Goal: Contribute content

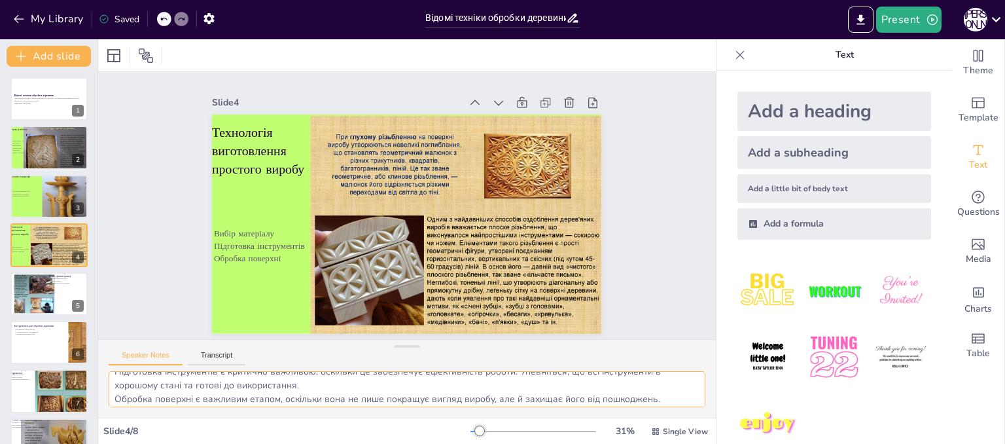
scroll to position [44, 0]
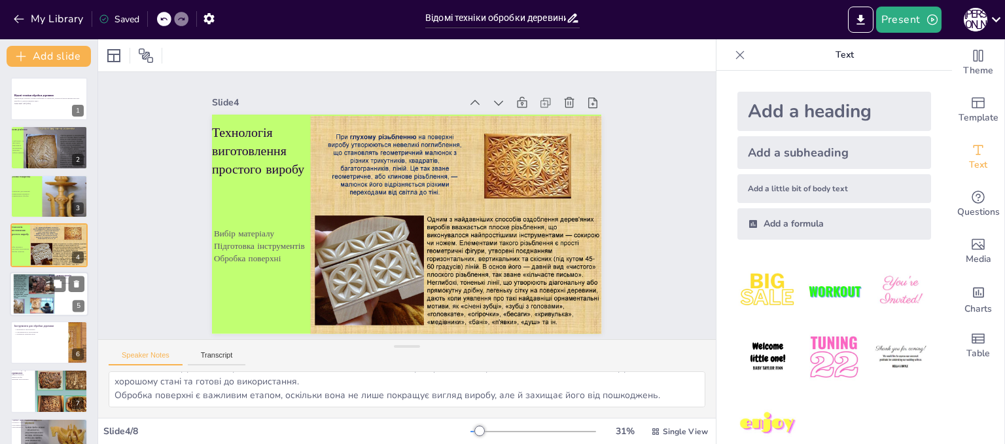
click at [33, 294] on div at bounding box center [29, 293] width 53 height 40
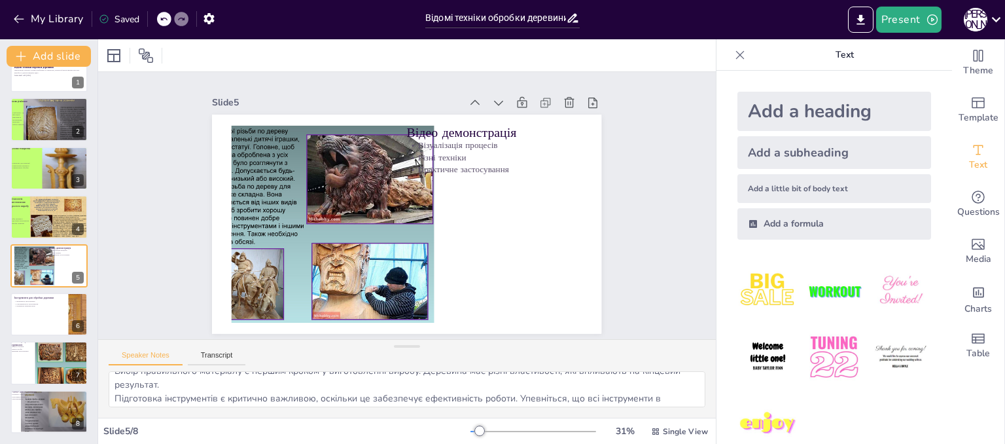
scroll to position [0, 0]
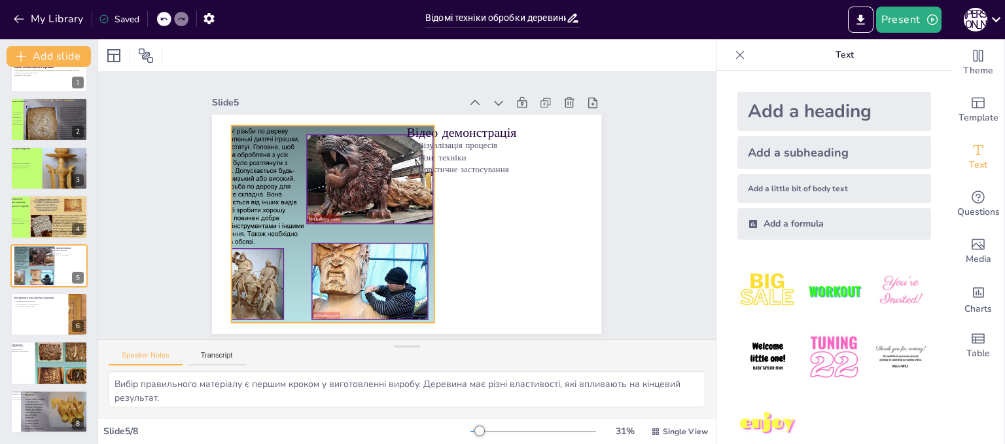
click at [349, 126] on div at bounding box center [309, 223] width 263 height 197
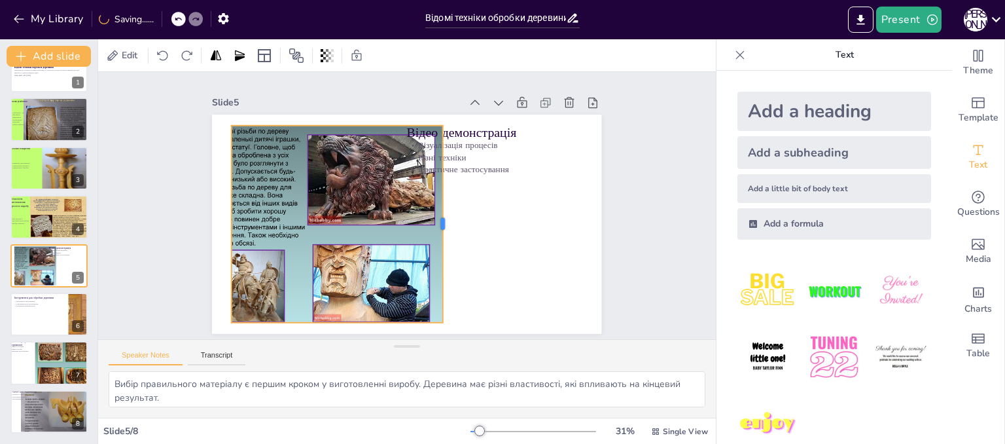
drag, startPoint x: 425, startPoint y: 221, endPoint x: 433, endPoint y: 232, distance: 14.0
click at [443, 232] on div at bounding box center [448, 223] width 10 height 197
click at [438, 220] on div at bounding box center [443, 223] width 10 height 197
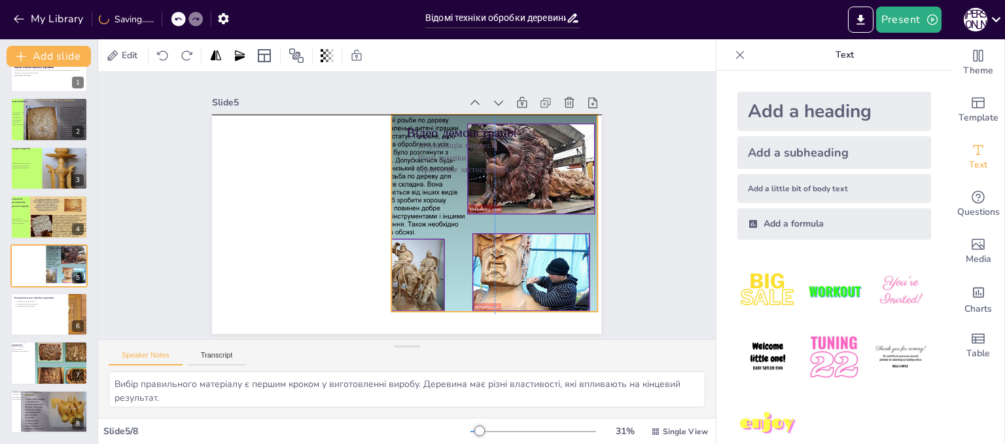
drag, startPoint x: 395, startPoint y: 229, endPoint x: 552, endPoint y: 220, distance: 157.3
click at [552, 220] on div at bounding box center [470, 215] width 265 height 200
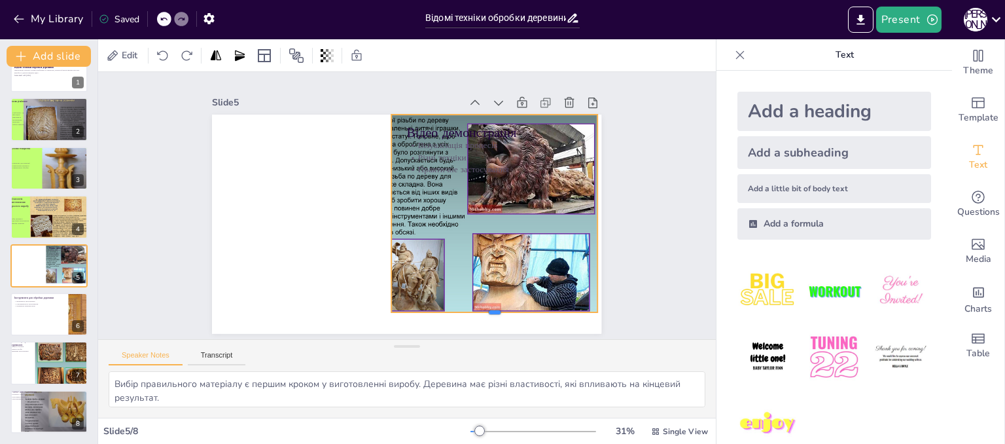
click at [489, 312] on div at bounding box center [495, 317] width 206 height 10
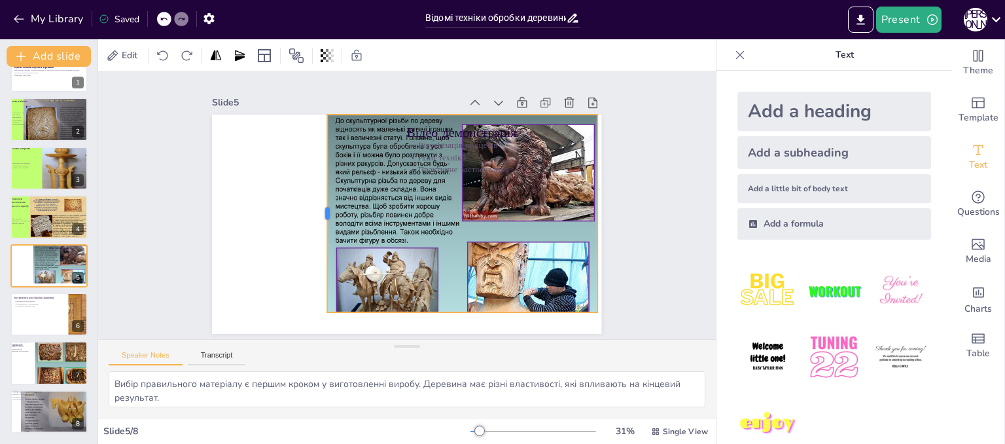
drag, startPoint x: 380, startPoint y: 210, endPoint x: 316, endPoint y: 212, distance: 64.2
click at [317, 212] on div at bounding box center [322, 214] width 10 height 198
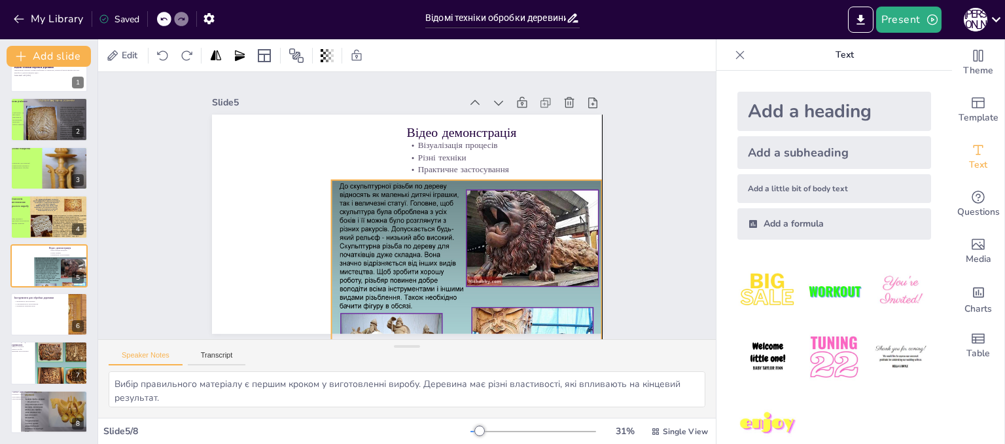
drag, startPoint x: 434, startPoint y: 180, endPoint x: 436, endPoint y: 245, distance: 65.4
click at [436, 245] on div at bounding box center [469, 286] width 275 height 213
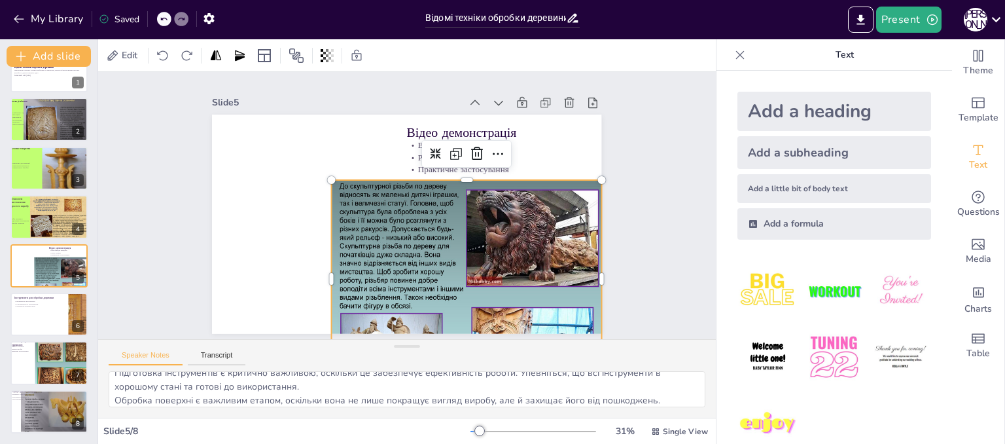
scroll to position [58, 0]
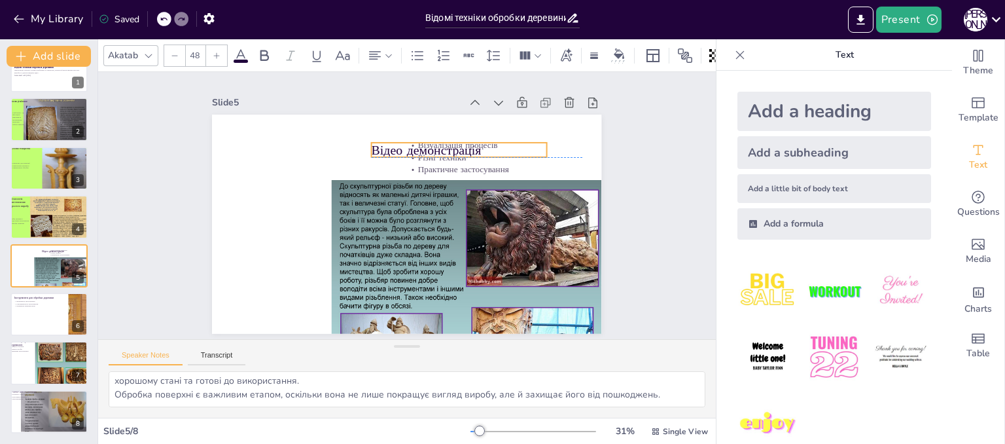
drag, startPoint x: 484, startPoint y: 130, endPoint x: 449, endPoint y: 142, distance: 37.5
click at [449, 115] on div "Відео демонстрація Візуалізація процесів Різні техніки Практичне застосування" at bounding box center [406, 115] width 389 height 0
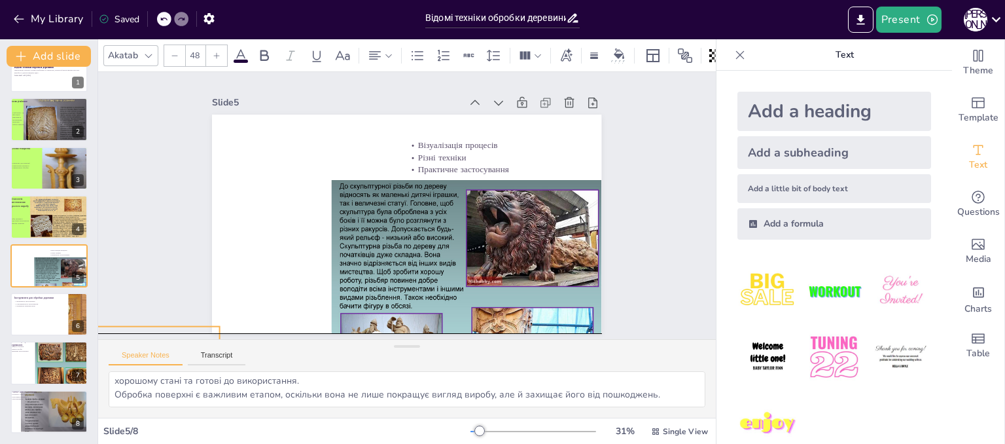
drag, startPoint x: 448, startPoint y: 141, endPoint x: 121, endPoint y: 325, distance: 375.3
click at [121, 325] on div "Slide 1 Відомі техніки обробки деревини Презентація охоплює основи різьблення т…" at bounding box center [407, 205] width 618 height 267
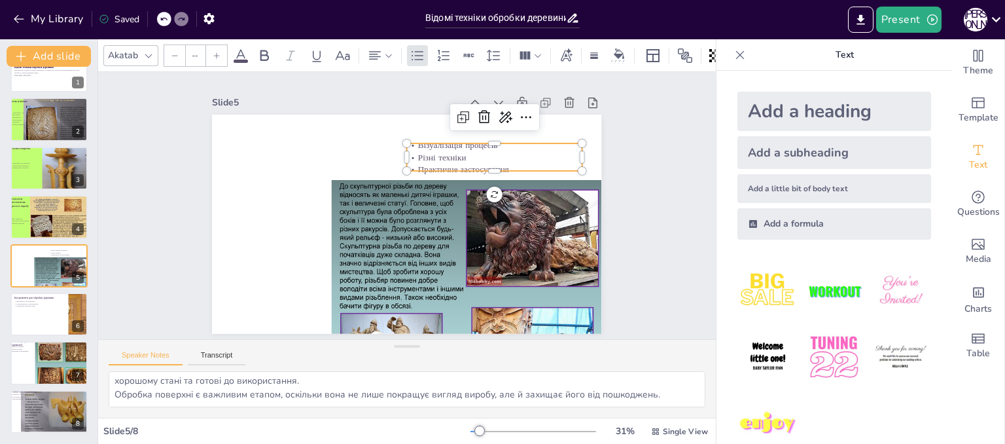
type input "32"
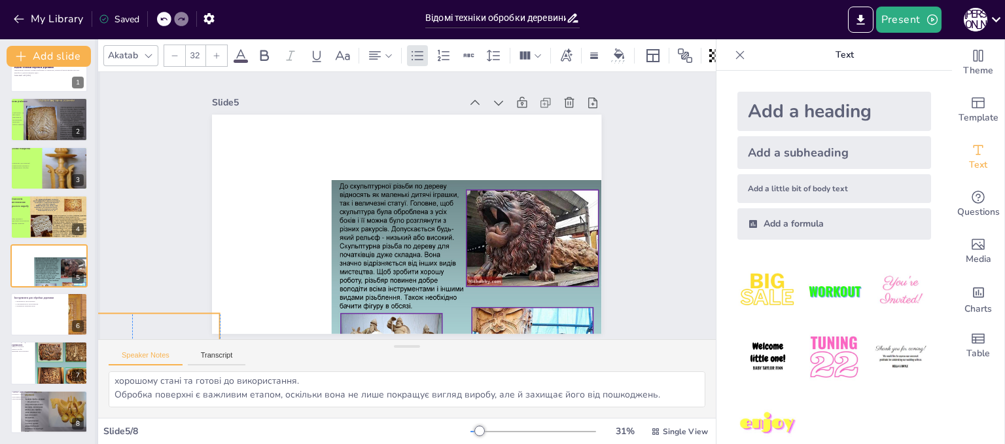
drag, startPoint x: 456, startPoint y: 158, endPoint x: 94, endPoint y: 328, distance: 400.1
click at [94, 328] on div "Document fonts Akatab Recently used Mulish Popular fonts Lato Montserrat Open S…" at bounding box center [502, 241] width 1005 height 404
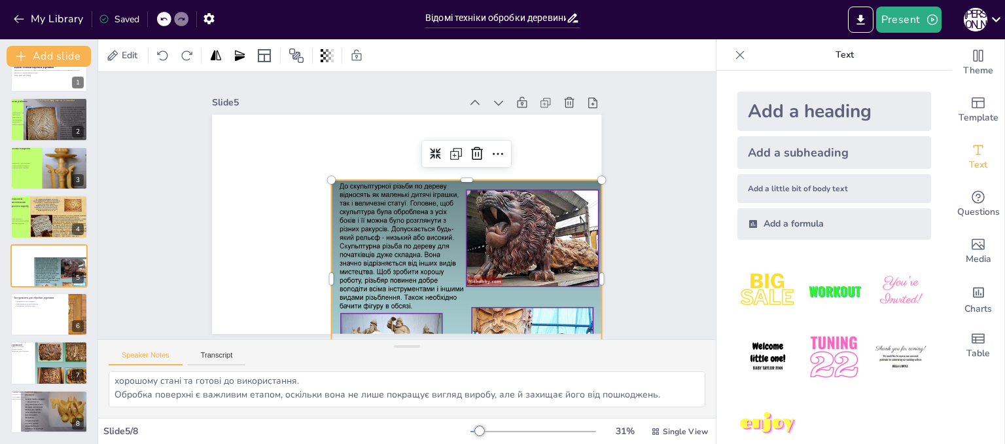
click at [410, 270] on div at bounding box center [469, 286] width 275 height 213
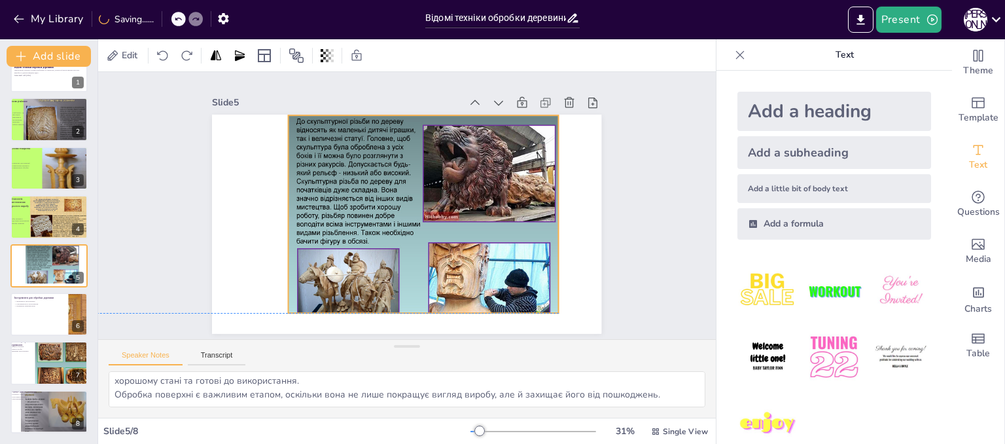
drag, startPoint x: 395, startPoint y: 200, endPoint x: 352, endPoint y: 134, distance: 78.4
click at [352, 134] on div at bounding box center [426, 221] width 275 height 213
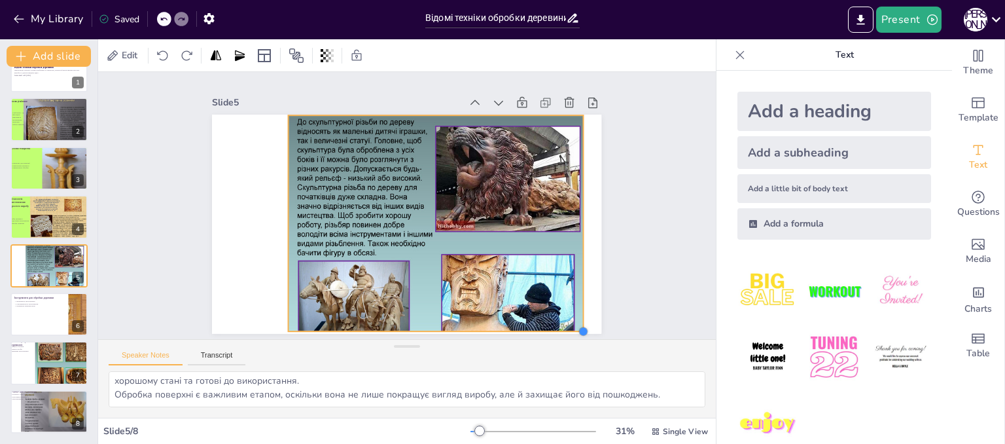
drag, startPoint x: 548, startPoint y: 306, endPoint x: 569, endPoint y: 323, distance: 27.0
click at [578, 326] on div at bounding box center [583, 331] width 10 height 10
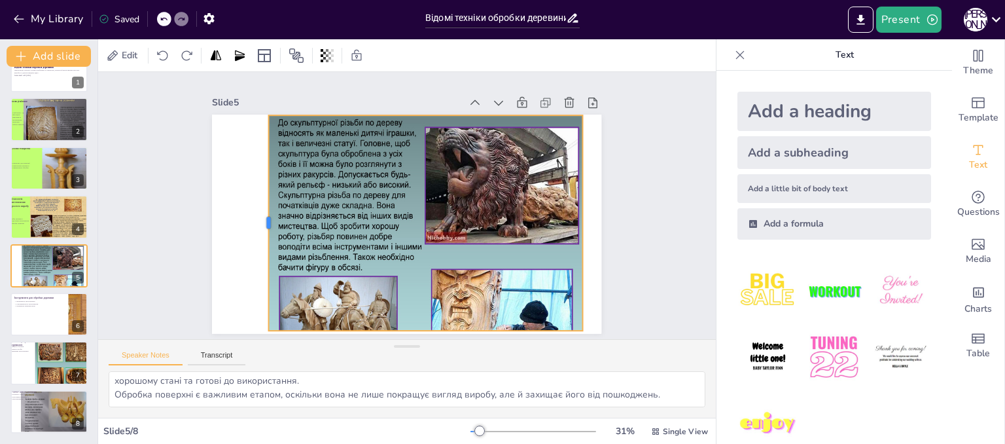
drag, startPoint x: 277, startPoint y: 217, endPoint x: 257, endPoint y: 176, distance: 45.1
click at [258, 176] on div at bounding box center [263, 222] width 10 height 215
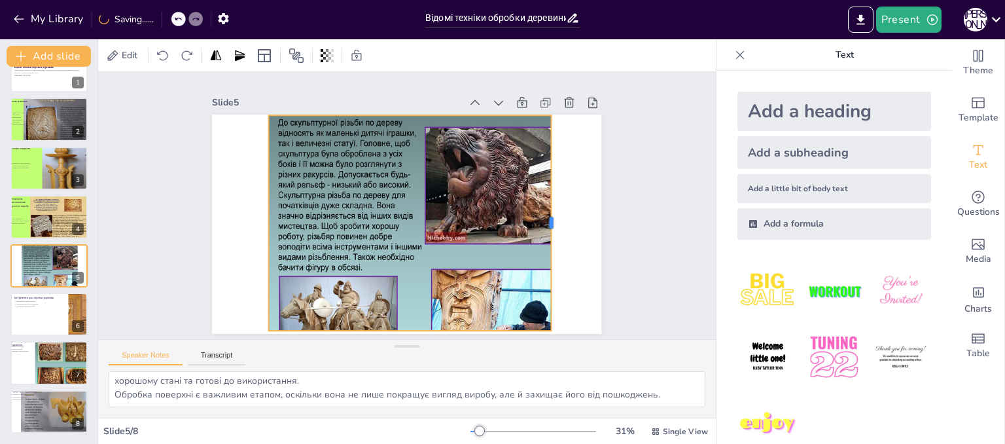
drag, startPoint x: 576, startPoint y: 220, endPoint x: 545, endPoint y: 220, distance: 31.4
click at [551, 220] on div at bounding box center [556, 222] width 10 height 215
drag, startPoint x: 400, startPoint y: 326, endPoint x: 399, endPoint y: 340, distance: 13.8
click at [399, 340] on div "Slide 1 Відомі техніки обробки деревини Презентація охоплює основи різьблення т…" at bounding box center [407, 244] width 618 height 345
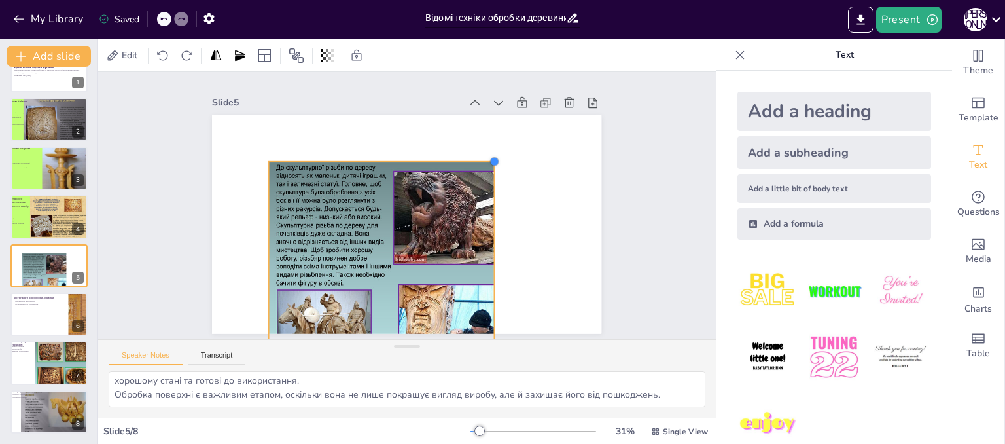
drag, startPoint x: 544, startPoint y: 112, endPoint x: 485, endPoint y: 207, distance: 111.3
click at [485, 207] on div "Відео демонстрація Візуалізація процесів Різні техніки Практичне застосування" at bounding box center [406, 224] width 389 height 219
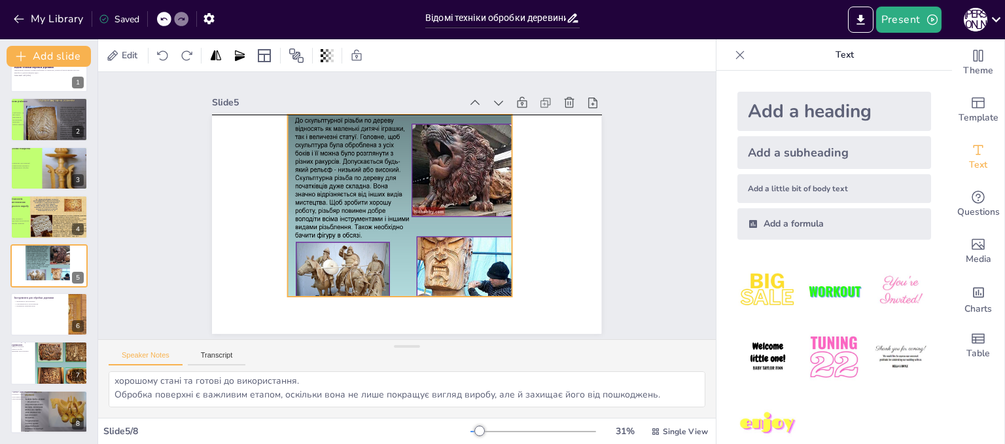
drag, startPoint x: 385, startPoint y: 250, endPoint x: 404, endPoint y: 206, distance: 47.8
click at [404, 206] on div at bounding box center [415, 217] width 254 height 205
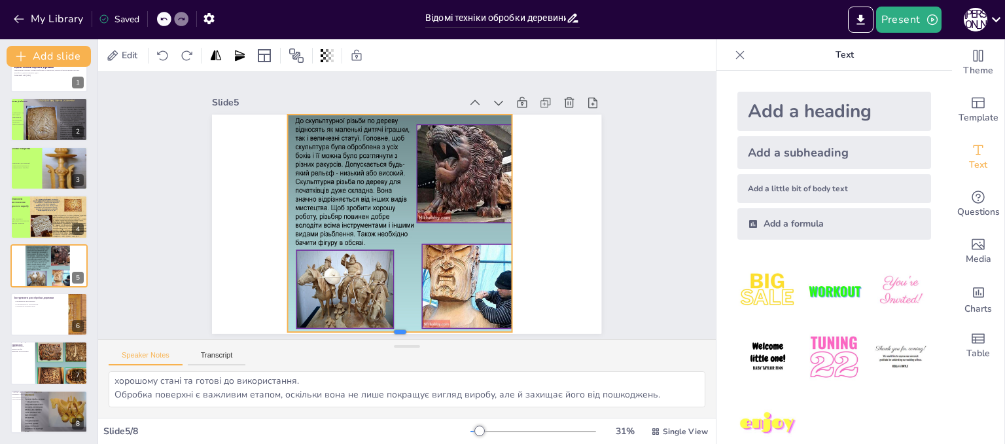
drag, startPoint x: 389, startPoint y: 291, endPoint x: 387, endPoint y: 326, distance: 35.4
click at [387, 332] on div at bounding box center [400, 337] width 224 height 10
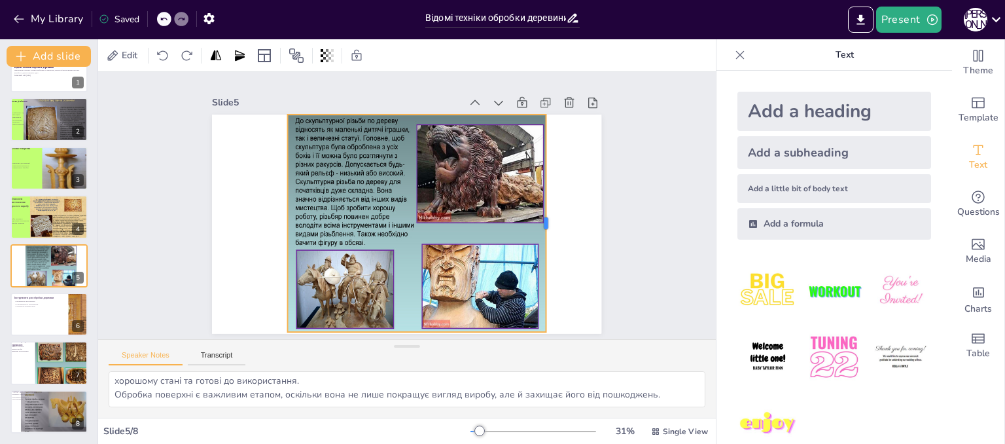
drag, startPoint x: 505, startPoint y: 216, endPoint x: 539, endPoint y: 218, distance: 34.1
click at [546, 218] on div at bounding box center [551, 223] width 10 height 217
click at [279, 216] on div at bounding box center [284, 223] width 10 height 217
click at [673, 217] on div "Slide 1 Відомі техніки обробки деревини Презентація охоплює основи різьблення т…" at bounding box center [407, 205] width 618 height 267
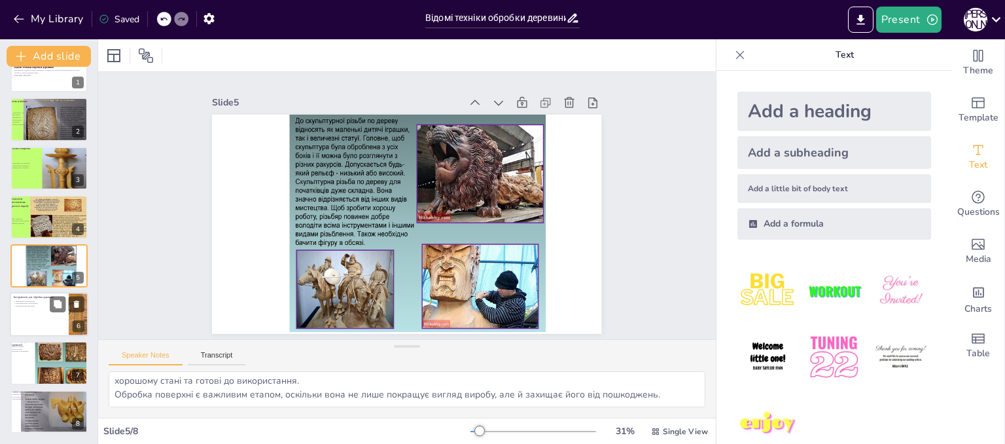
click at [47, 328] on div at bounding box center [49, 314] width 79 height 44
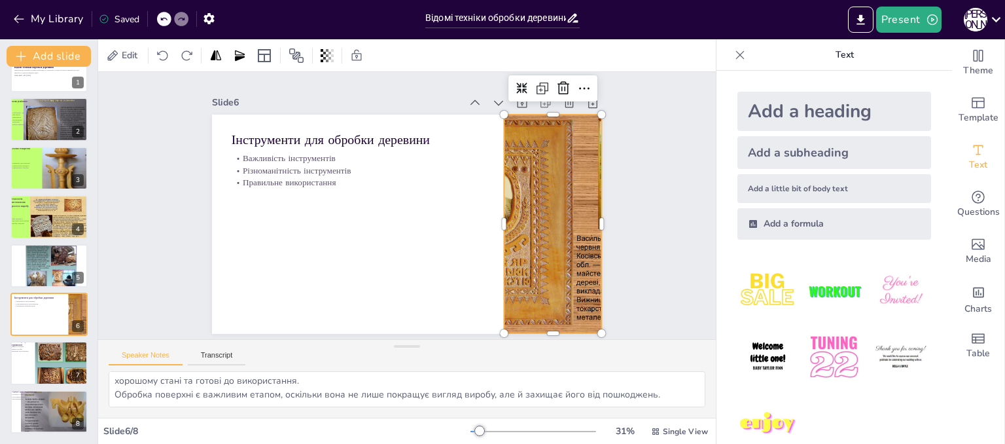
click at [510, 211] on div at bounding box center [553, 224] width 292 height 219
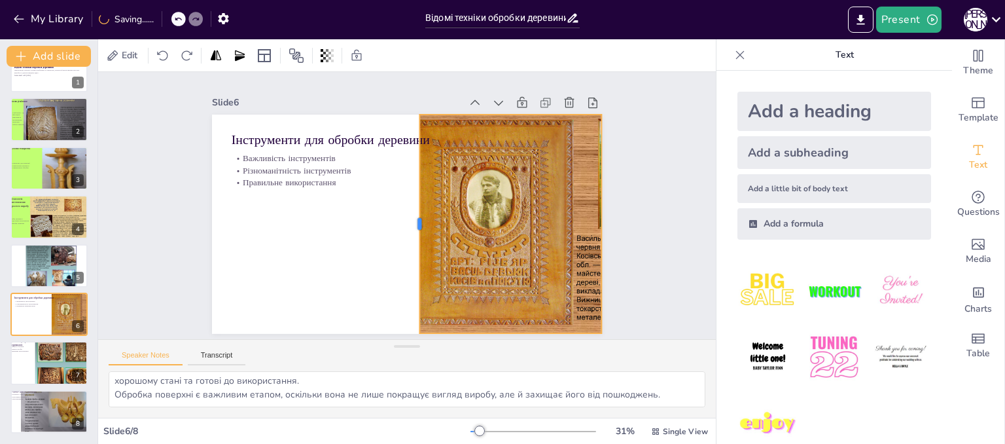
drag, startPoint x: 489, startPoint y: 217, endPoint x: 405, endPoint y: 213, distance: 84.5
click at [410, 213] on div at bounding box center [415, 224] width 10 height 219
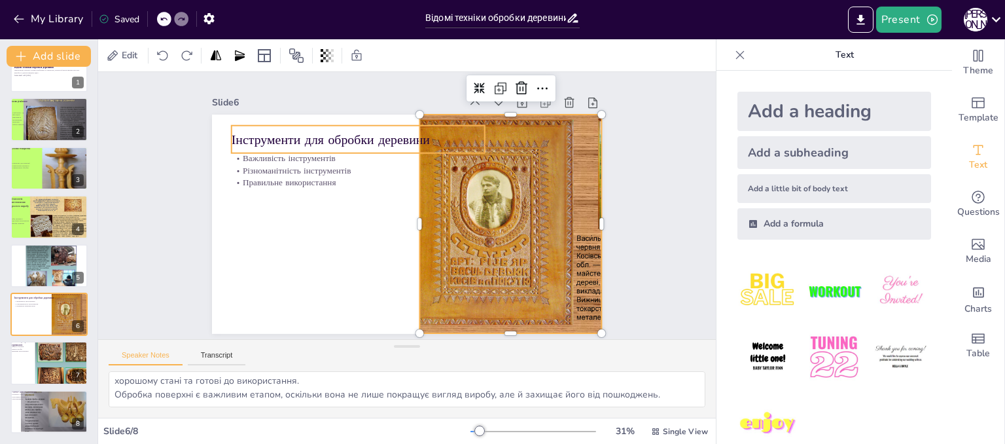
click at [415, 139] on p "Інструменти для обробки деревини" at bounding box center [358, 139] width 253 height 18
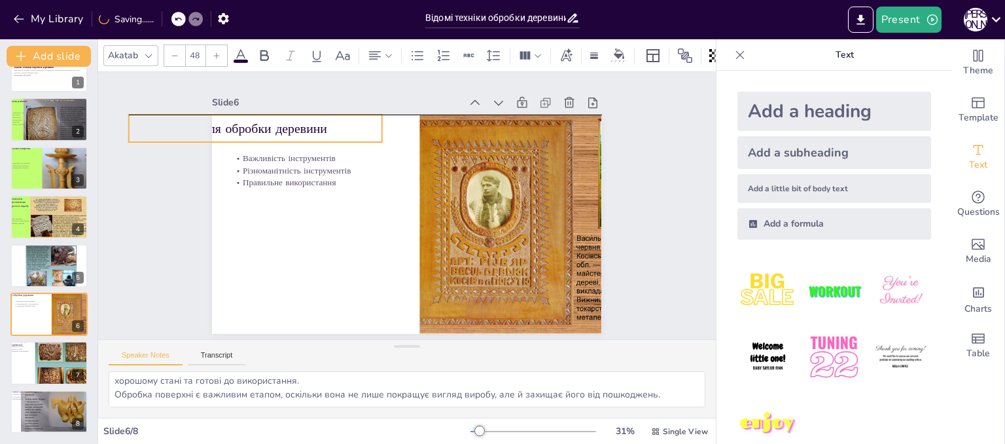
drag, startPoint x: 391, startPoint y: 137, endPoint x: 288, endPoint y: 122, distance: 103.8
click at [288, 122] on p "Інструменти для обробки деревини" at bounding box center [255, 128] width 253 height 18
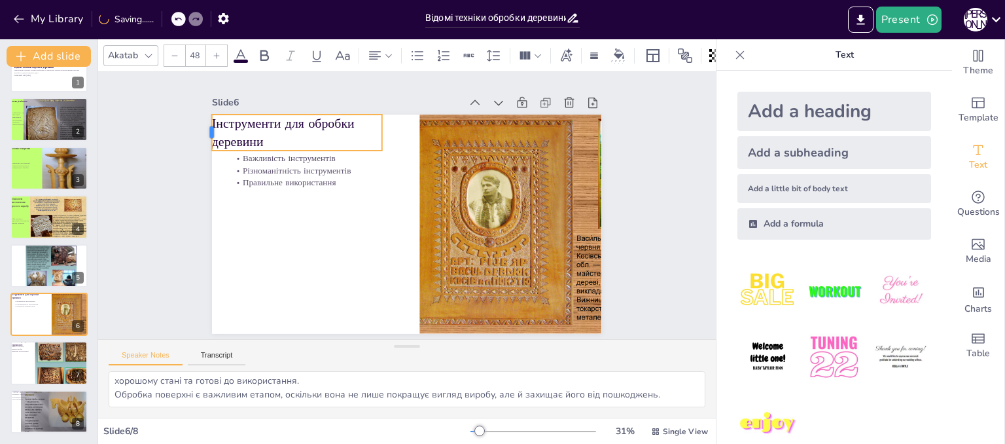
drag, startPoint x: 116, startPoint y: 122, endPoint x: 199, endPoint y: 122, distance: 83.1
click at [202, 122] on div at bounding box center [207, 133] width 10 height 36
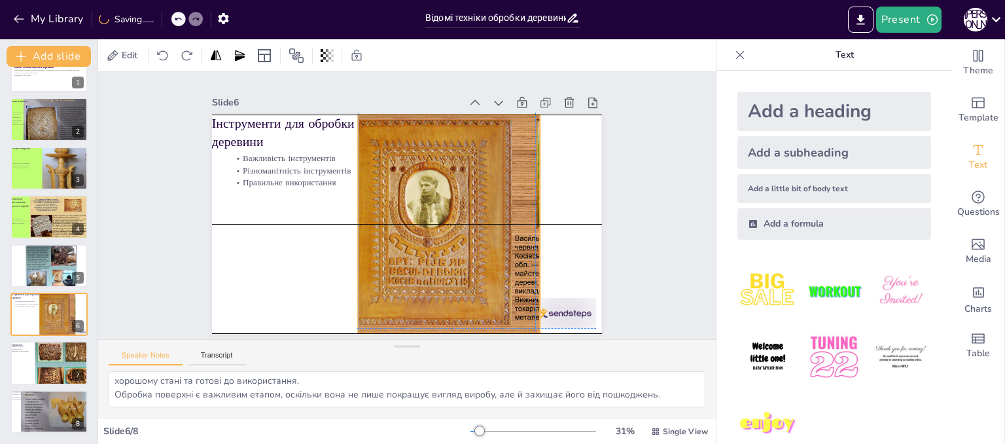
drag, startPoint x: 437, startPoint y: 196, endPoint x: 374, endPoint y: 194, distance: 62.8
click at [374, 194] on div at bounding box center [491, 224] width 292 height 219
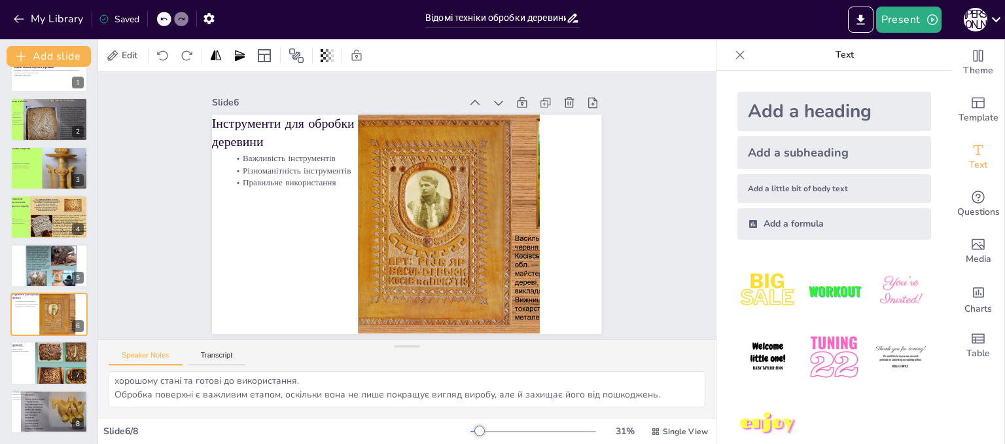
drag, startPoint x: 555, startPoint y: 315, endPoint x: 571, endPoint y: 474, distance: 159.8
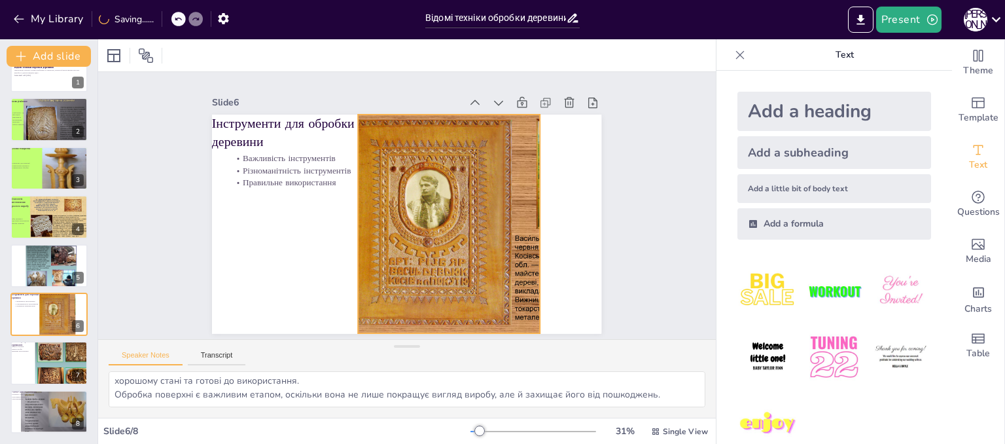
click at [527, 232] on div at bounding box center [491, 224] width 292 height 219
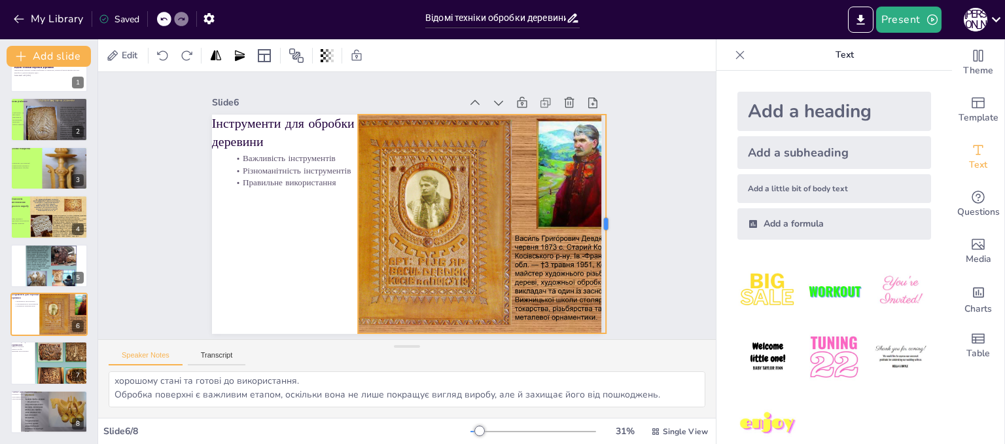
drag, startPoint x: 531, startPoint y: 217, endPoint x: 597, endPoint y: 222, distance: 66.2
click at [606, 222] on div at bounding box center [611, 224] width 10 height 219
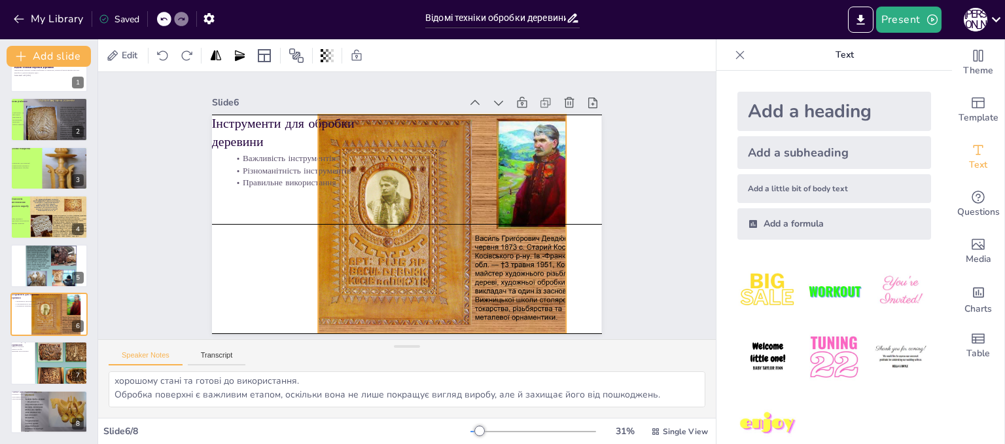
drag, startPoint x: 502, startPoint y: 234, endPoint x: 463, endPoint y: 234, distance: 39.9
click at [463, 234] on div at bounding box center [452, 224] width 292 height 219
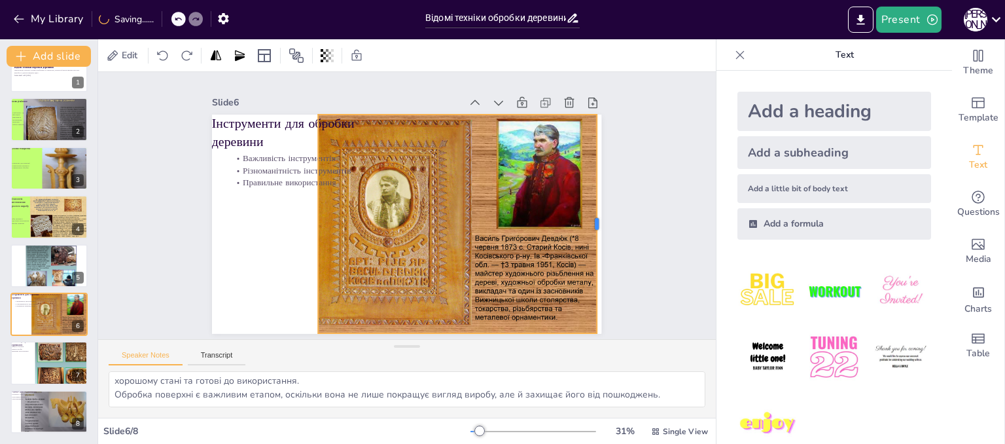
drag, startPoint x: 561, startPoint y: 221, endPoint x: 591, endPoint y: 224, distance: 30.9
click at [597, 224] on div at bounding box center [602, 224] width 10 height 219
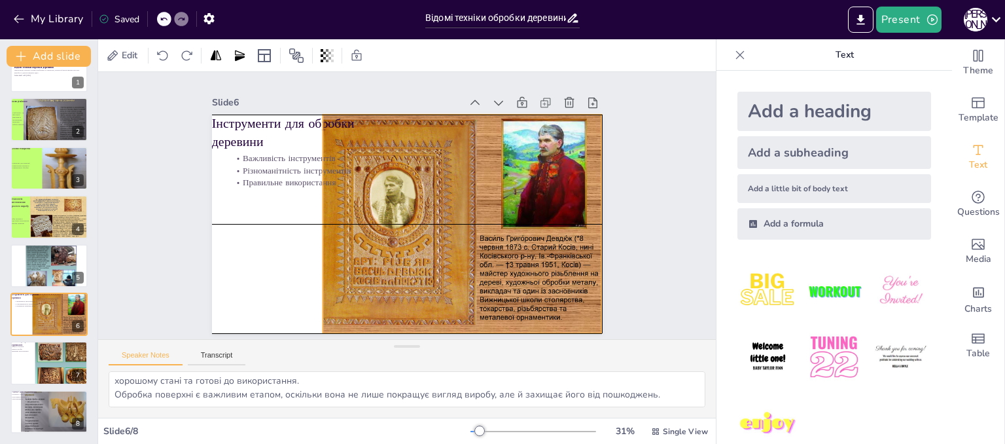
click at [444, 219] on div at bounding box center [456, 224] width 292 height 219
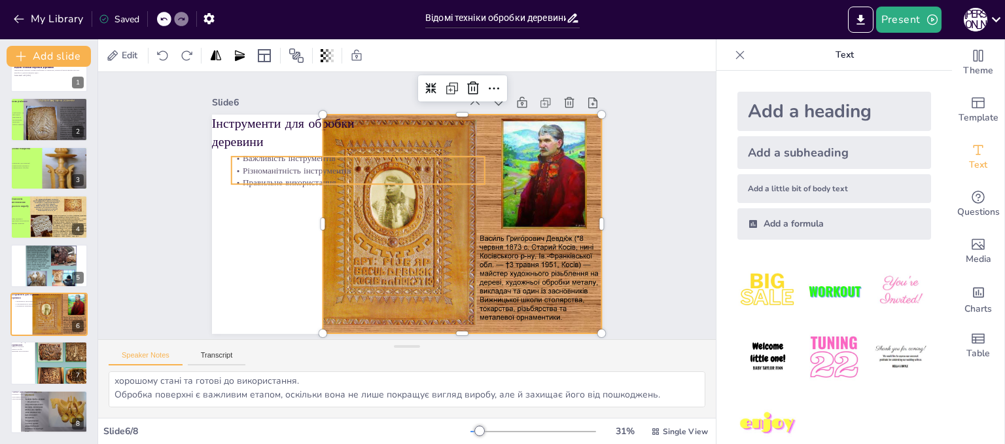
click at [284, 176] on p "Правильне використання" at bounding box center [358, 182] width 253 height 12
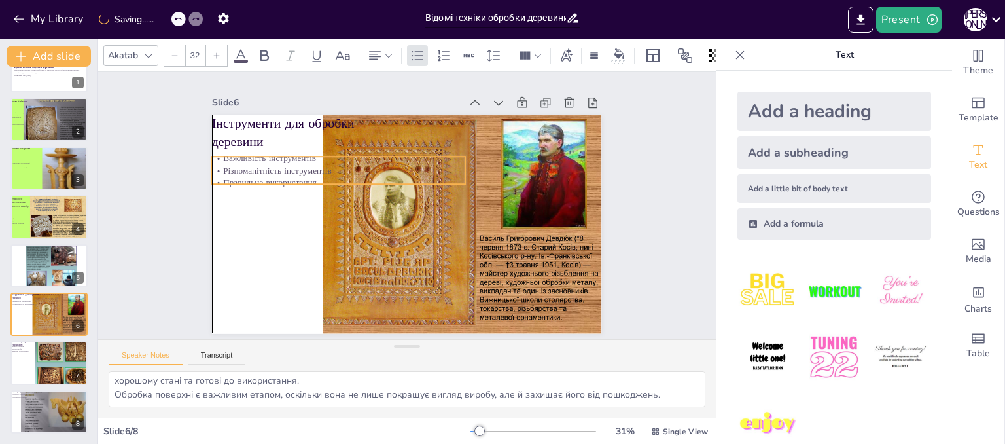
drag, startPoint x: 284, startPoint y: 171, endPoint x: 264, endPoint y: 171, distance: 19.6
click at [264, 176] on p "Правильне використання" at bounding box center [338, 182] width 253 height 12
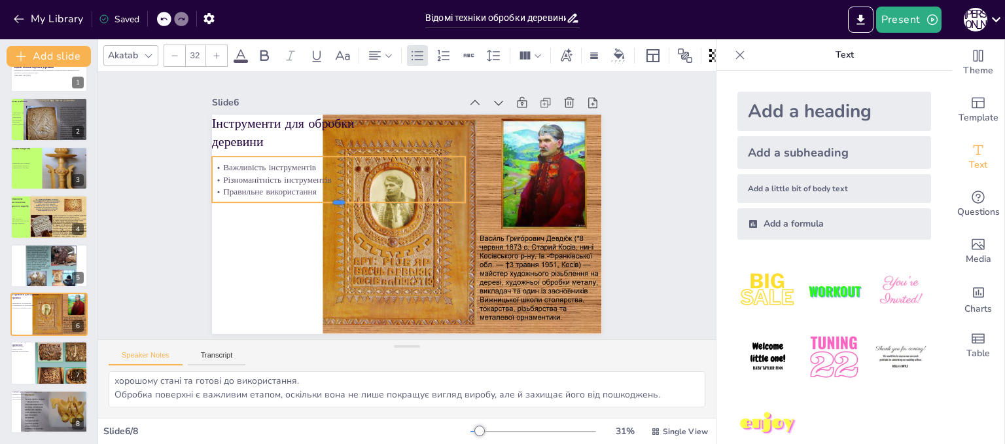
drag, startPoint x: 330, startPoint y: 181, endPoint x: 326, endPoint y: 200, distance: 18.7
click at [326, 202] on div at bounding box center [338, 207] width 253 height 10
drag, startPoint x: 457, startPoint y: 173, endPoint x: 315, endPoint y: 176, distance: 142.0
click at [323, 176] on div at bounding box center [328, 180] width 10 height 48
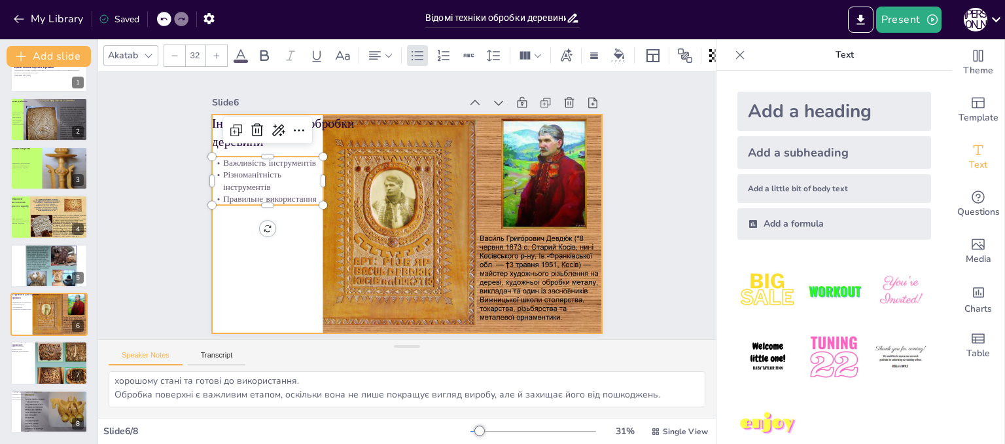
click at [255, 275] on div at bounding box center [406, 224] width 389 height 219
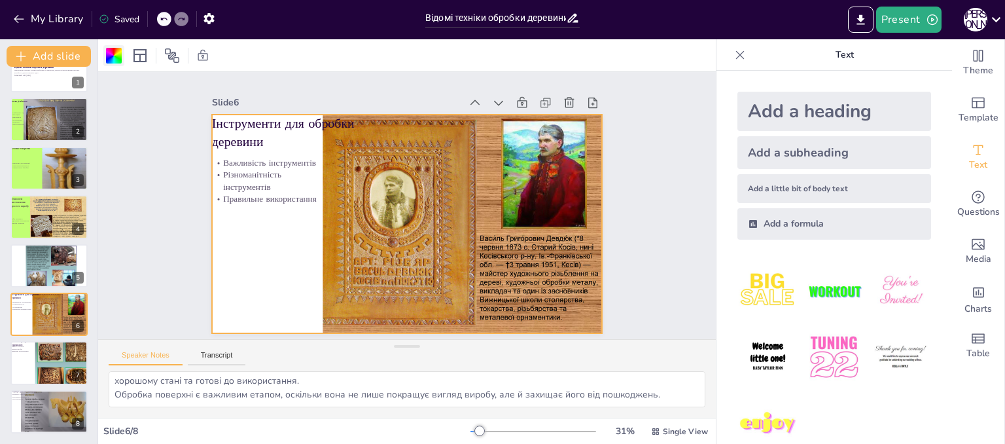
click at [114, 63] on div at bounding box center [113, 55] width 21 height 21
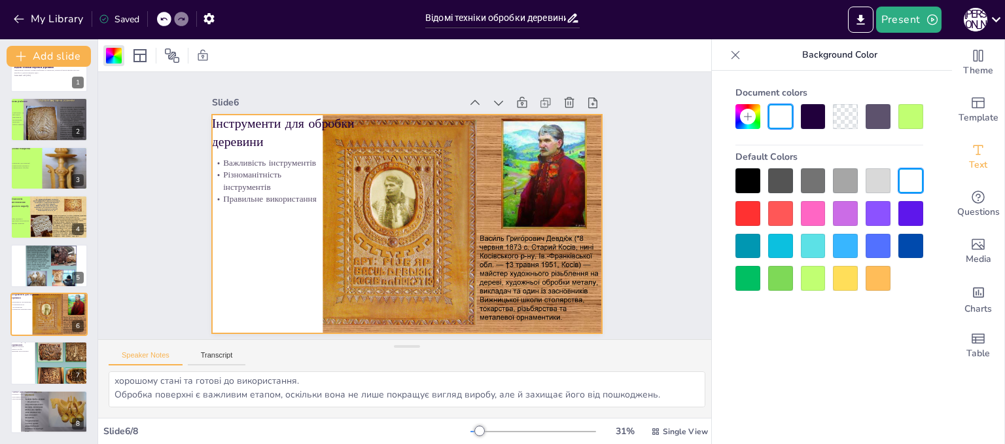
click at [821, 283] on div at bounding box center [813, 278] width 25 height 25
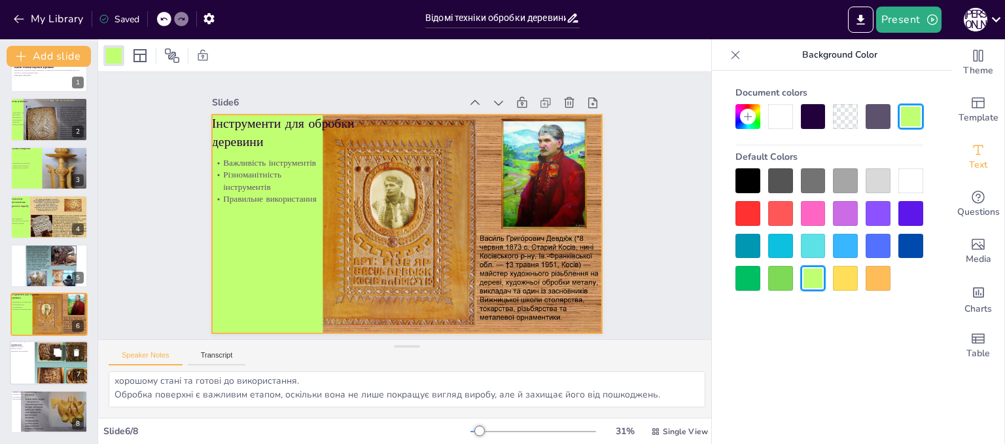
click at [44, 365] on div at bounding box center [66, 364] width 63 height 49
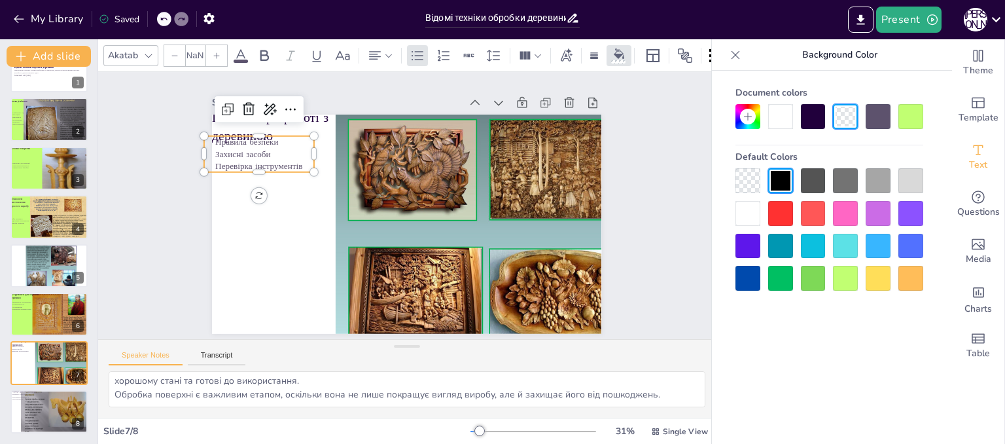
click at [259, 161] on p "Перевірка інструментів" at bounding box center [259, 166] width 110 height 12
type input "32"
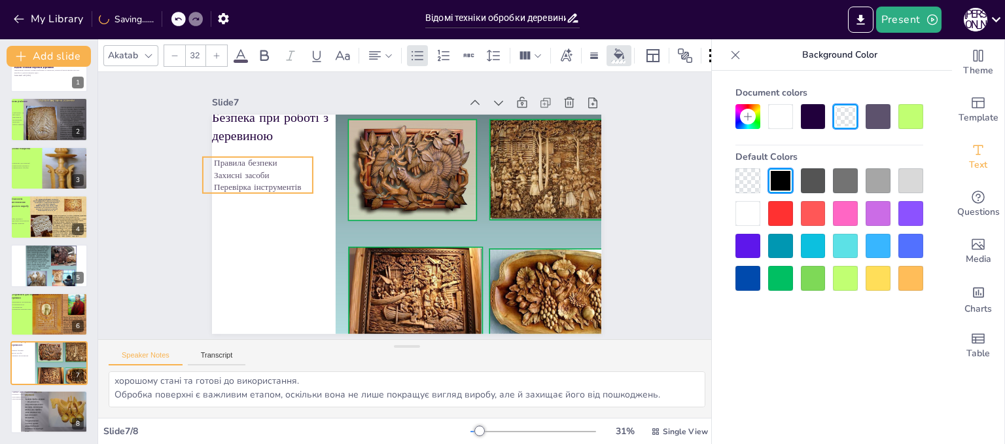
drag, startPoint x: 259, startPoint y: 160, endPoint x: 258, endPoint y: 181, distance: 21.0
click at [258, 181] on p "Перевірка інструментів" at bounding box center [258, 187] width 110 height 12
click at [283, 126] on icon at bounding box center [289, 130] width 16 height 16
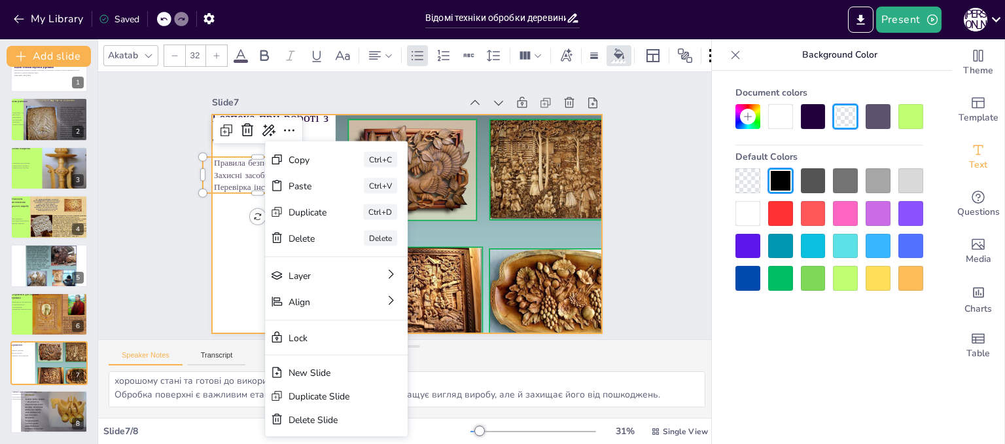
click at [232, 245] on div at bounding box center [406, 224] width 389 height 219
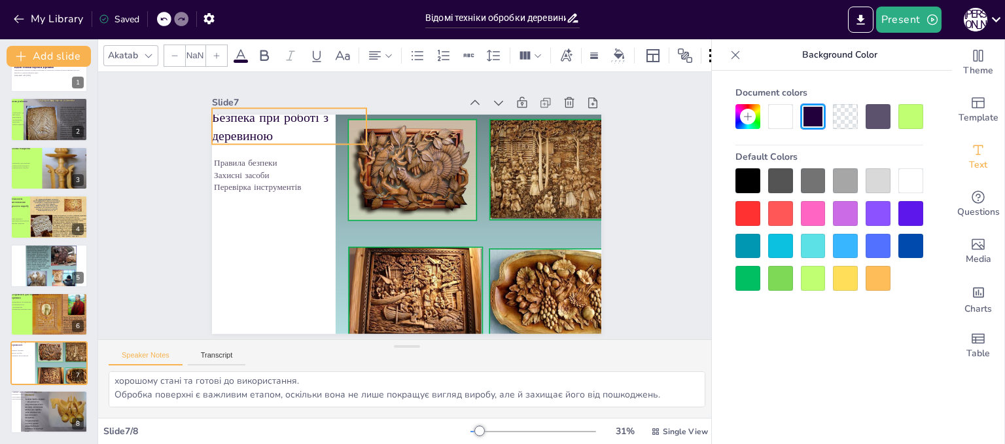
type input "48"
click at [298, 126] on p "Безпека при роботі з деревиною" at bounding box center [289, 126] width 154 height 37
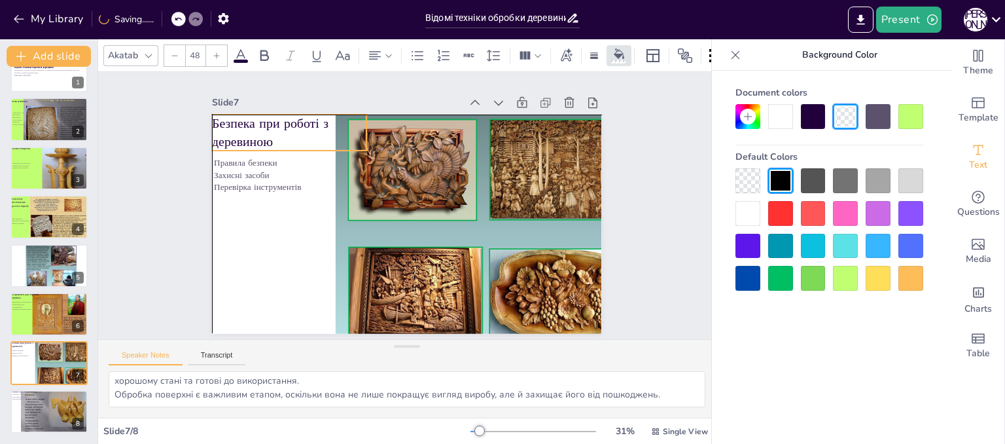
click at [298, 132] on p "Безпека при роботі з деревиною" at bounding box center [289, 133] width 154 height 37
drag, startPoint x: 360, startPoint y: 135, endPoint x: 316, endPoint y: 137, distance: 43.9
click at [323, 137] on div at bounding box center [328, 133] width 10 height 36
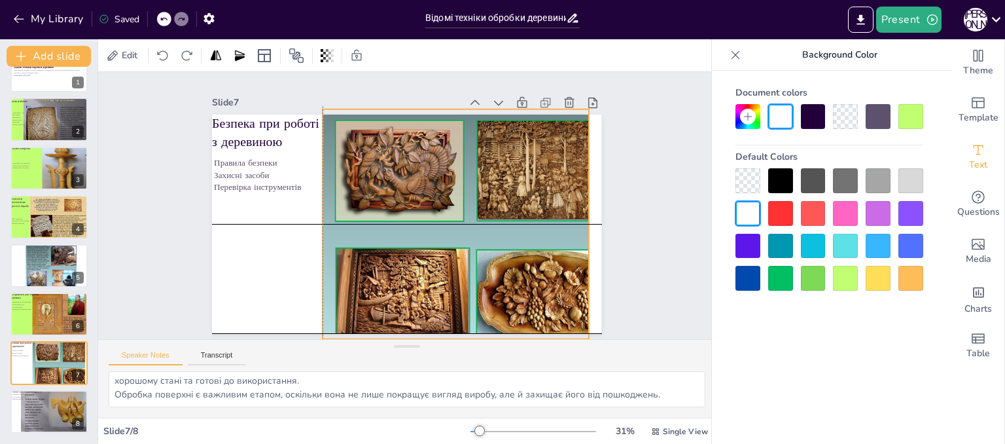
drag, startPoint x: 392, startPoint y: 199, endPoint x: 381, endPoint y: 197, distance: 10.7
click at [381, 197] on div at bounding box center [478, 230] width 310 height 243
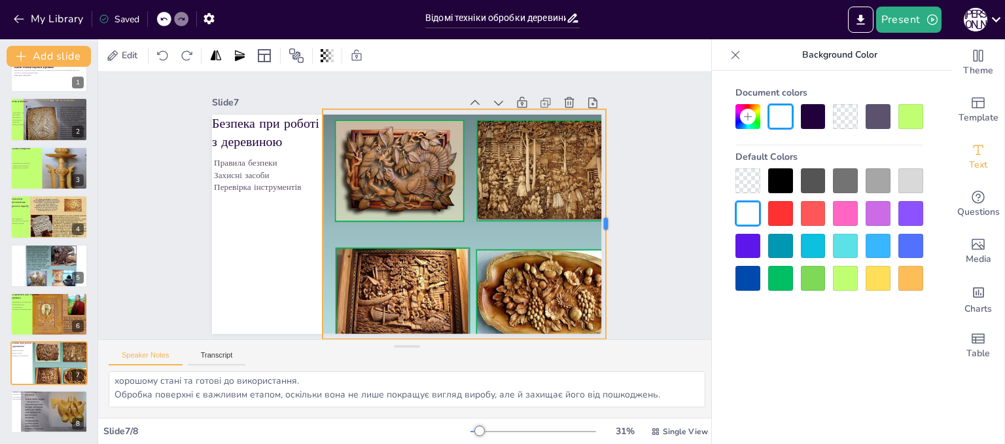
drag, startPoint x: 580, startPoint y: 220, endPoint x: 597, endPoint y: 220, distance: 17.0
click at [606, 220] on div at bounding box center [611, 224] width 10 height 230
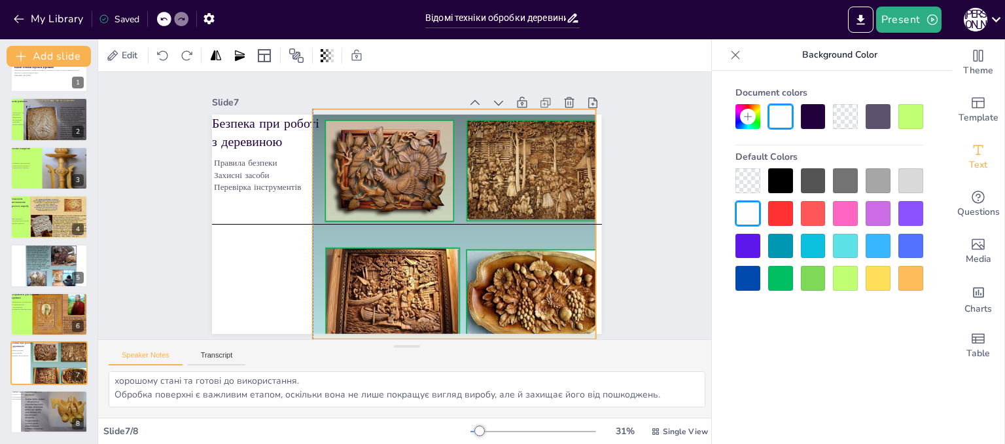
drag, startPoint x: 555, startPoint y: 222, endPoint x: 544, endPoint y: 222, distance: 11.1
click at [544, 222] on div at bounding box center [468, 230] width 310 height 243
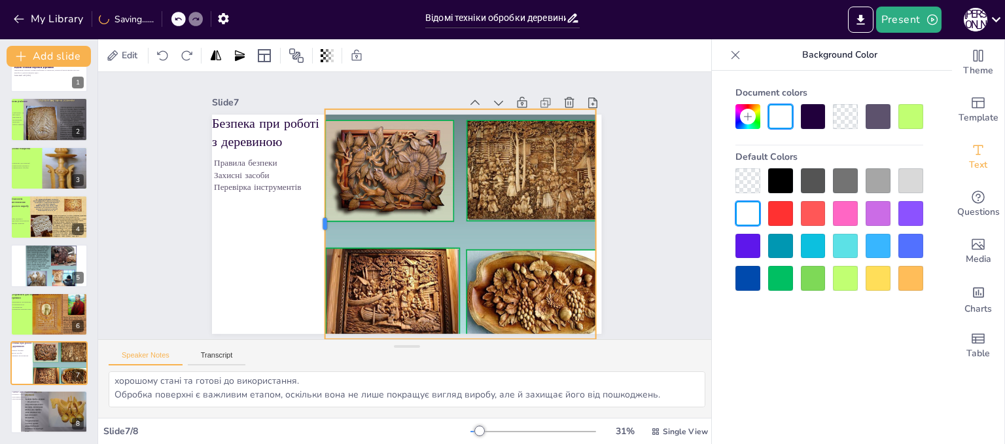
drag, startPoint x: 302, startPoint y: 219, endPoint x: 314, endPoint y: 219, distance: 12.4
click at [315, 219] on div at bounding box center [320, 224] width 10 height 230
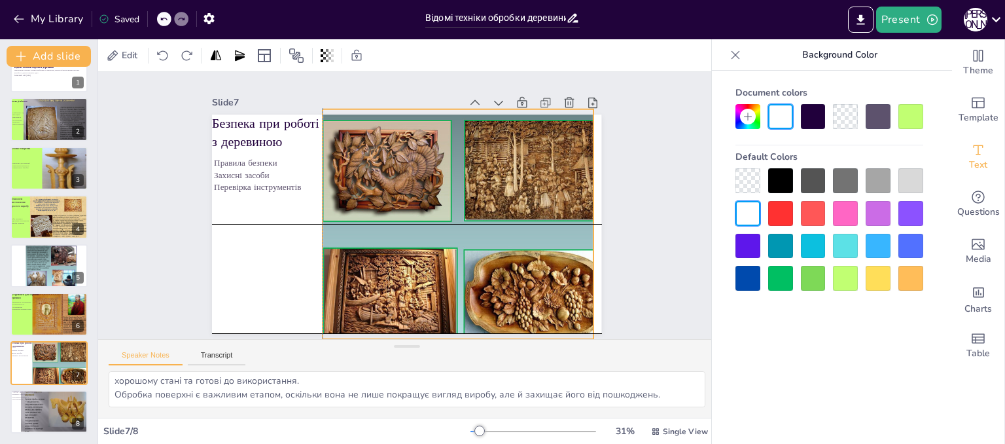
drag, startPoint x: 411, startPoint y: 205, endPoint x: 404, endPoint y: 204, distance: 6.6
click at [404, 204] on div at bounding box center [465, 230] width 310 height 243
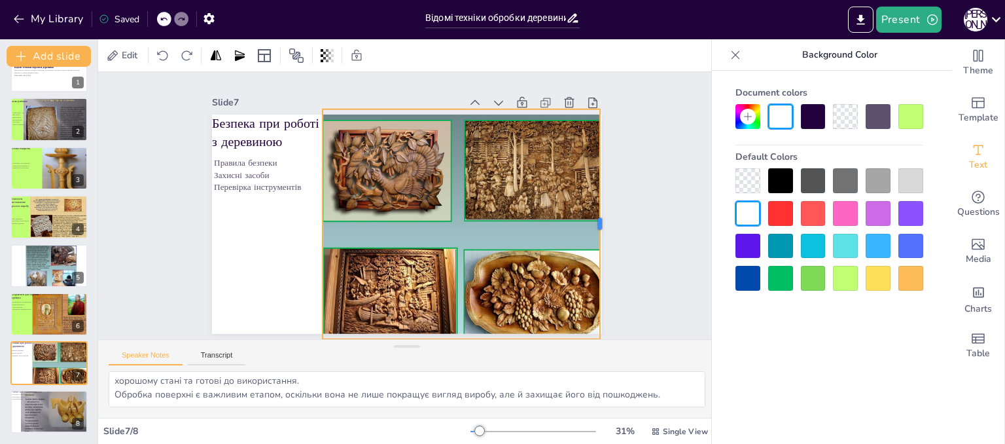
click at [600, 217] on div at bounding box center [605, 224] width 10 height 230
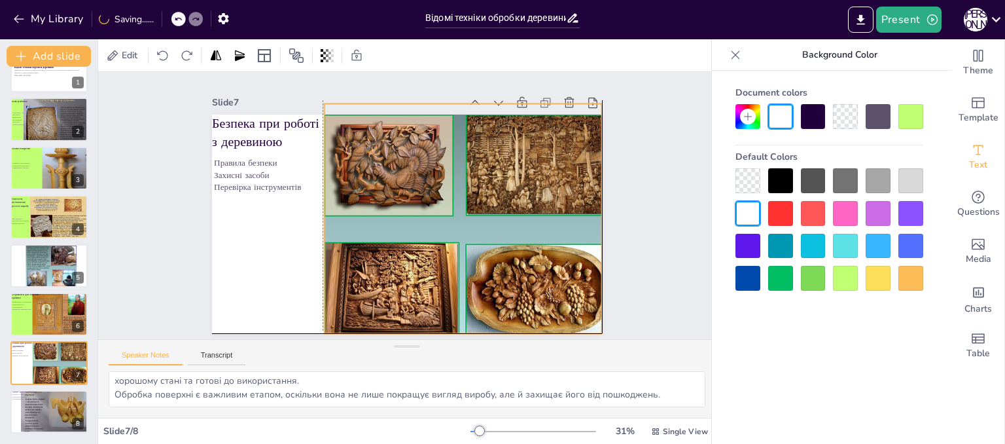
drag, startPoint x: 532, startPoint y: 226, endPoint x: 531, endPoint y: 218, distance: 8.5
click at [531, 218] on div at bounding box center [467, 224] width 310 height 243
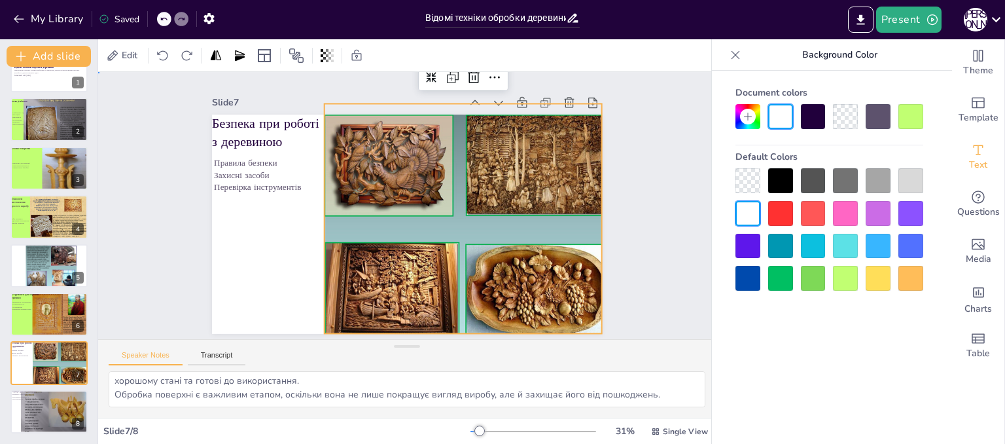
click at [641, 235] on div "Slide 1 Відомі техніки обробки деревини Презентація охоплює основи різьблення т…" at bounding box center [407, 205] width 618 height 267
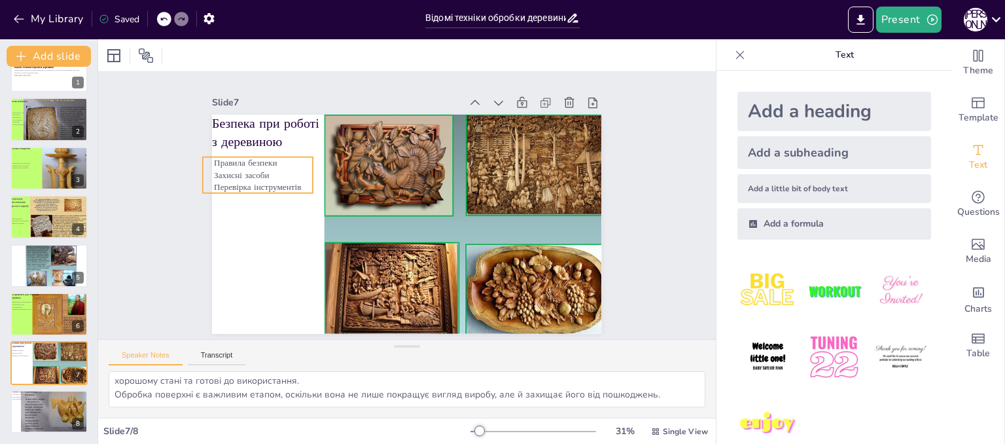
click at [245, 181] on p "Перевірка інструментів" at bounding box center [258, 187] width 110 height 12
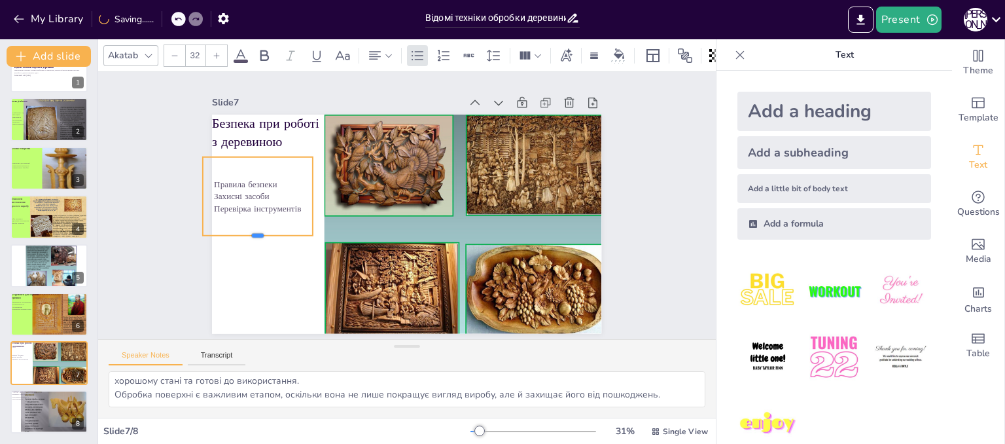
drag, startPoint x: 249, startPoint y: 188, endPoint x: 249, endPoint y: 231, distance: 42.5
click at [249, 236] on div at bounding box center [258, 241] width 110 height 10
drag, startPoint x: 304, startPoint y: 191, endPoint x: 313, endPoint y: 192, distance: 9.8
click at [323, 192] on div at bounding box center [328, 195] width 10 height 79
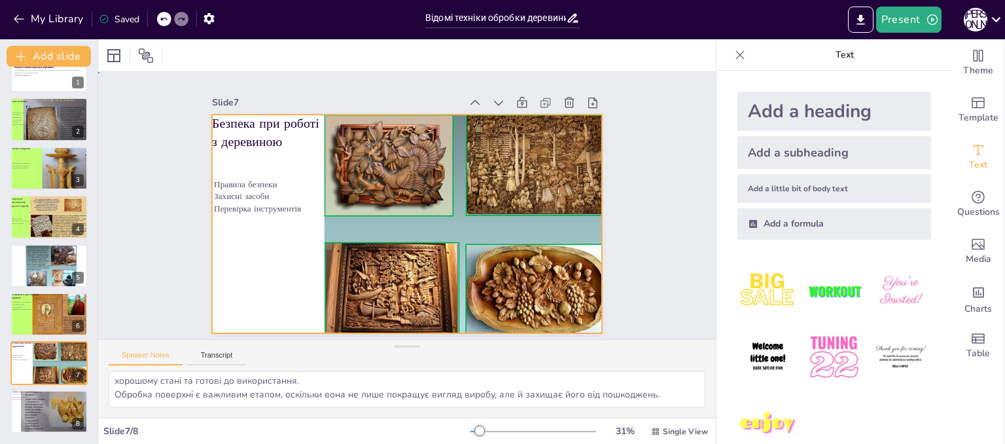
click at [267, 266] on div at bounding box center [406, 224] width 389 height 219
click at [116, 64] on div at bounding box center [113, 55] width 21 height 21
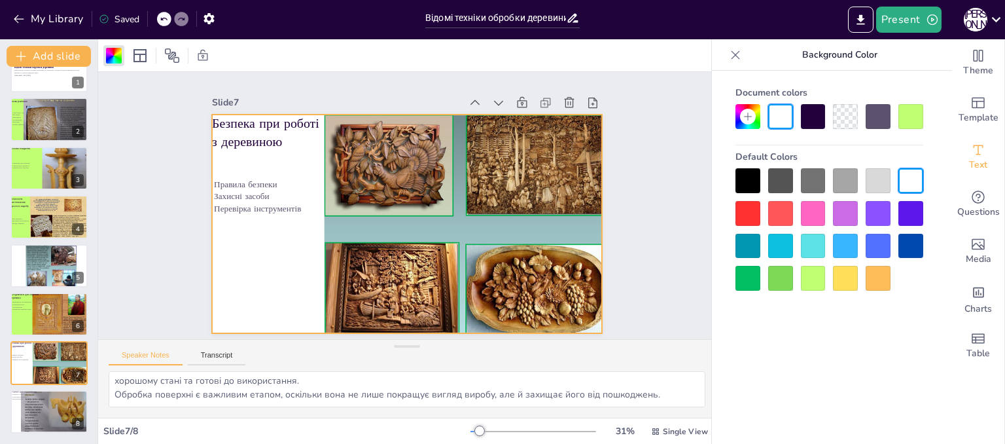
click at [814, 286] on div at bounding box center [813, 278] width 25 height 25
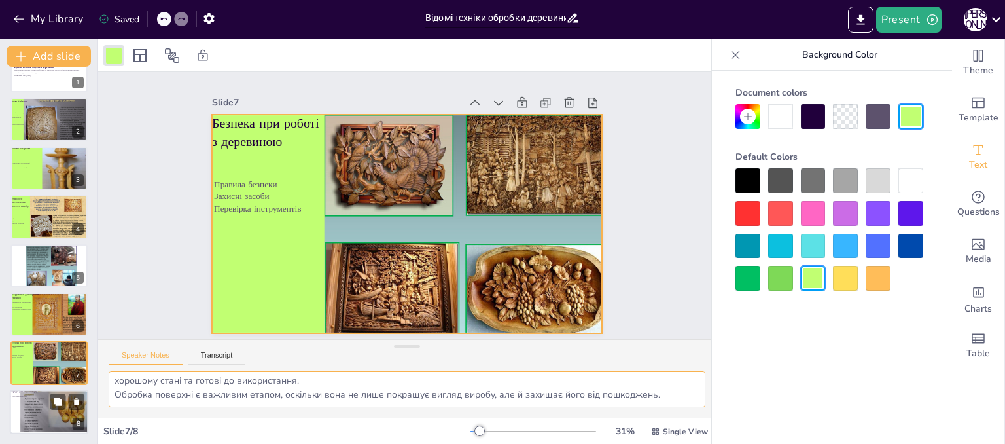
click at [58, 417] on div at bounding box center [54, 418] width 69 height 67
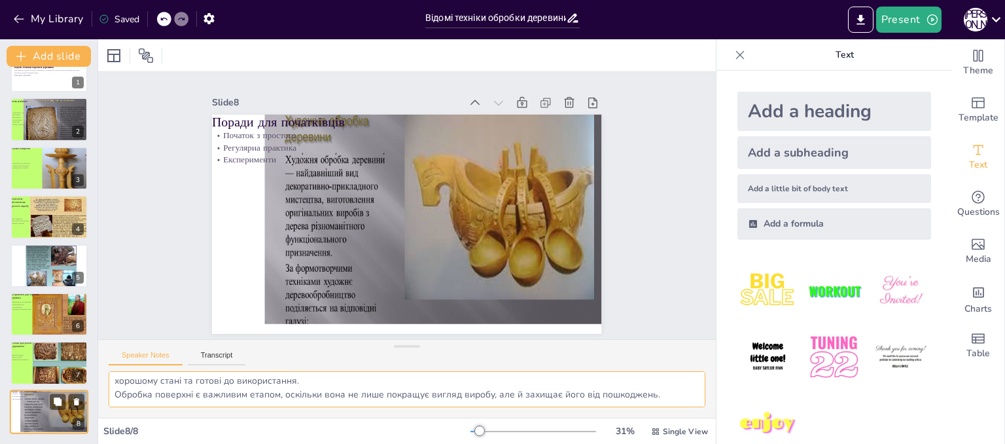
scroll to position [44, 0]
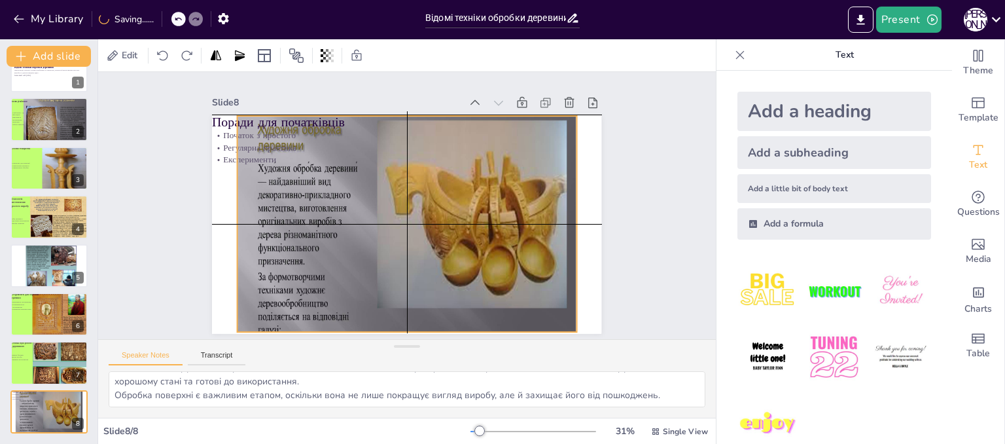
drag, startPoint x: 525, startPoint y: 257, endPoint x: 502, endPoint y: 261, distance: 23.2
click at [502, 261] on div at bounding box center [407, 265] width 339 height 331
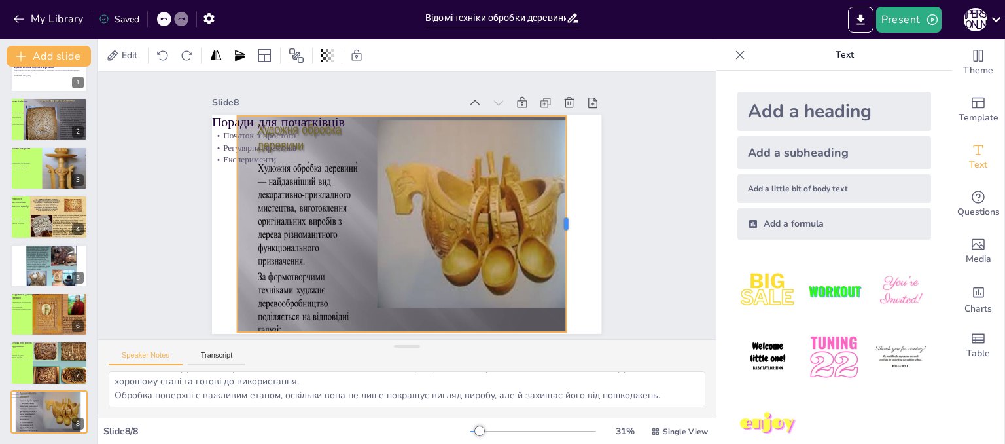
drag, startPoint x: 570, startPoint y: 218, endPoint x: 559, endPoint y: 226, distance: 13.5
click at [566, 226] on div at bounding box center [571, 224] width 10 height 217
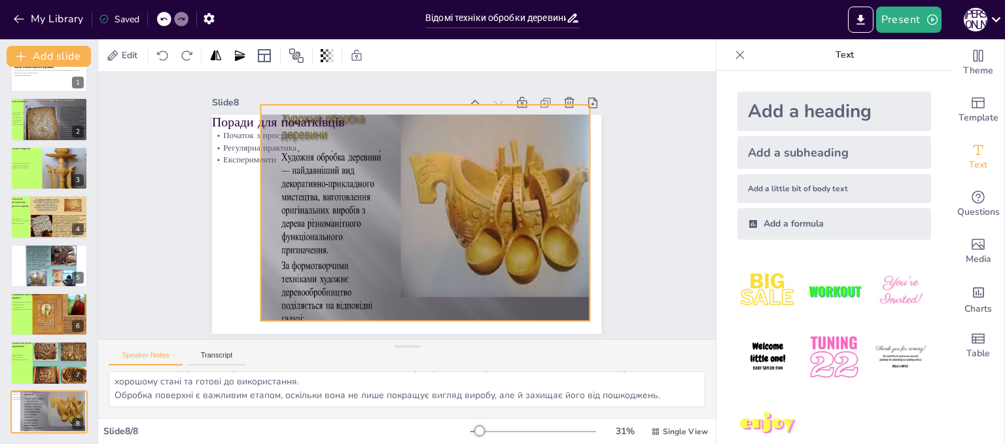
drag, startPoint x: 495, startPoint y: 252, endPoint x: 518, endPoint y: 241, distance: 26.0
click at [518, 241] on div at bounding box center [430, 254] width 339 height 331
click at [414, 304] on div at bounding box center [430, 254] width 339 height 331
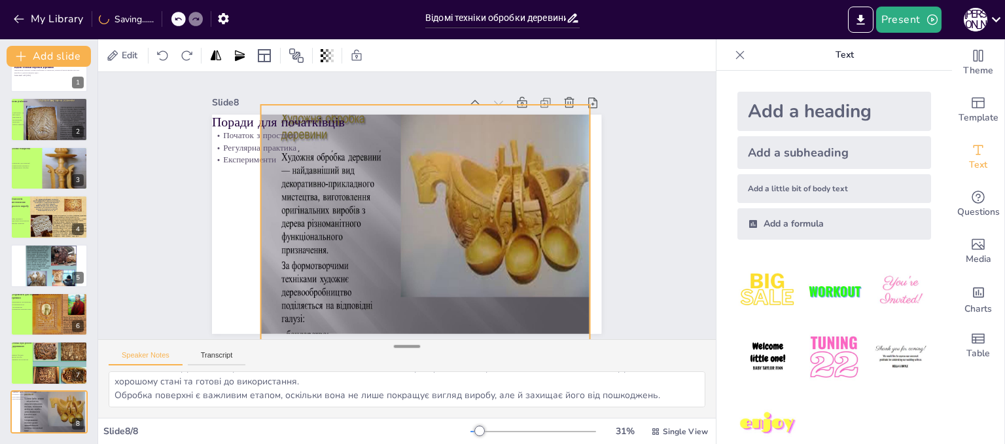
drag, startPoint x: 414, startPoint y: 317, endPoint x: 411, endPoint y: 351, distance: 33.5
click at [411, 351] on div "Slide 1 Відомі техніки обробки деревини Презентація охоплює основи різьблення т…" at bounding box center [407, 244] width 618 height 345
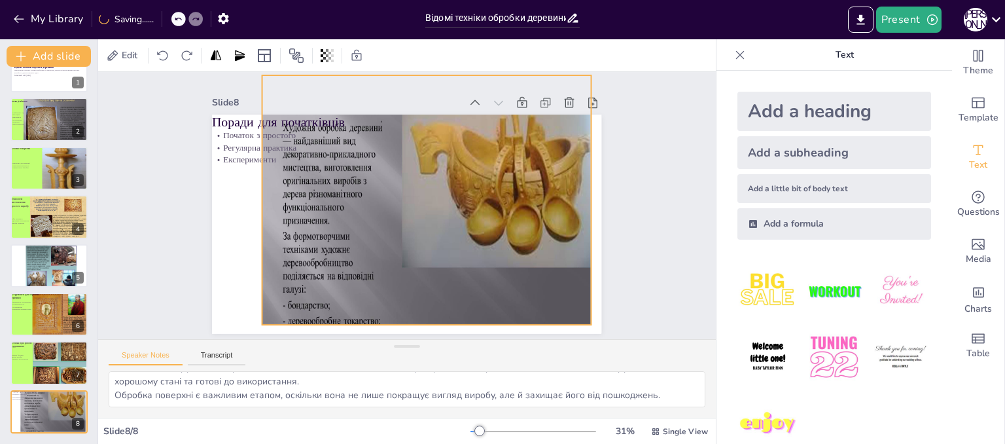
drag, startPoint x: 421, startPoint y: 296, endPoint x: 422, endPoint y: 266, distance: 29.5
click at [422, 266] on div at bounding box center [431, 225] width 339 height 331
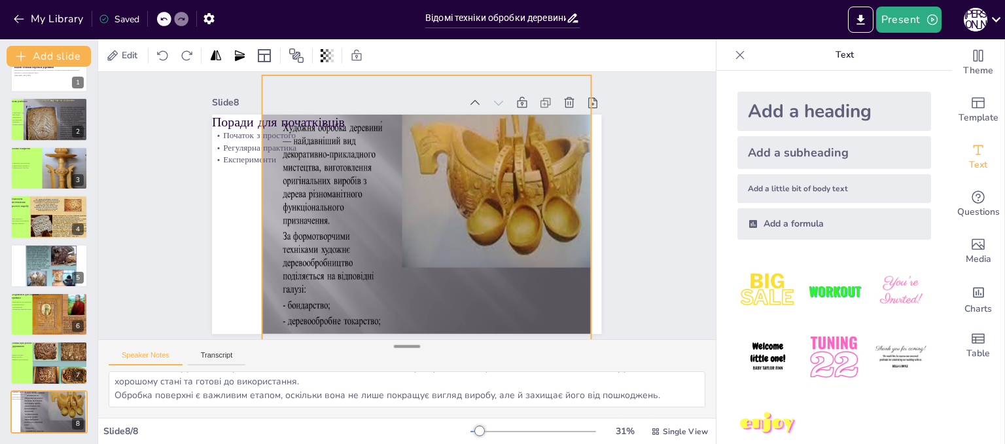
drag, startPoint x: 416, startPoint y: 320, endPoint x: 415, endPoint y: 347, distance: 27.5
click at [415, 347] on div "Slide 1 Відомі техніки обробки деревини Презентація охоплює основи різьблення т…" at bounding box center [407, 244] width 618 height 345
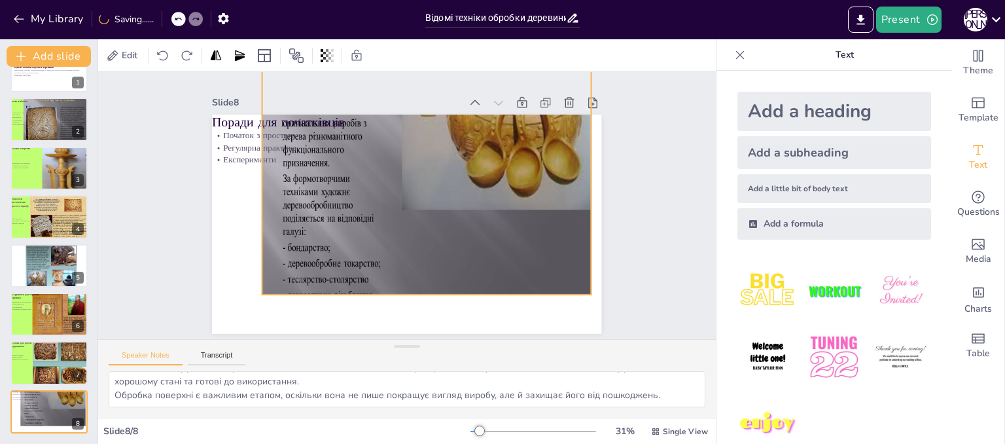
drag, startPoint x: 430, startPoint y: 291, endPoint x: 430, endPoint y: 234, distance: 57.6
click at [430, 234] on div at bounding box center [431, 167] width 339 height 331
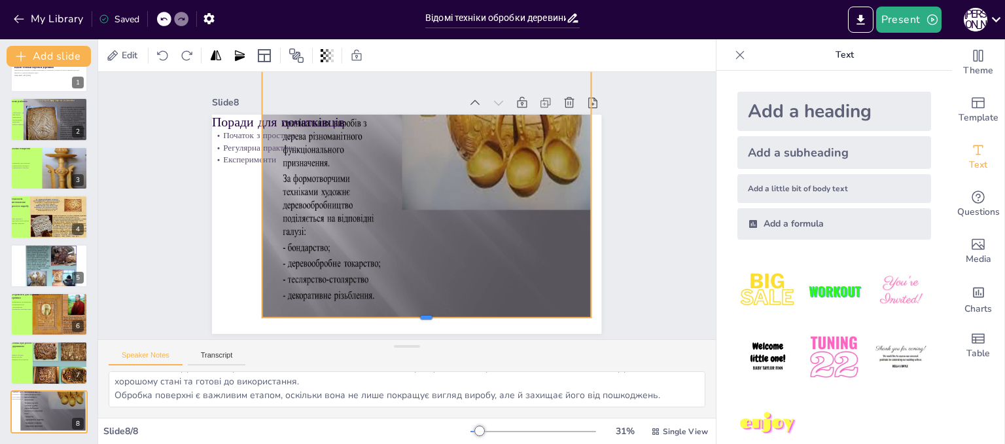
drag, startPoint x: 417, startPoint y: 290, endPoint x: 414, endPoint y: 313, distance: 23.1
click at [414, 317] on div at bounding box center [426, 322] width 328 height 10
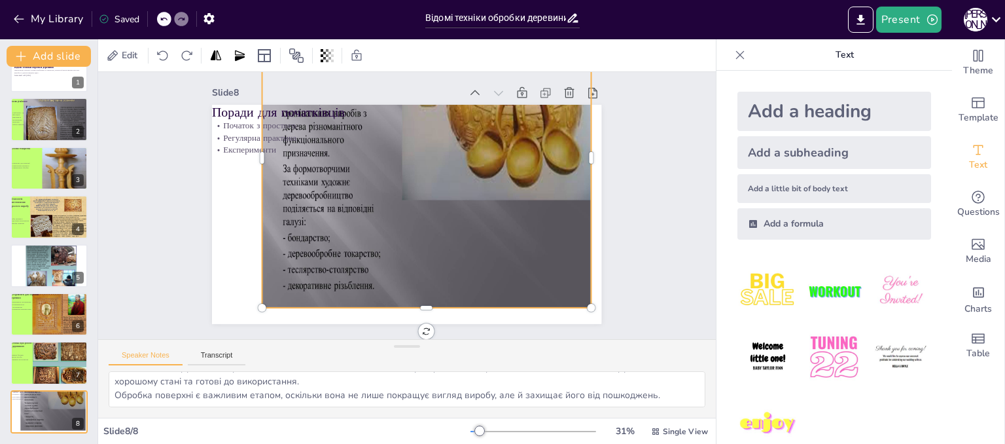
scroll to position [0, 0]
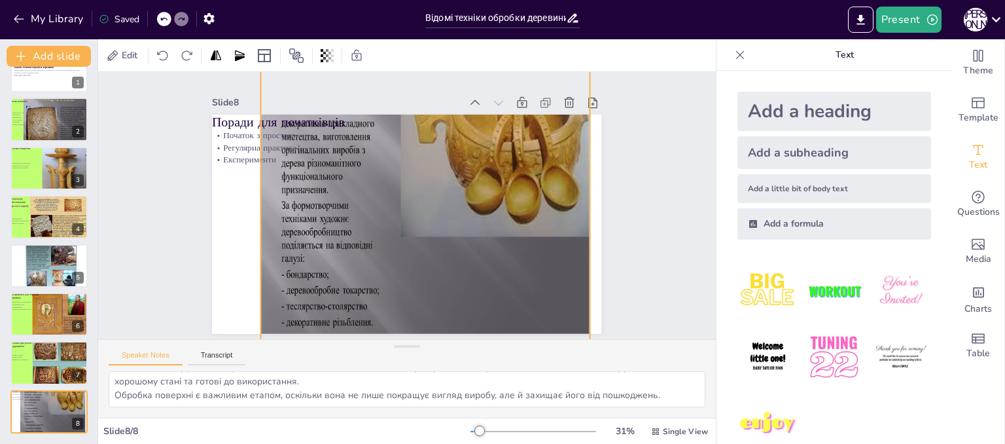
drag, startPoint x: 434, startPoint y: 191, endPoint x: 433, endPoint y: 218, distance: 26.9
click at [433, 218] on div at bounding box center [430, 194] width 339 height 331
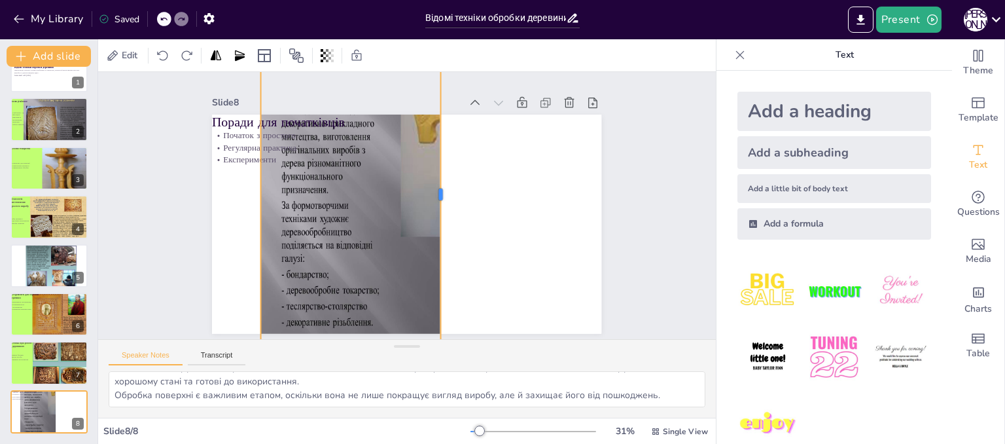
drag, startPoint x: 579, startPoint y: 188, endPoint x: 430, endPoint y: 203, distance: 149.9
click at [440, 203] on div at bounding box center [445, 194] width 10 height 300
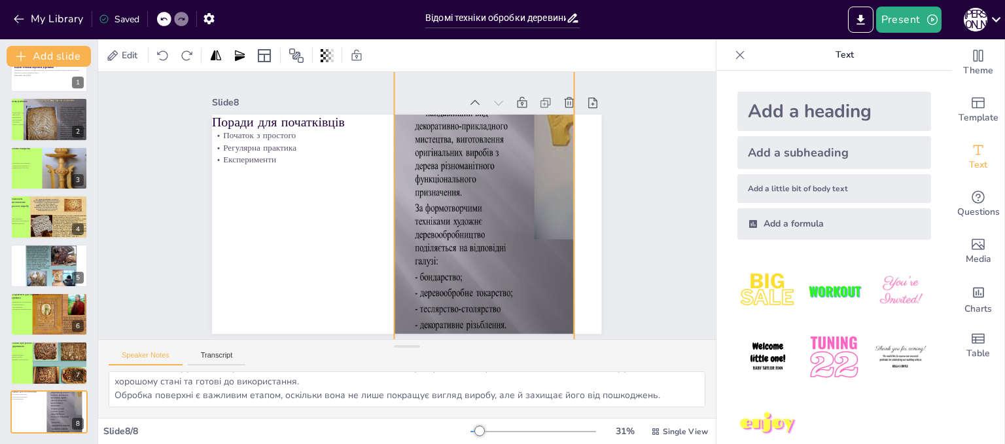
drag, startPoint x: 314, startPoint y: 219, endPoint x: 448, endPoint y: 222, distance: 133.5
click at [448, 222] on div at bounding box center [564, 196] width 339 height 331
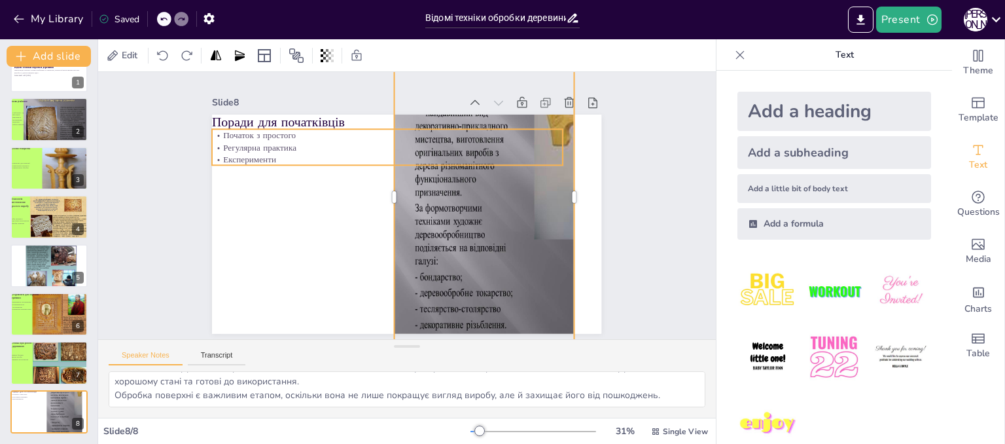
click at [523, 141] on p "Регулярна практика" at bounding box center [387, 147] width 351 height 12
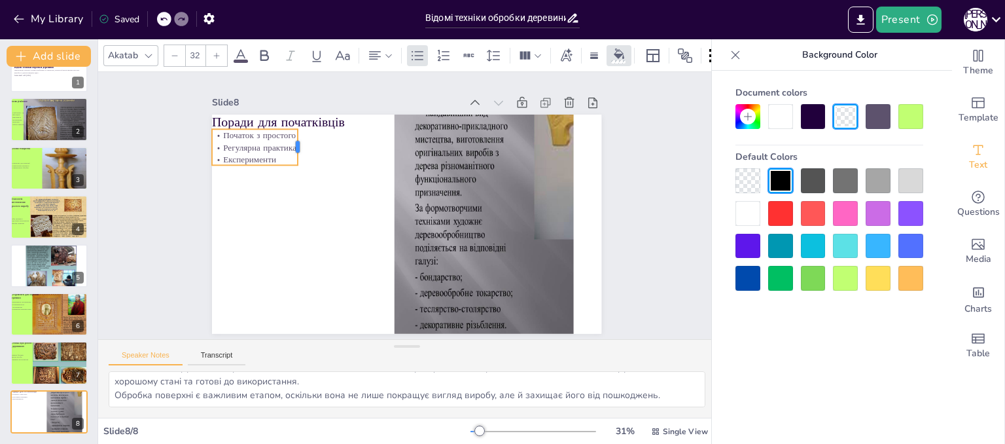
drag, startPoint x: 555, startPoint y: 140, endPoint x: 291, endPoint y: 158, distance: 265.6
click at [291, 158] on div "Поради для початківців Початок з простого Регулярна практика Експерименти" at bounding box center [406, 224] width 389 height 219
click at [247, 185] on div "Поради для початківців Початок з простого Регулярна практика Експерименти" at bounding box center [406, 224] width 389 height 219
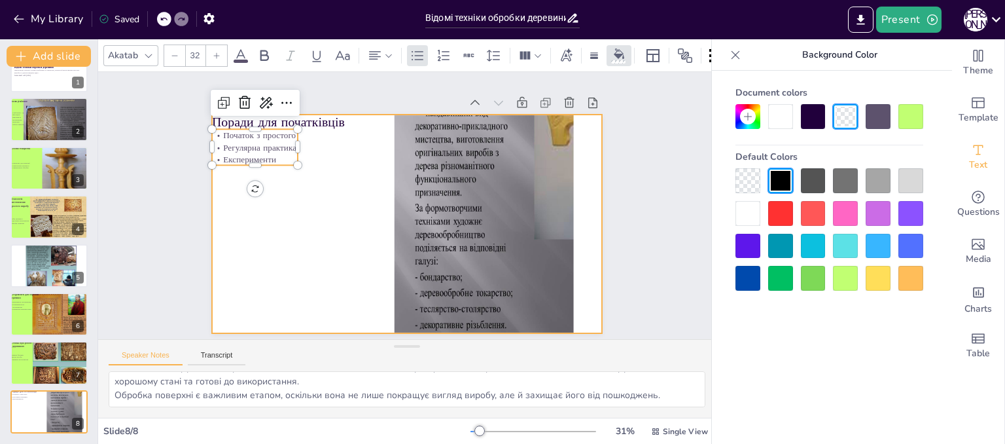
click at [279, 226] on div at bounding box center [406, 224] width 389 height 219
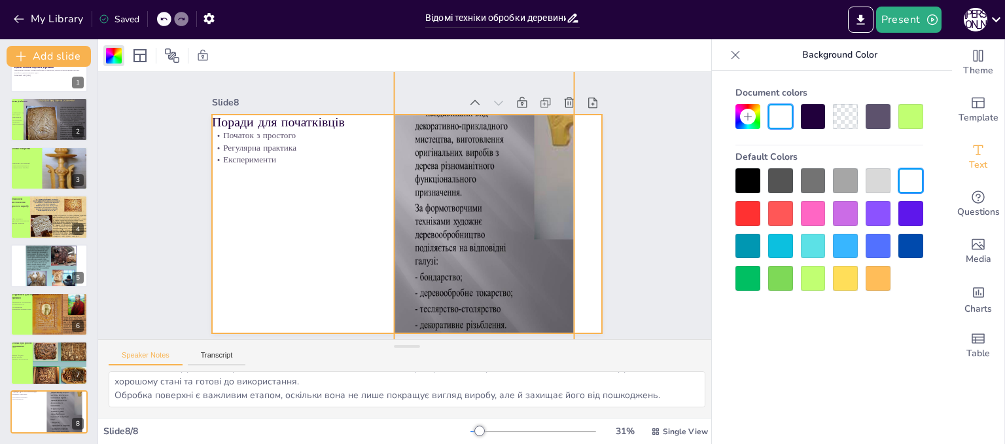
click at [395, 219] on div at bounding box center [564, 196] width 339 height 331
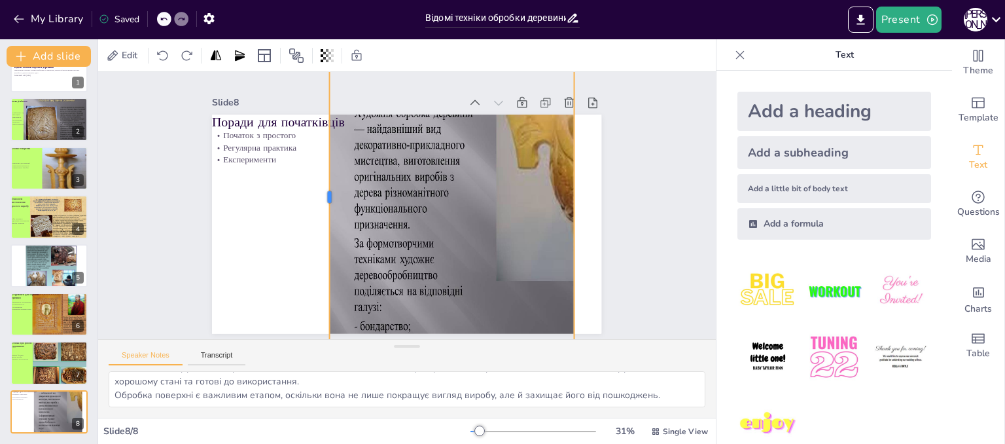
drag, startPoint x: 381, startPoint y: 192, endPoint x: 327, endPoint y: 249, distance: 78.2
click at [327, 249] on div at bounding box center [324, 197] width 10 height 300
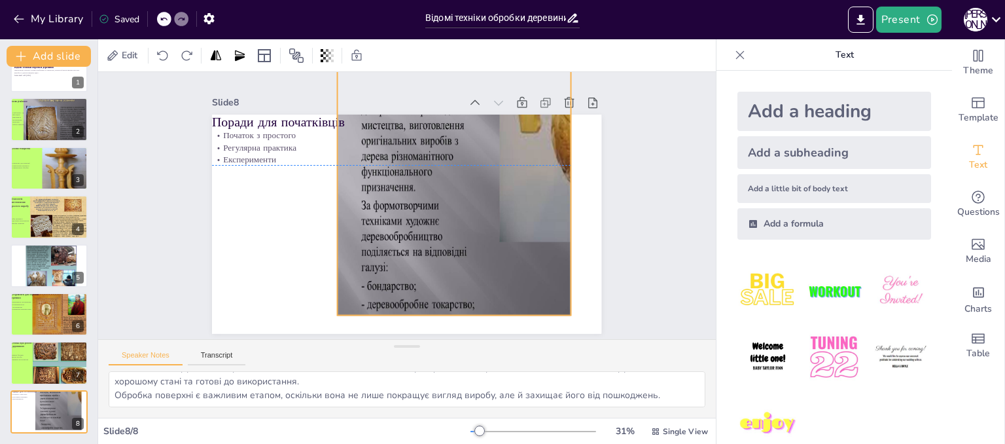
drag, startPoint x: 522, startPoint y: 291, endPoint x: 519, endPoint y: 253, distance: 38.7
click at [519, 253] on div at bounding box center [534, 193] width 393 height 386
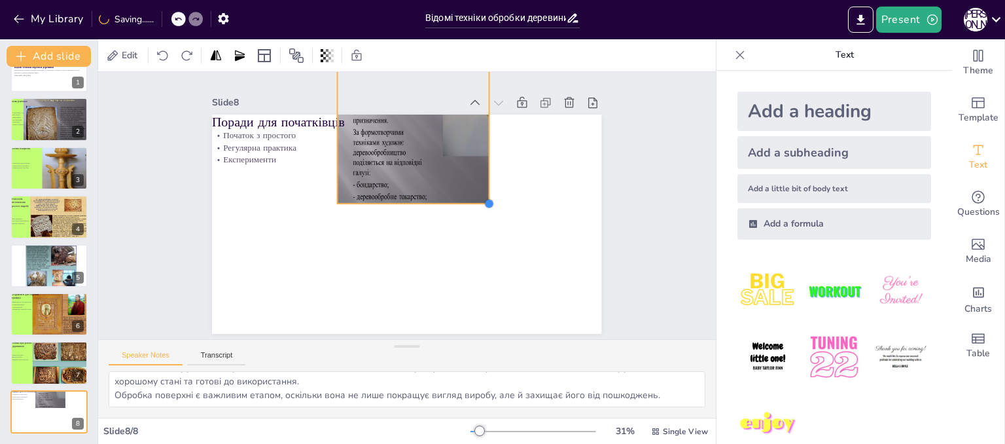
drag, startPoint x: 563, startPoint y: 306, endPoint x: 415, endPoint y: 201, distance: 180.6
click at [415, 201] on div "Поради для початківців Початок з простого Регулярна практика Експерименти" at bounding box center [406, 224] width 389 height 219
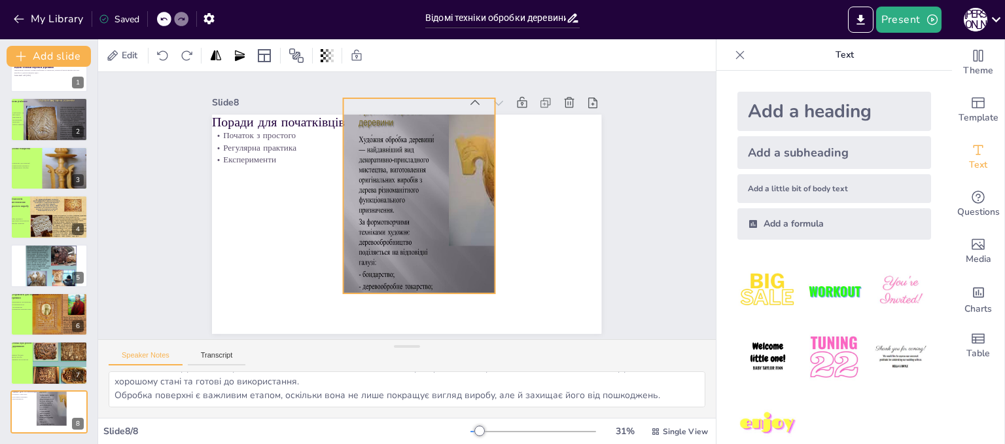
drag, startPoint x: 418, startPoint y: 166, endPoint x: 424, endPoint y: 256, distance: 89.8
click at [424, 256] on div at bounding box center [472, 213] width 256 height 251
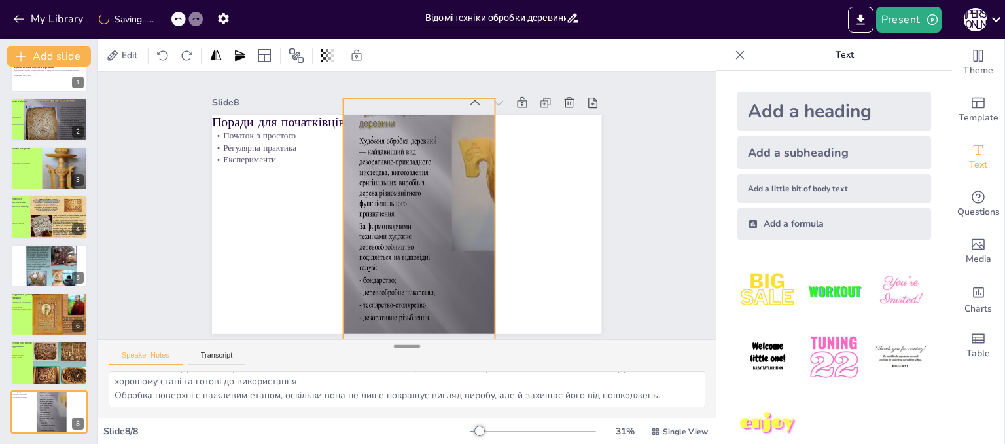
drag, startPoint x: 408, startPoint y: 288, endPoint x: 408, endPoint y: 342, distance: 53.7
click at [408, 342] on div "Slide 1 Відомі техніки обробки деревини Презентація охоплює основи різьблення т…" at bounding box center [407, 244] width 618 height 345
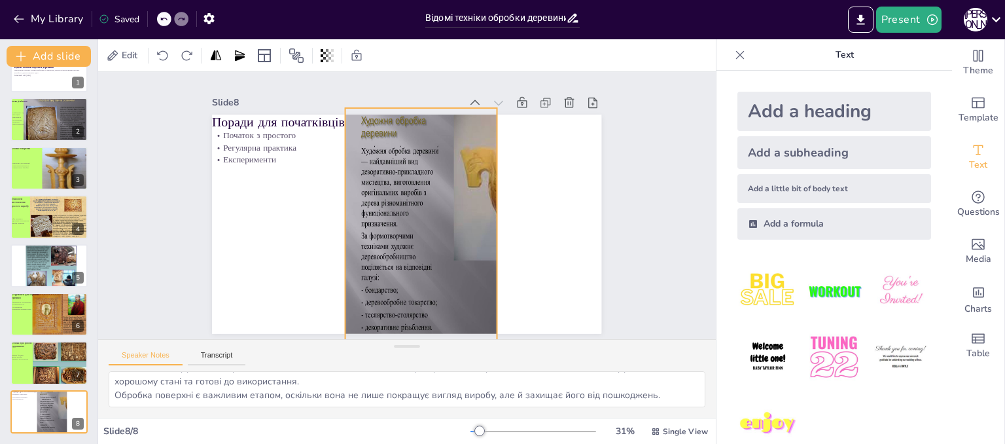
drag, startPoint x: 406, startPoint y: 271, endPoint x: 408, endPoint y: 281, distance: 10.0
click at [408, 281] on div at bounding box center [476, 227] width 263 height 259
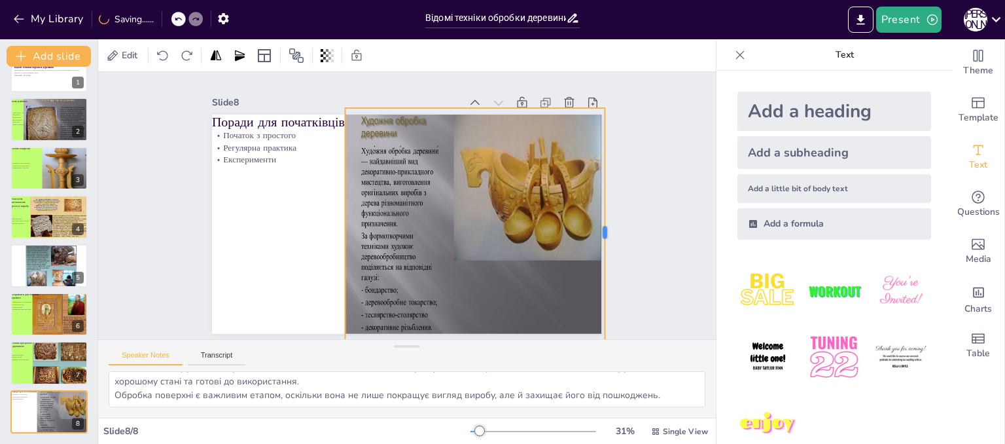
drag, startPoint x: 487, startPoint y: 228, endPoint x: 595, endPoint y: 237, distance: 108.3
click at [605, 237] on div at bounding box center [610, 232] width 10 height 249
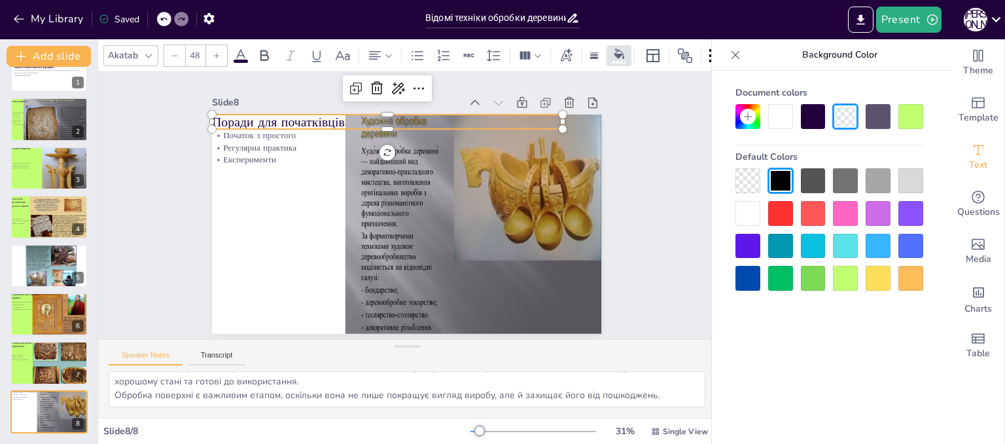
click at [296, 120] on p "Поради для початківців" at bounding box center [387, 122] width 351 height 18
click at [241, 153] on p "Експерименти" at bounding box center [255, 159] width 86 height 12
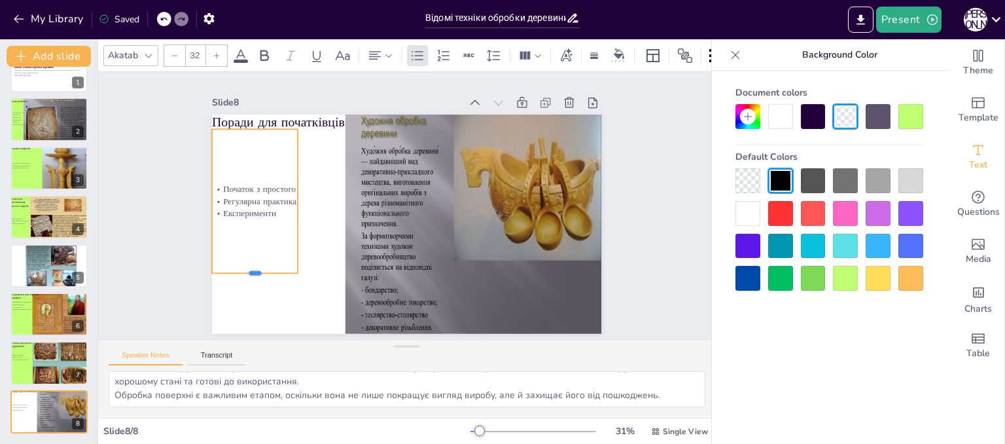
drag, startPoint x: 243, startPoint y: 160, endPoint x: 243, endPoint y: 268, distance: 108.0
click at [243, 273] on div at bounding box center [255, 278] width 86 height 10
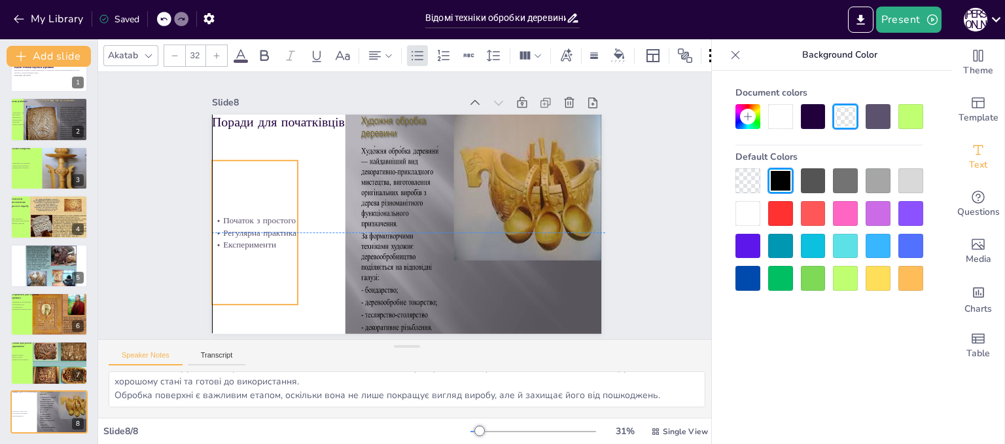
drag, startPoint x: 238, startPoint y: 185, endPoint x: 238, endPoint y: 218, distance: 33.4
click at [238, 218] on p "Початок з простого" at bounding box center [255, 220] width 86 height 12
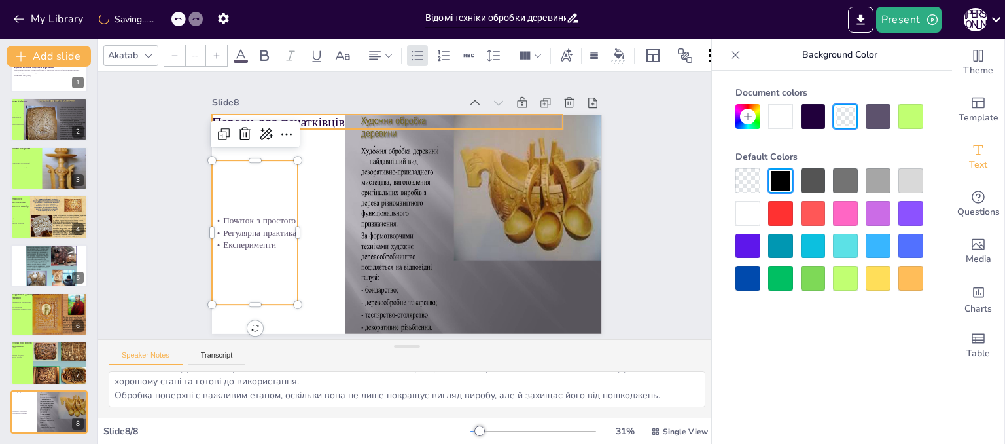
type input "48"
click at [309, 120] on p "Поради для початківців" at bounding box center [387, 122] width 351 height 18
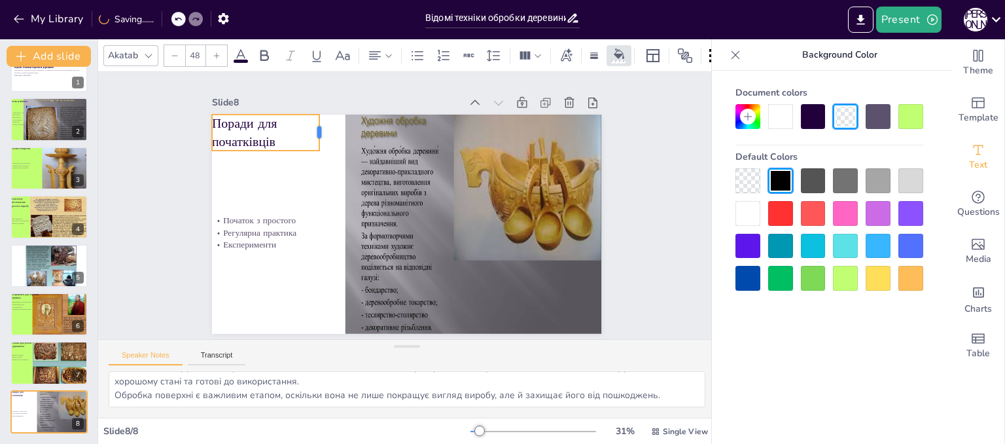
drag, startPoint x: 555, startPoint y: 118, endPoint x: 311, endPoint y: 130, distance: 244.4
click at [319, 130] on div at bounding box center [324, 133] width 10 height 36
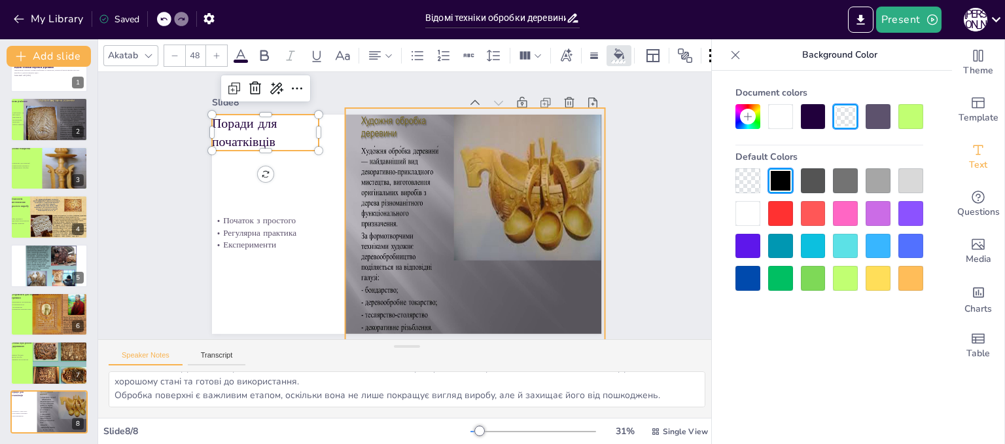
click at [357, 159] on div at bounding box center [476, 227] width 263 height 259
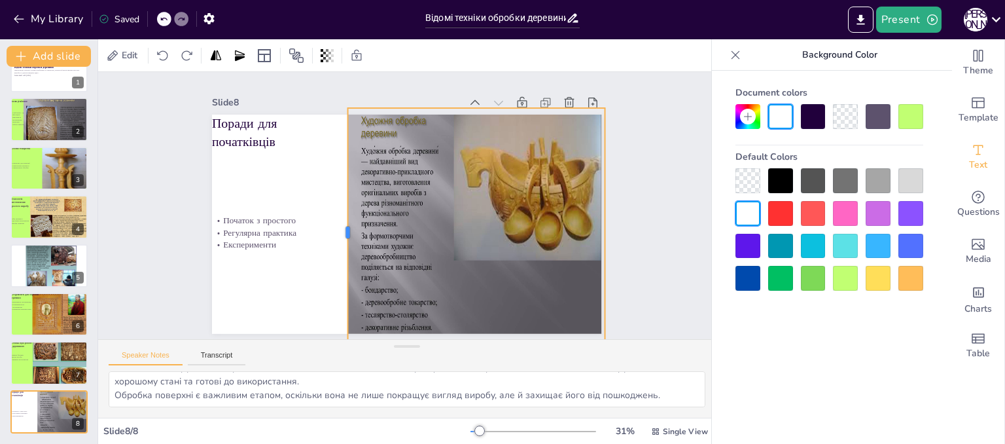
drag, startPoint x: 333, startPoint y: 224, endPoint x: 336, endPoint y: 203, distance: 21.1
click at [338, 203] on div at bounding box center [343, 232] width 10 height 249
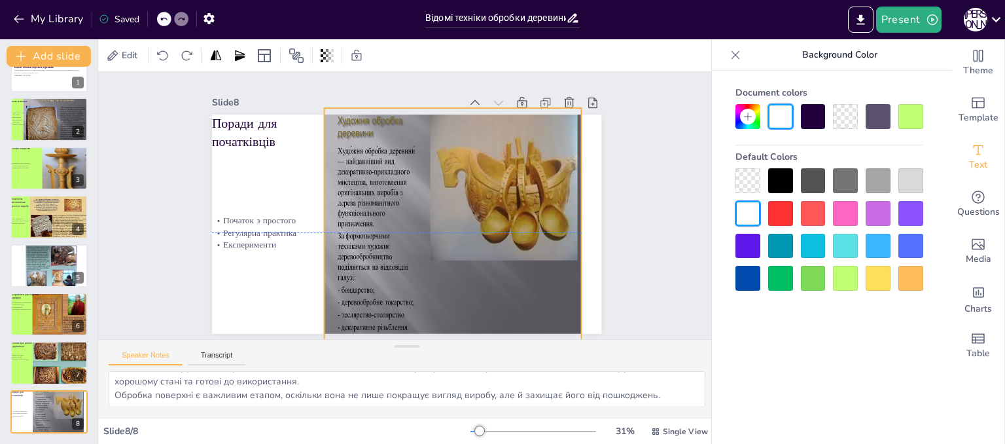
drag, startPoint x: 467, startPoint y: 208, endPoint x: 443, endPoint y: 208, distance: 23.6
click at [443, 208] on div at bounding box center [453, 227] width 263 height 259
click at [585, 226] on div at bounding box center [590, 232] width 10 height 249
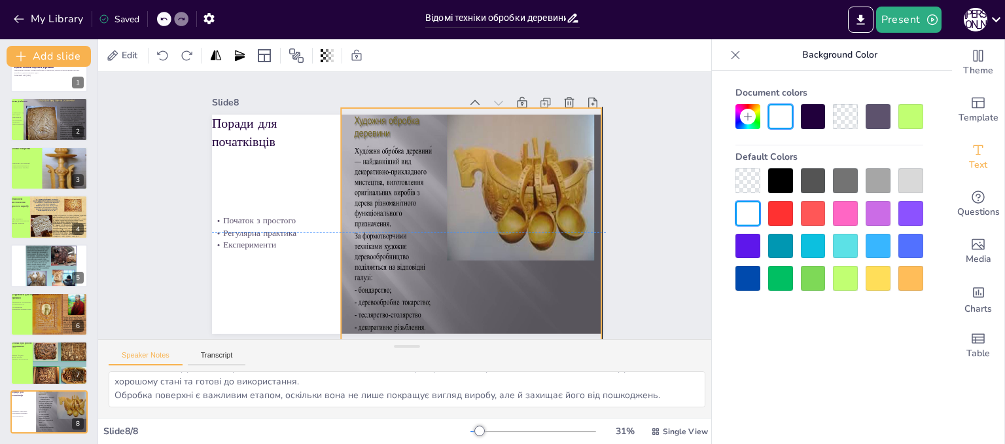
drag, startPoint x: 520, startPoint y: 244, endPoint x: 541, endPoint y: 243, distance: 21.0
click at [541, 243] on div at bounding box center [470, 227] width 263 height 259
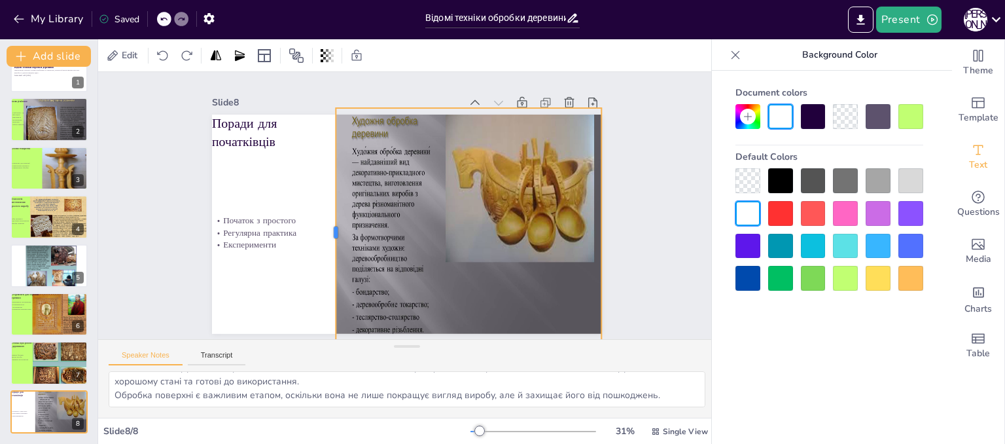
click at [326, 226] on div at bounding box center [331, 232] width 10 height 249
click at [855, 285] on div at bounding box center [845, 278] width 25 height 25
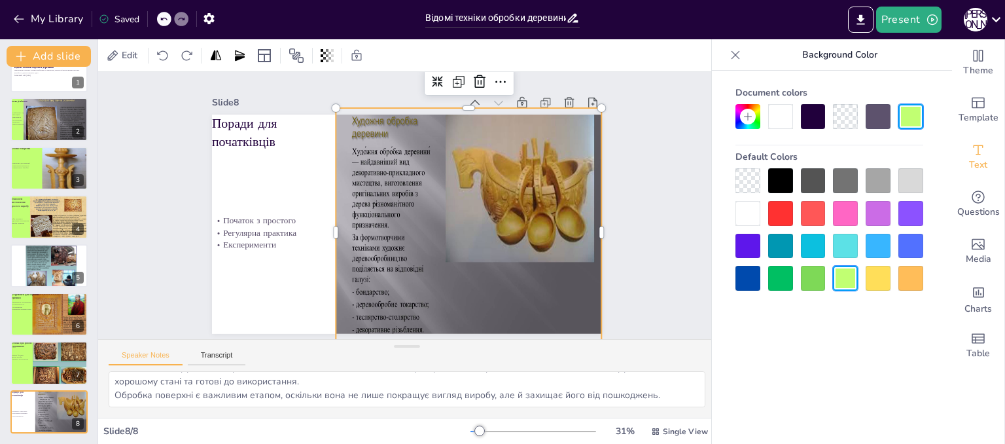
click at [530, 300] on div at bounding box center [469, 229] width 266 height 262
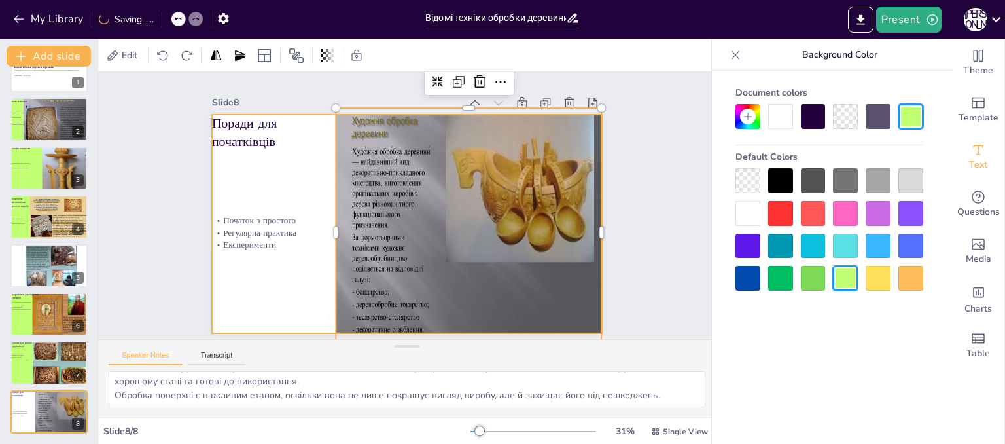
click at [288, 294] on div at bounding box center [406, 224] width 389 height 219
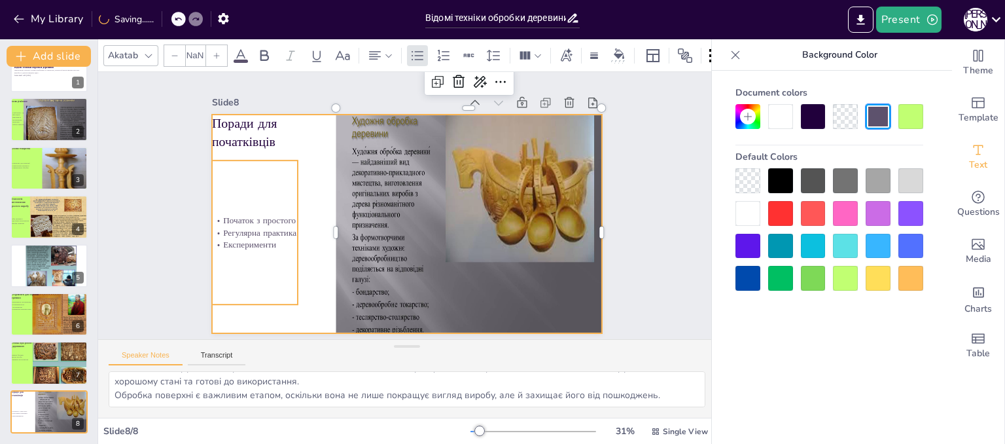
type input "32"
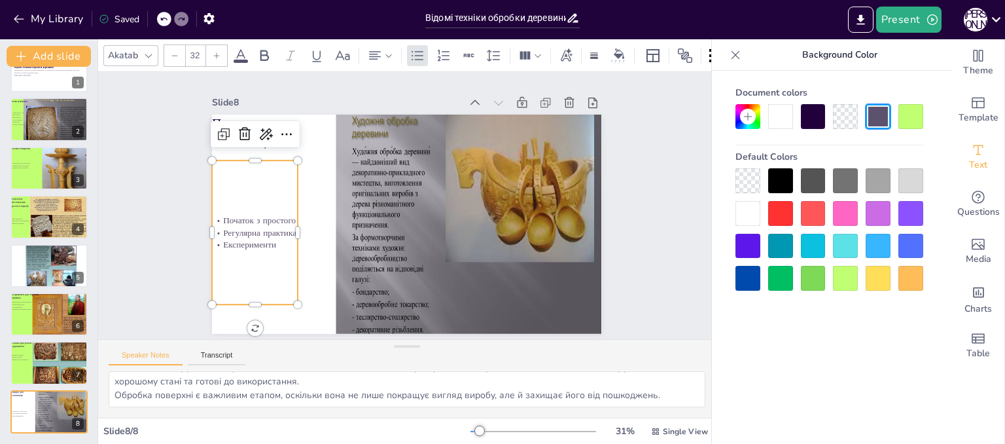
click at [848, 287] on div at bounding box center [845, 278] width 25 height 25
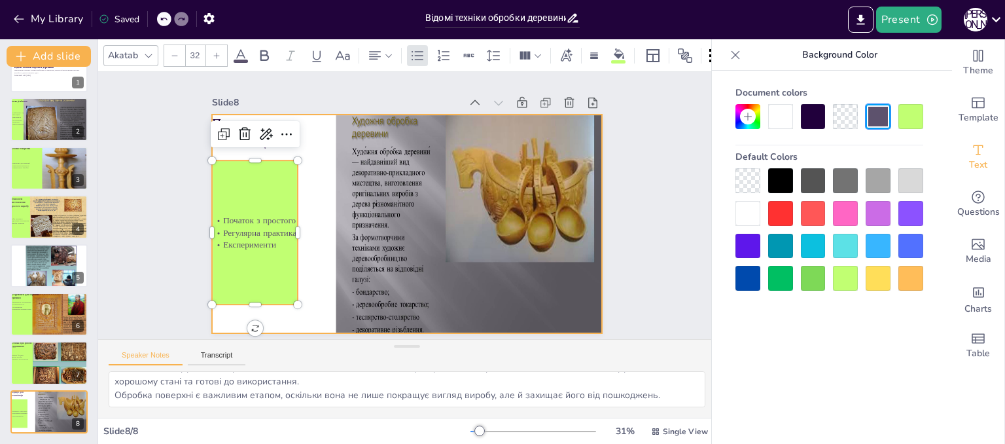
click at [306, 262] on div at bounding box center [406, 224] width 389 height 219
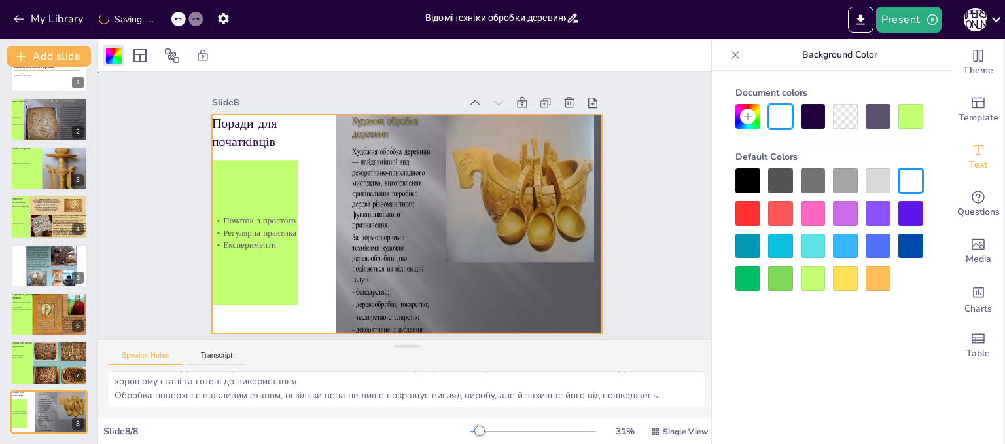
click at [306, 262] on div at bounding box center [406, 224] width 389 height 219
click at [805, 281] on div at bounding box center [813, 278] width 25 height 25
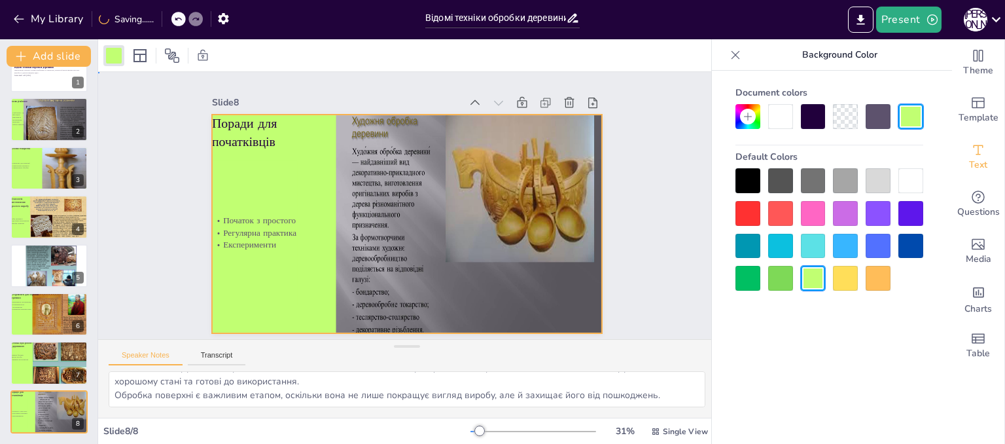
click at [628, 173] on div "Slide 1 Відомі техніки обробки деревини Презентація охоплює основи різьблення т…" at bounding box center [406, 206] width 463 height 256
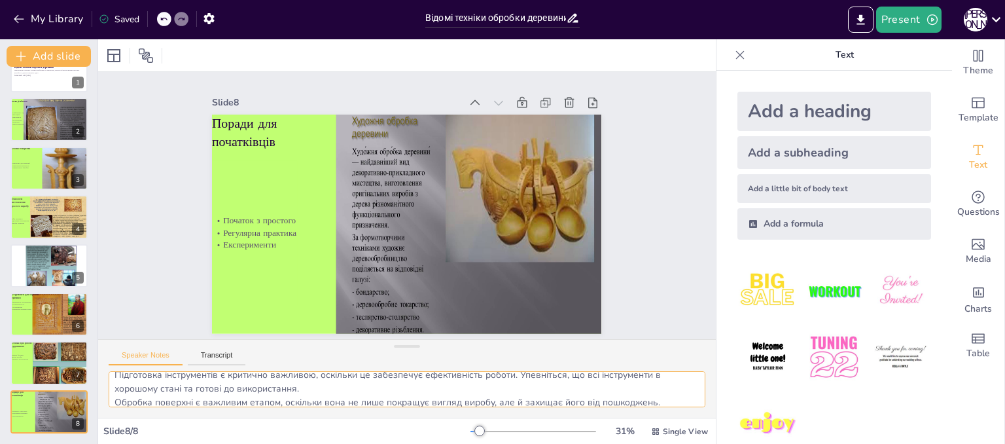
scroll to position [44, 0]
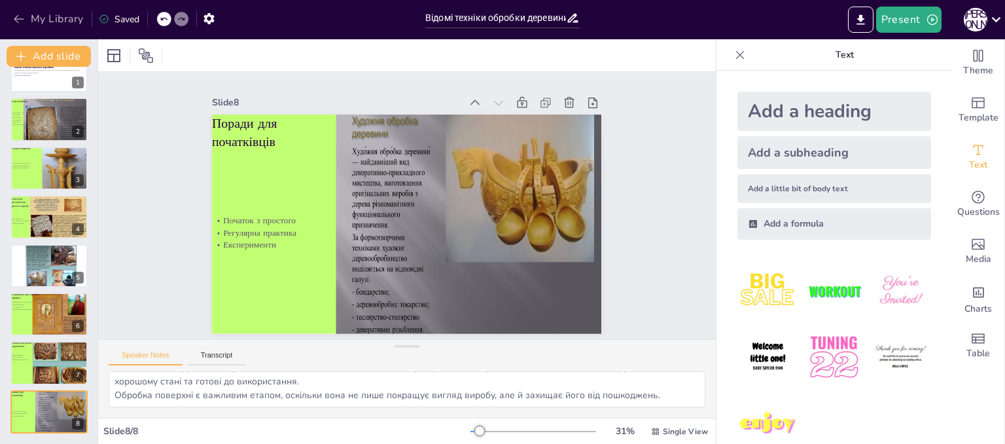
click at [21, 14] on icon "button" at bounding box center [18, 18] width 13 height 13
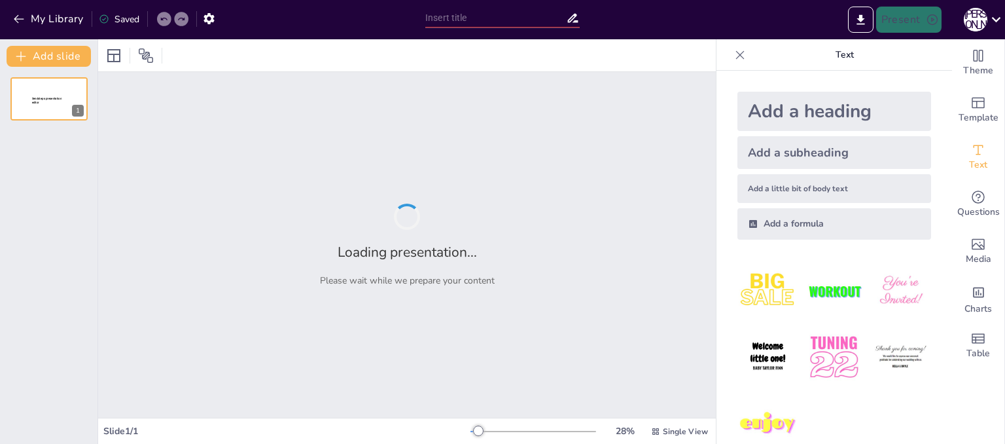
type input "Відео-урок: створення простого виробу з деревини"
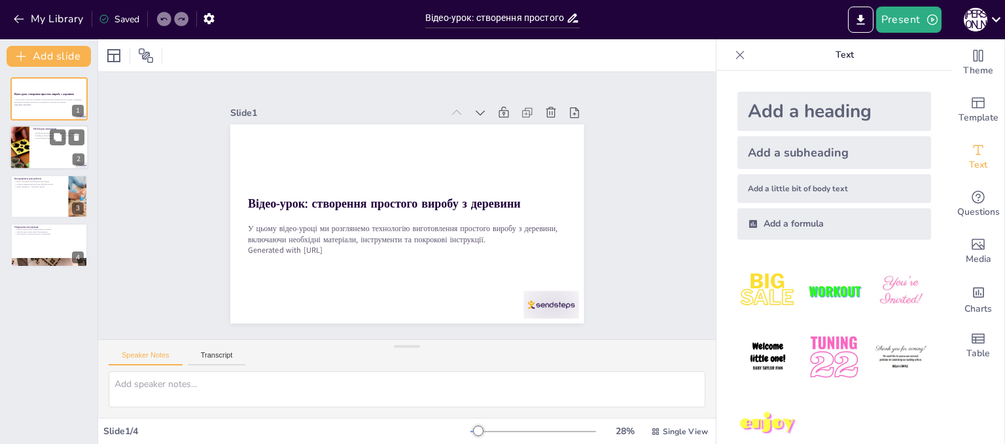
click at [47, 153] on div at bounding box center [49, 148] width 79 height 44
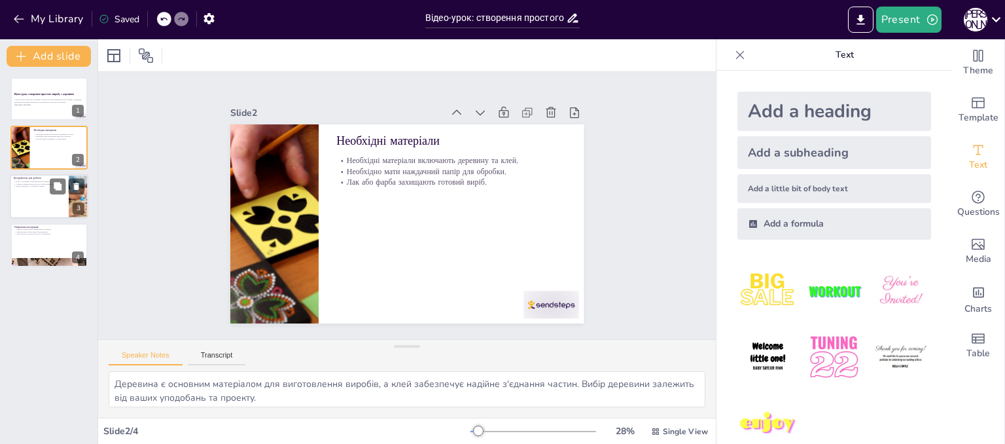
click at [36, 202] on div at bounding box center [49, 196] width 79 height 44
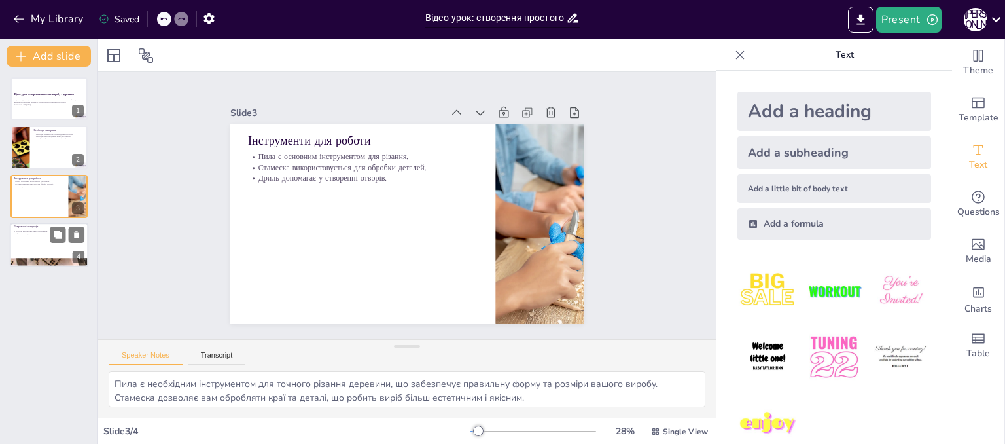
click at [35, 236] on div at bounding box center [49, 244] width 79 height 44
type textarea "Вимірювання та різання є першим кроком у виготовленні, оскільки точність на цьо…"
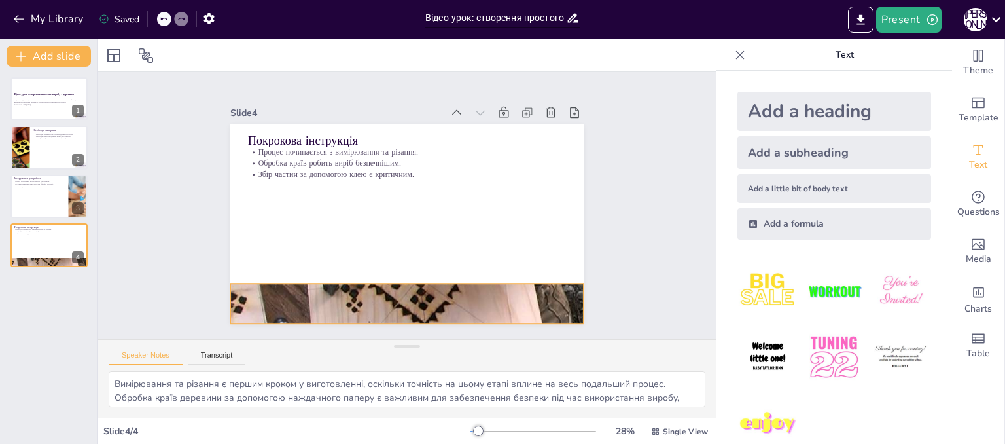
click at [416, 296] on div at bounding box center [406, 303] width 353 height 265
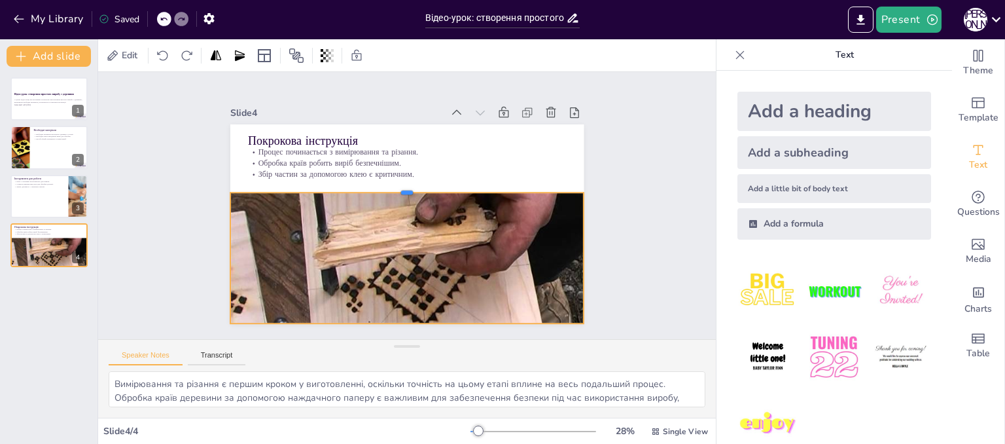
drag, startPoint x: 395, startPoint y: 276, endPoint x: 393, endPoint y: 185, distance: 91.0
click at [393, 185] on div at bounding box center [406, 187] width 353 height 10
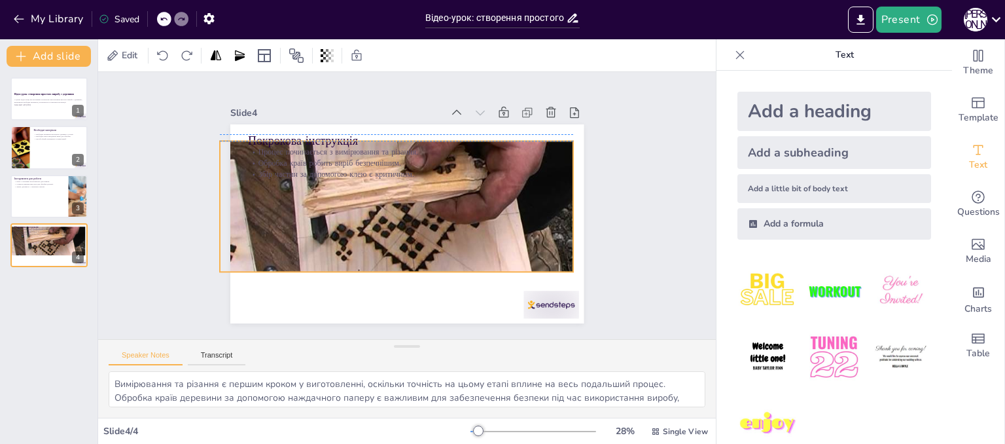
drag, startPoint x: 420, startPoint y: 259, endPoint x: 414, endPoint y: 225, distance: 34.6
click at [414, 225] on div at bounding box center [396, 251] width 353 height 265
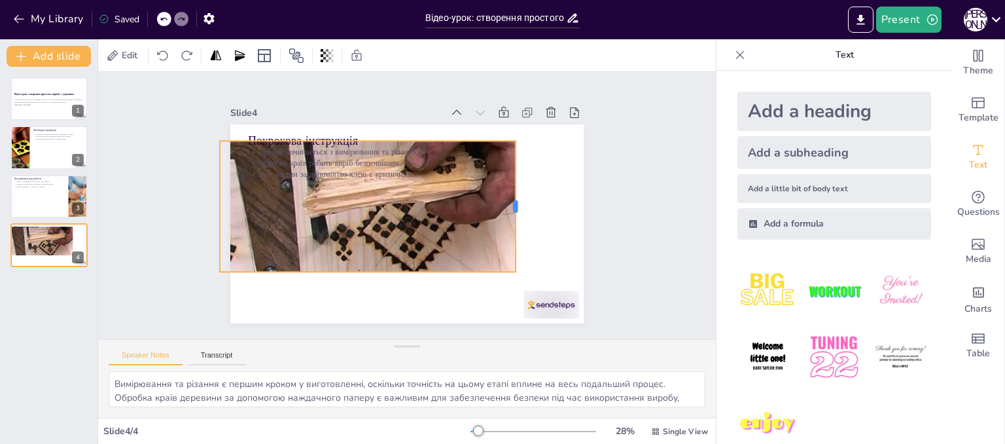
drag, startPoint x: 567, startPoint y: 198, endPoint x: 504, endPoint y: 198, distance: 62.8
click at [516, 198] on div at bounding box center [521, 206] width 10 height 131
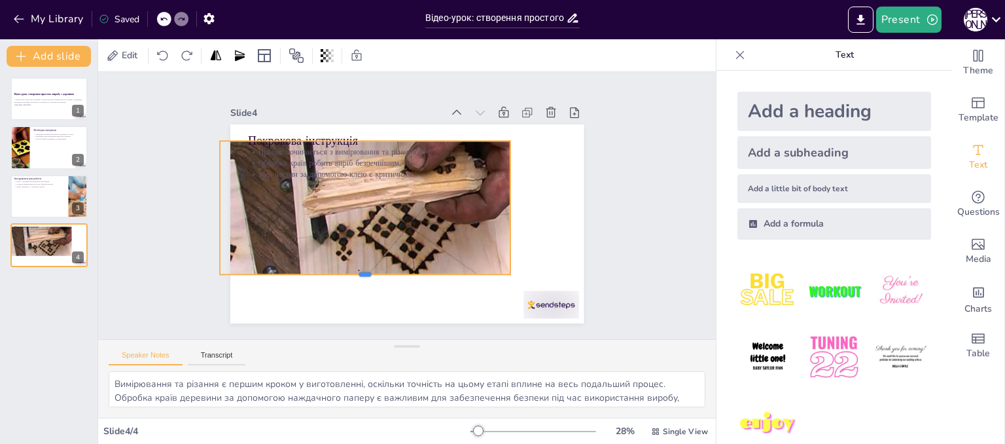
click at [355, 274] on div at bounding box center [365, 279] width 291 height 10
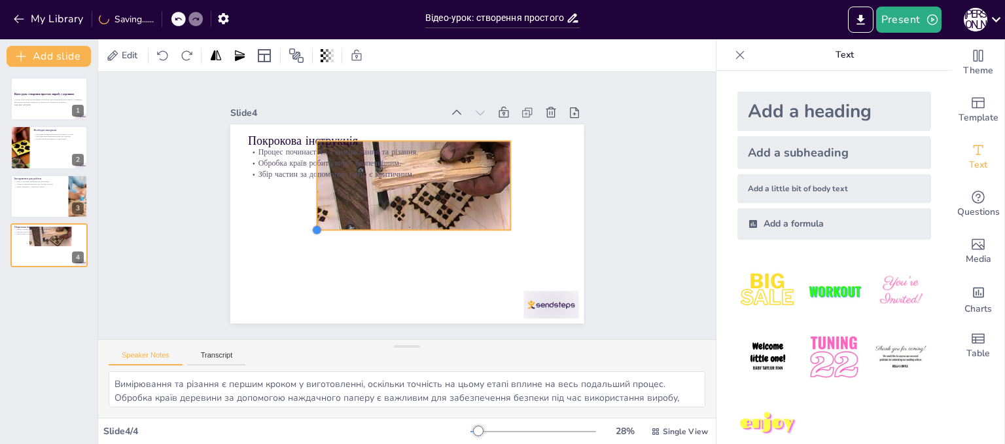
drag, startPoint x: 207, startPoint y: 268, endPoint x: 385, endPoint y: 223, distance: 183.4
click at [385, 223] on div "Покрокова інструкція Процес починається з вимірювання та різання. Обробка країв…" at bounding box center [406, 223] width 353 height 199
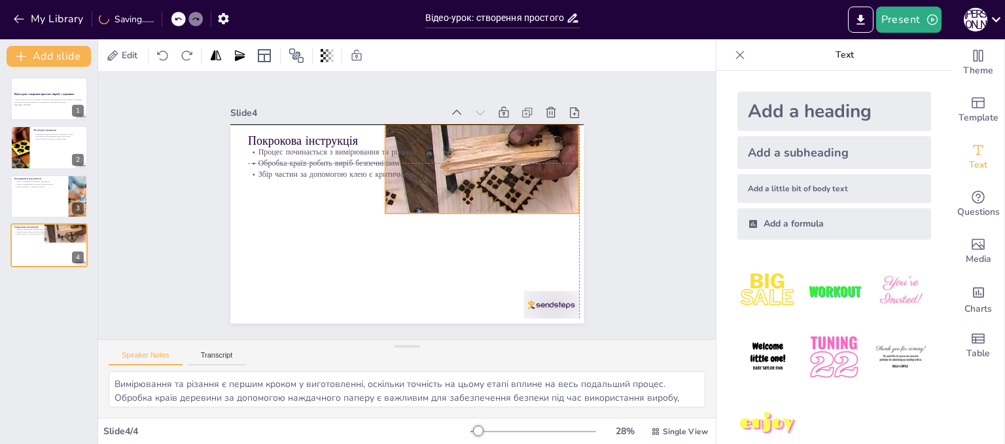
drag, startPoint x: 439, startPoint y: 206, endPoint x: 502, endPoint y: 189, distance: 65.7
click at [502, 189] on div at bounding box center [503, 198] width 236 height 177
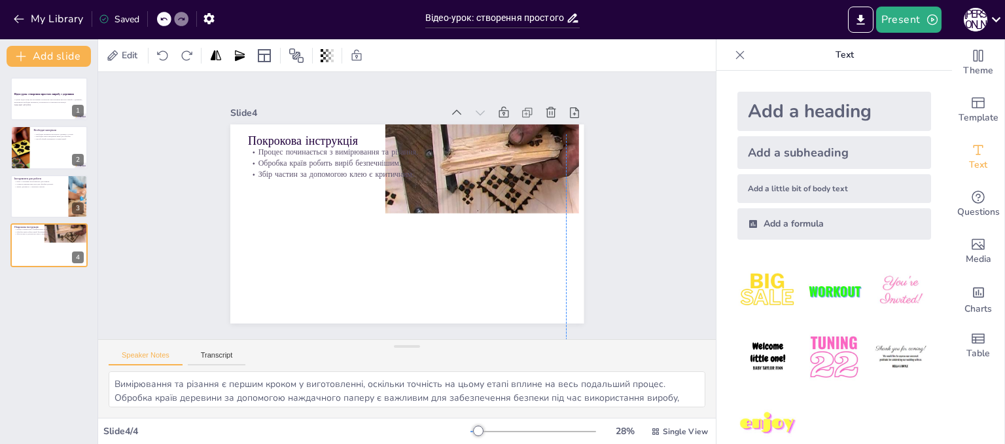
drag, startPoint x: 543, startPoint y: 298, endPoint x: 531, endPoint y: 387, distance: 89.8
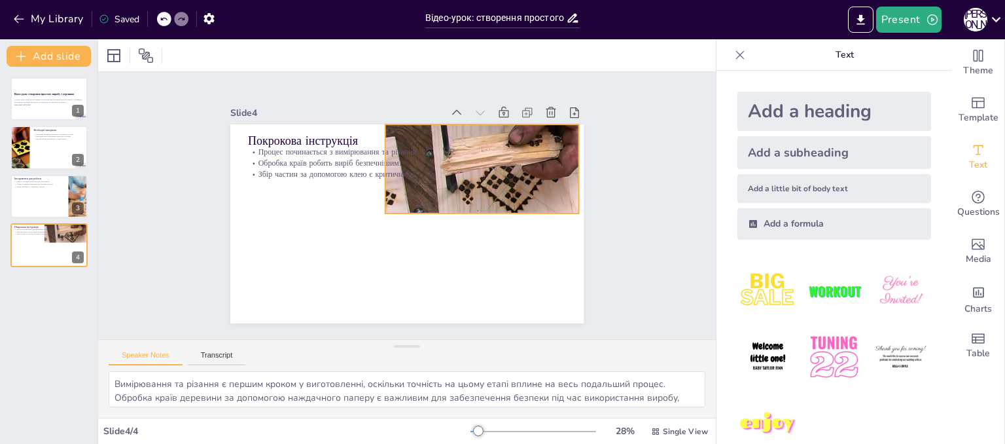
click at [480, 197] on div at bounding box center [503, 198] width 236 height 177
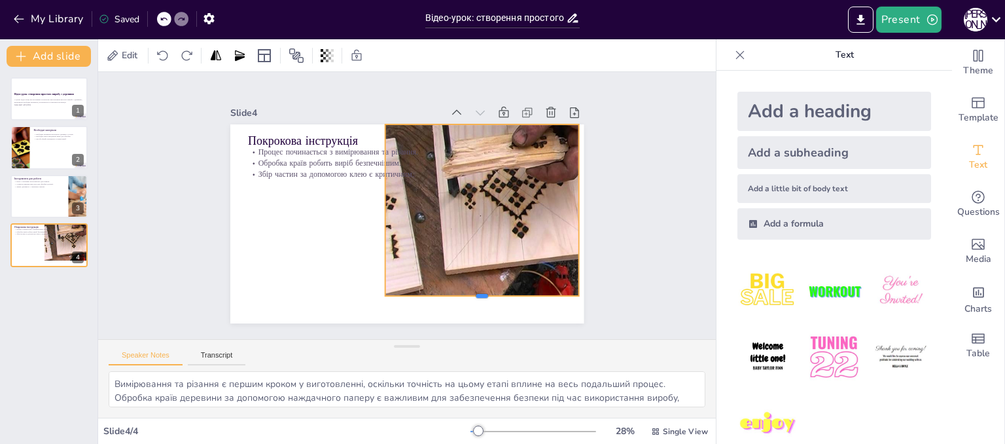
drag, startPoint x: 469, startPoint y: 208, endPoint x: 474, endPoint y: 291, distance: 82.6
click at [474, 296] on div at bounding box center [482, 301] width 194 height 10
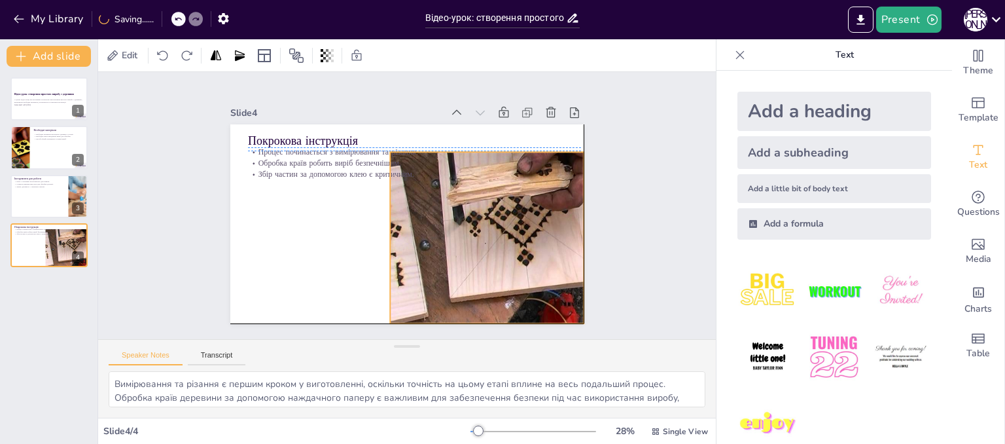
drag, startPoint x: 484, startPoint y: 208, endPoint x: 486, endPoint y: 233, distance: 24.9
click at [486, 233] on div at bounding box center [511, 230] width 243 height 186
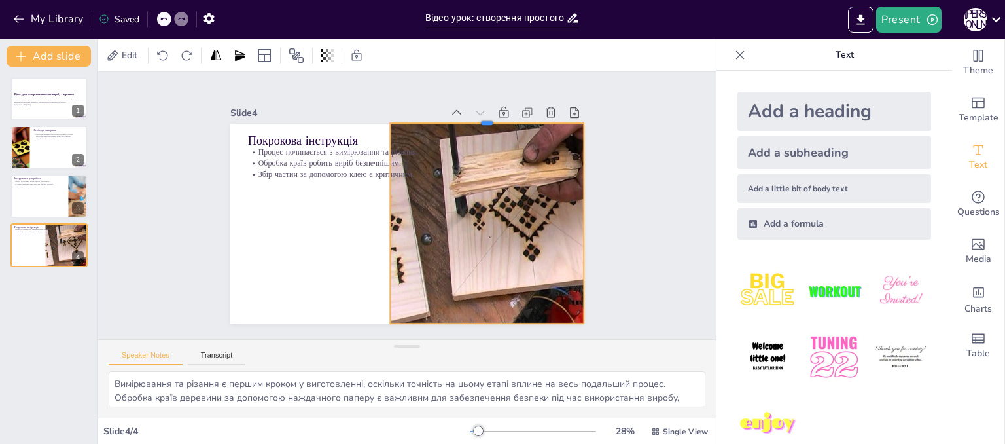
drag, startPoint x: 474, startPoint y: 145, endPoint x: 475, endPoint y: 116, distance: 28.8
click at [475, 116] on div at bounding box center [487, 118] width 194 height 10
click at [665, 278] on div "Slide 1 Відео-урок: створення простого виробу з деревини У цьому відео-уроці ми…" at bounding box center [407, 206] width 642 height 330
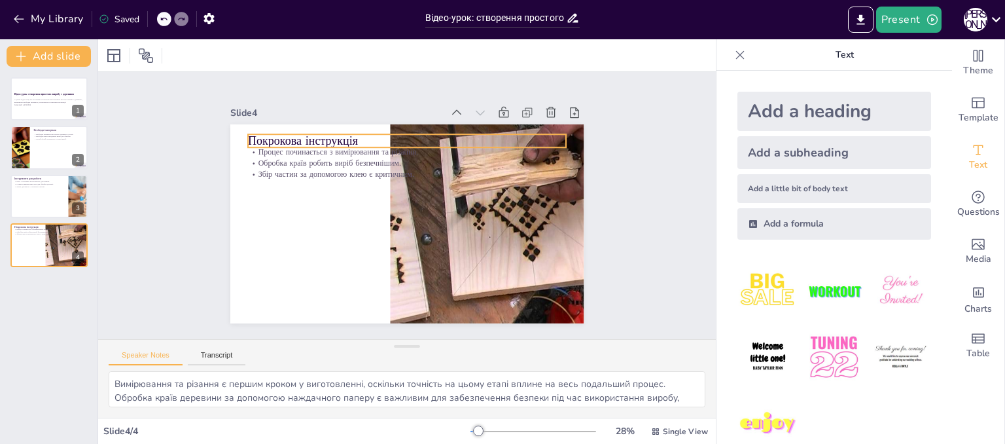
click at [291, 139] on p "Покрокова інструкція" at bounding box center [414, 141] width 318 height 50
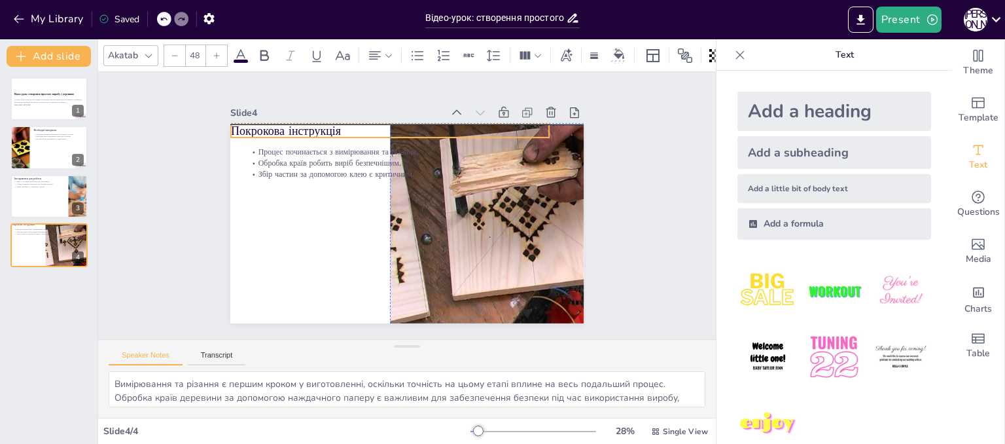
drag, startPoint x: 291, startPoint y: 139, endPoint x: 274, endPoint y: 132, distance: 18.5
click at [274, 132] on p "Покрокова інструкція" at bounding box center [398, 130] width 318 height 50
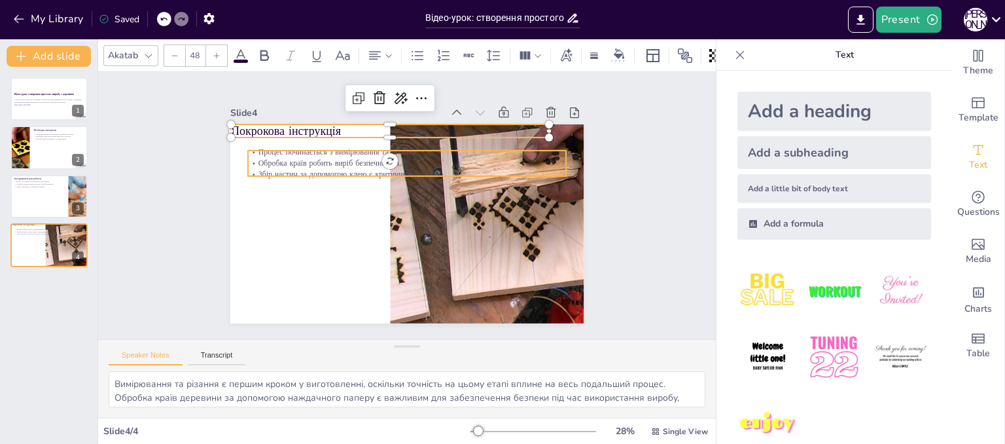
type input "32"
click at [306, 169] on p "Збір частин за допомогою клею є критичним." at bounding box center [407, 174] width 318 height 11
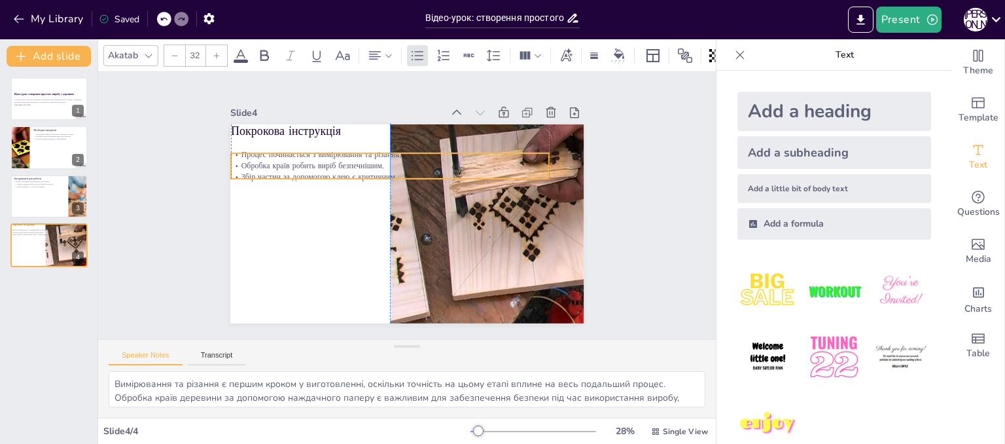
drag, startPoint x: 306, startPoint y: 166, endPoint x: 285, endPoint y: 168, distance: 20.5
click at [285, 171] on p "Збір частин за допомогою клею є критичним." at bounding box center [390, 176] width 318 height 11
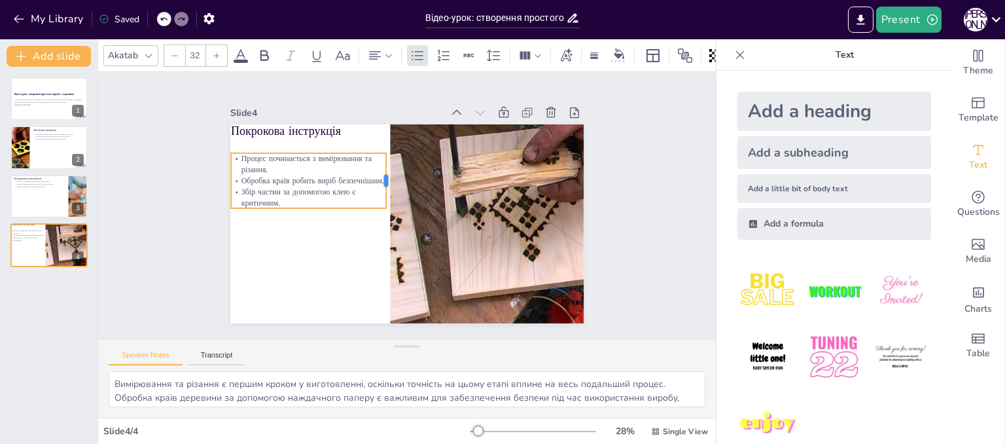
drag, startPoint x: 540, startPoint y: 160, endPoint x: 377, endPoint y: 171, distance: 163.3
click at [386, 171] on div at bounding box center [391, 180] width 10 height 55
click at [167, 294] on div "Slide 1 Відео-урок: створення простого виробу з деревини У цьому відео-уроці ми…" at bounding box center [407, 205] width 618 height 267
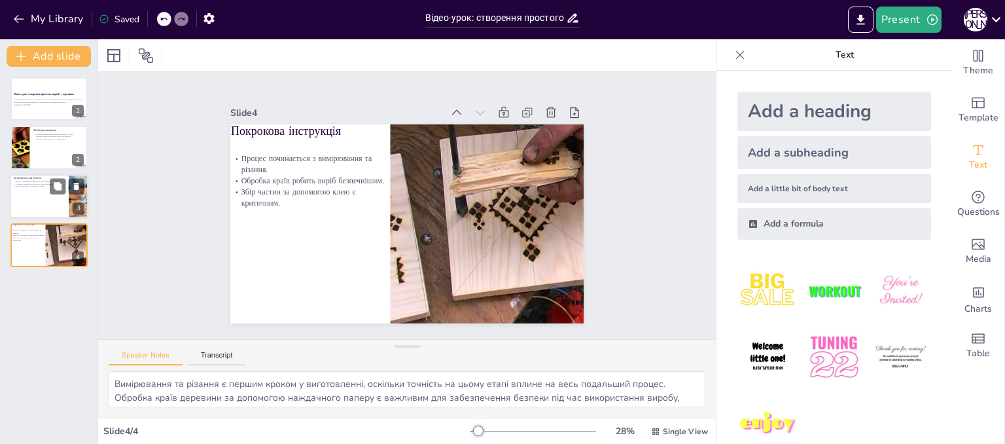
click at [43, 203] on div at bounding box center [49, 196] width 79 height 44
type textarea "Пила є необхідним інструментом для точного різання деревини, що забезпечує прав…"
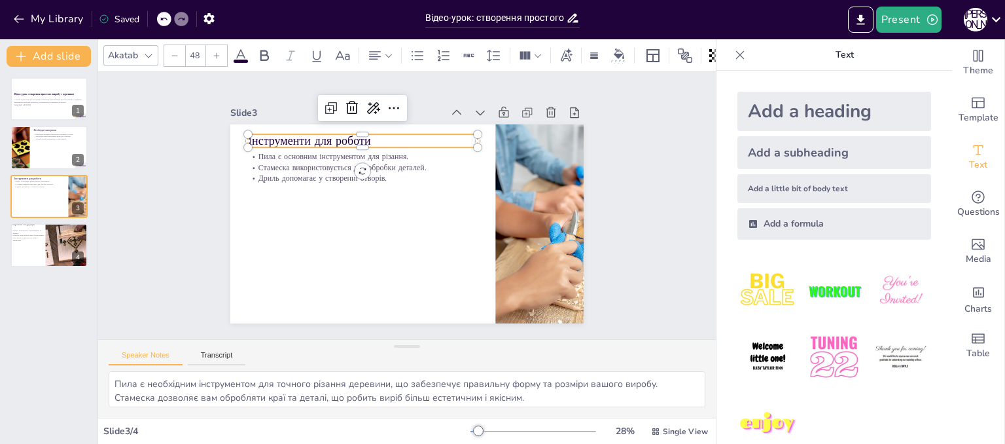
click at [339, 133] on p "Інструменти для роботи" at bounding box center [363, 141] width 230 height 16
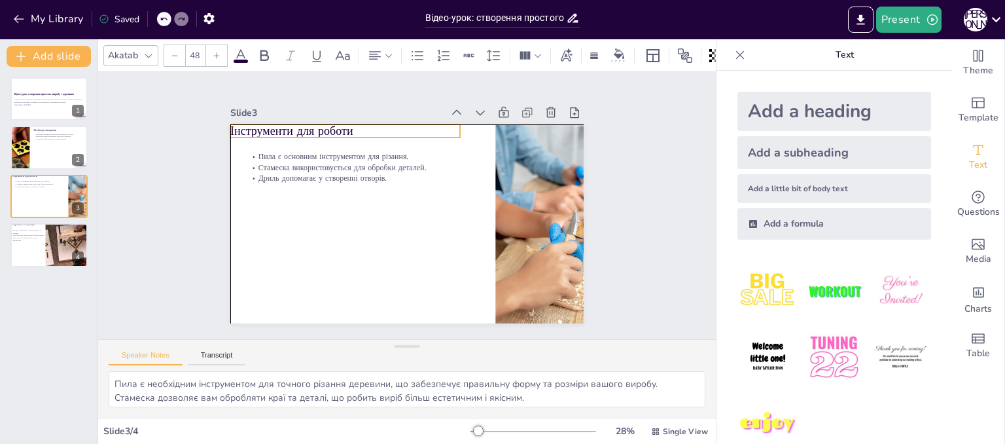
drag, startPoint x: 339, startPoint y: 132, endPoint x: 325, endPoint y: 126, distance: 14.9
click at [325, 126] on p "Інструменти для роботи" at bounding box center [345, 131] width 230 height 16
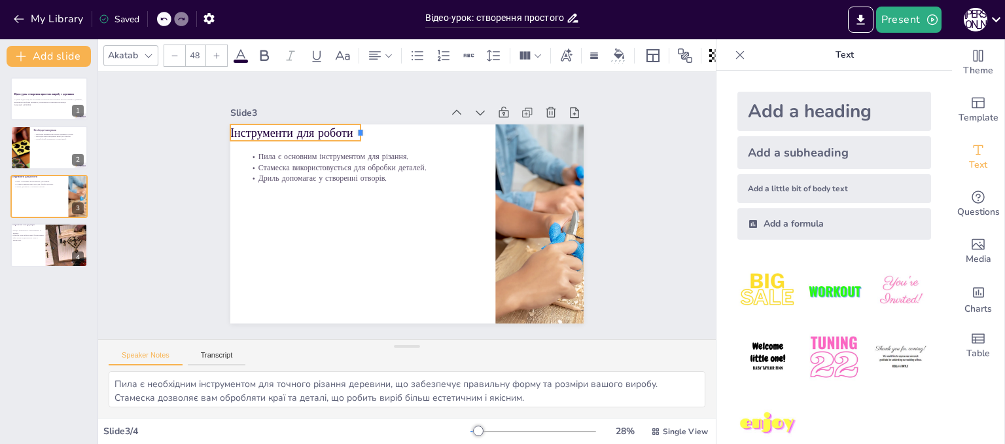
drag, startPoint x: 450, startPoint y: 126, endPoint x: 351, endPoint y: 130, distance: 99.5
click at [368, 130] on div at bounding box center [374, 129] width 12 height 18
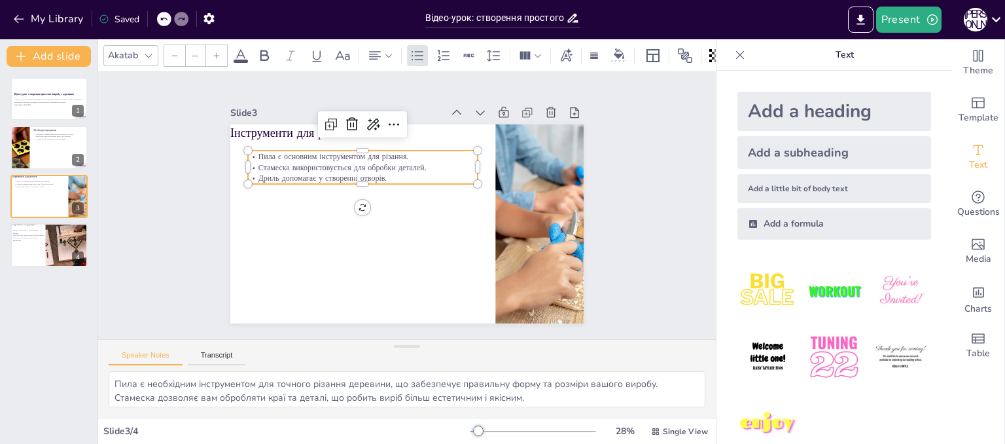
type input "32"
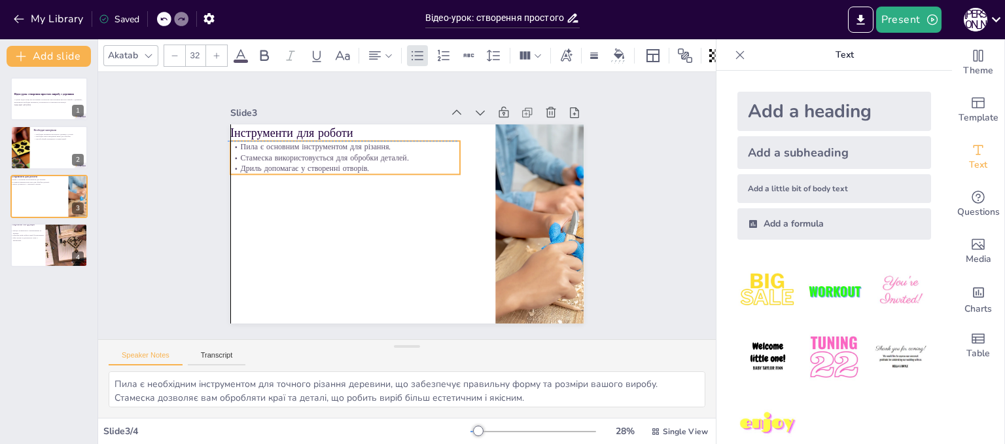
drag, startPoint x: 324, startPoint y: 173, endPoint x: 304, endPoint y: 167, distance: 21.3
click at [304, 167] on p "Дриль допомагає у створенні отворів." at bounding box center [345, 168] width 230 height 11
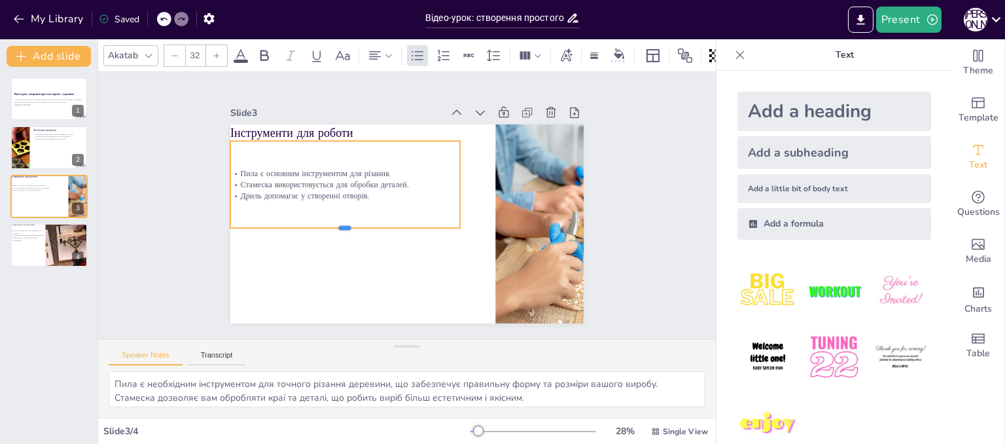
drag, startPoint x: 336, startPoint y: 171, endPoint x: 330, endPoint y: 225, distance: 54.0
click at [330, 228] on div at bounding box center [345, 233] width 230 height 10
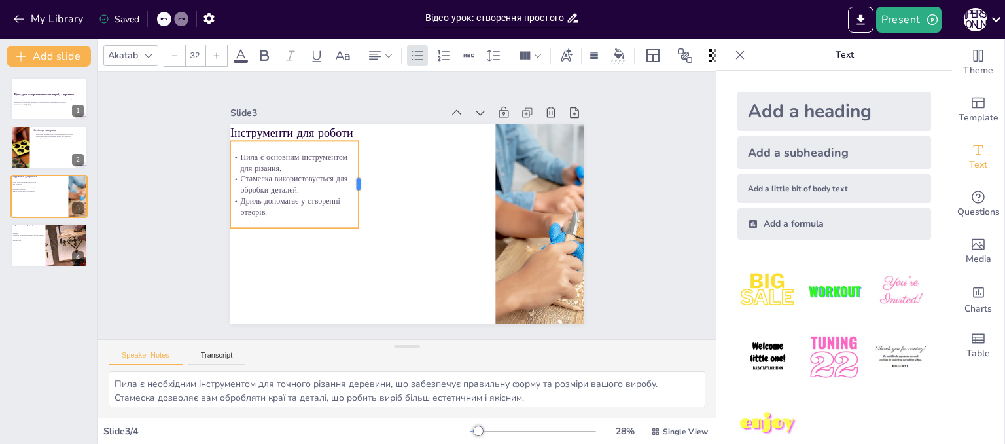
drag, startPoint x: 450, startPoint y: 179, endPoint x: 349, endPoint y: 181, distance: 101.4
click at [357, 181] on div at bounding box center [367, 180] width 20 height 88
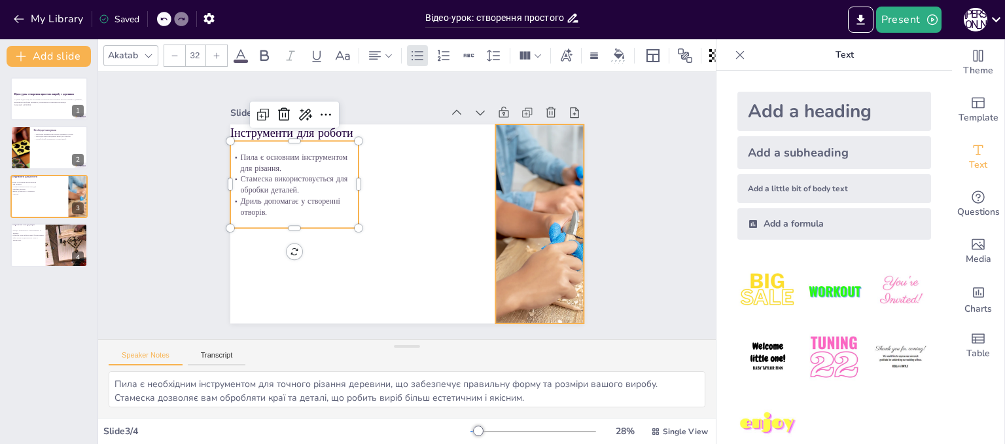
click at [514, 230] on div at bounding box center [539, 223] width 265 height 199
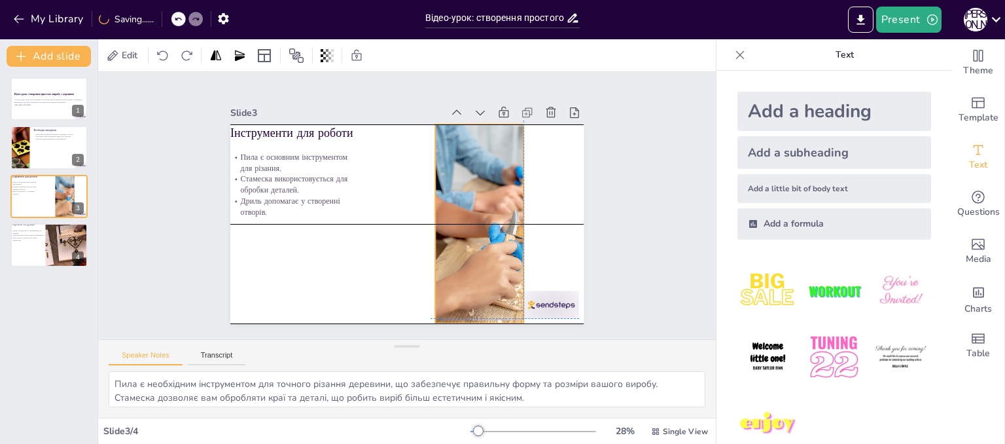
drag, startPoint x: 516, startPoint y: 209, endPoint x: 451, endPoint y: 205, distance: 64.9
click at [451, 205] on div at bounding box center [479, 223] width 265 height 199
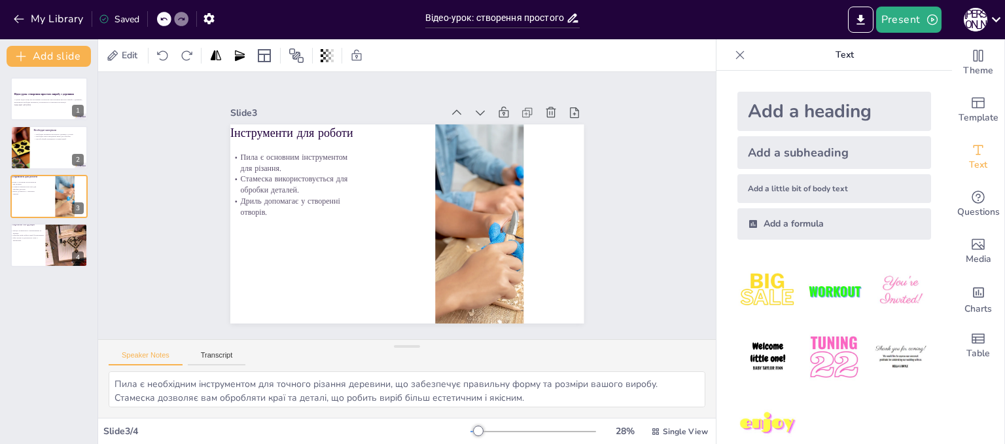
drag, startPoint x: 562, startPoint y: 307, endPoint x: 578, endPoint y: 406, distance: 100.8
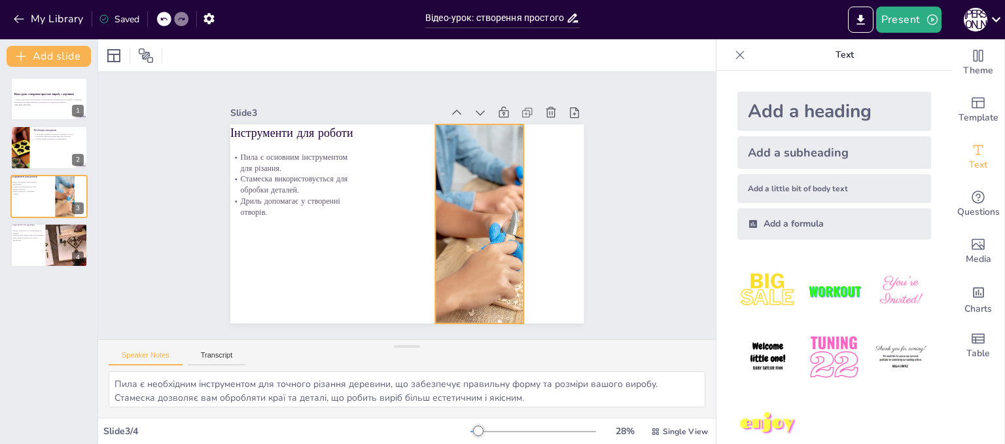
click at [513, 233] on div "Інструменти для роботи Пила є основним інструментом для різання. Стамеска викор…" at bounding box center [406, 223] width 353 height 199
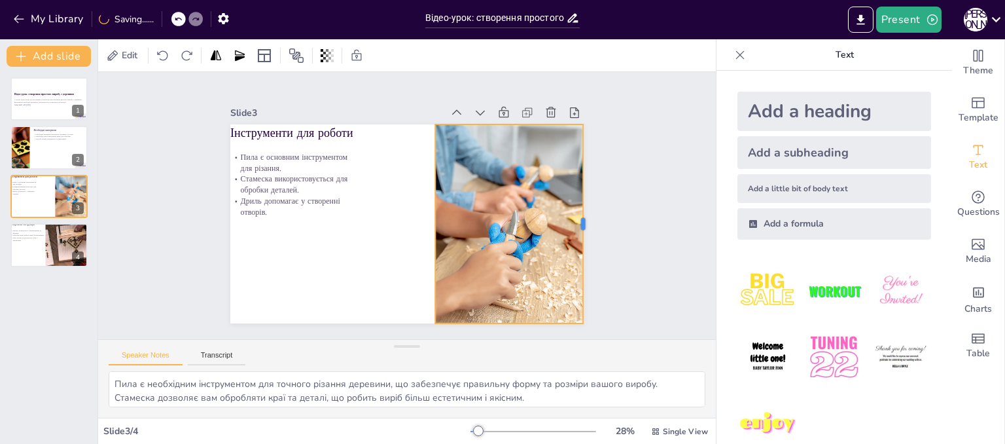
drag, startPoint x: 516, startPoint y: 220, endPoint x: 576, endPoint y: 220, distance: 59.5
click at [576, 220] on div at bounding box center [585, 242] width 31 height 199
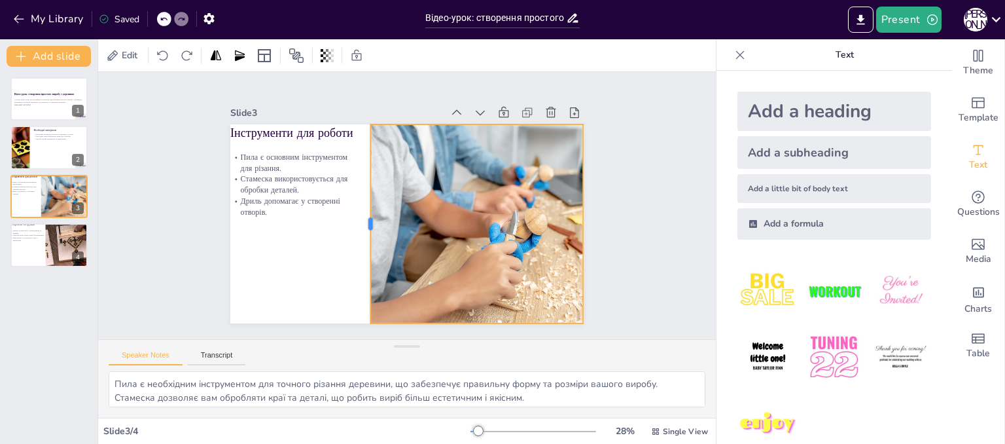
drag, startPoint x: 423, startPoint y: 221, endPoint x: 358, endPoint y: 226, distance: 64.9
click at [360, 226] on div at bounding box center [365, 223] width 10 height 199
click at [39, 150] on div at bounding box center [49, 148] width 79 height 44
type textarea "Деревина є основним матеріалом для виготовлення виробів, а клей забезпечує наді…"
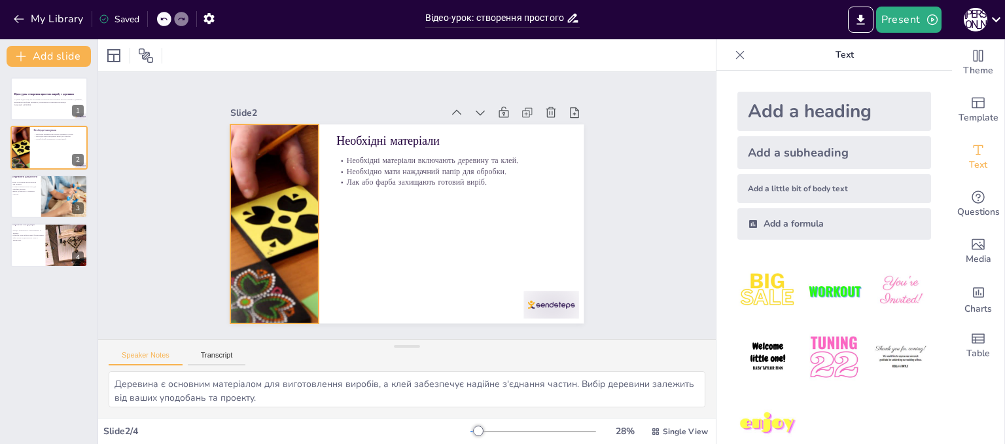
click at [270, 223] on div at bounding box center [273, 223] width 353 height 199
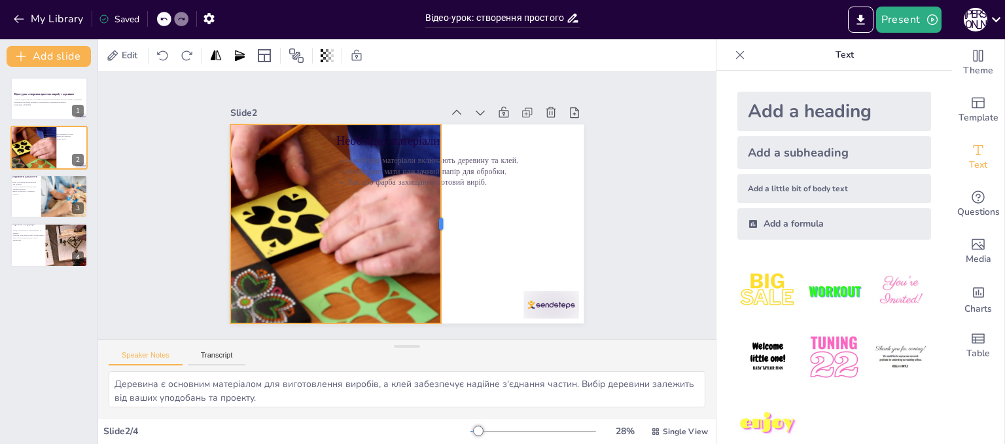
drag, startPoint x: 311, startPoint y: 221, endPoint x: 434, endPoint y: 220, distance: 122.4
click at [441, 220] on div at bounding box center [446, 223] width 10 height 199
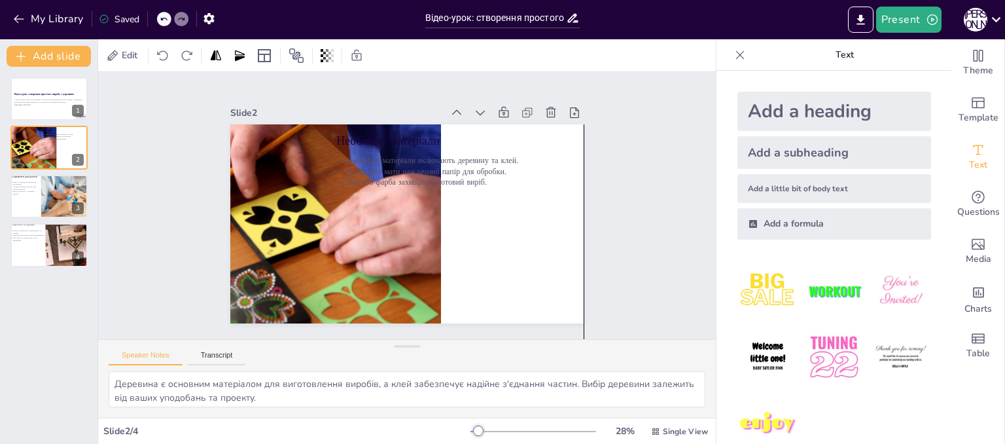
drag, startPoint x: 550, startPoint y: 302, endPoint x: 572, endPoint y: 474, distance: 173.4
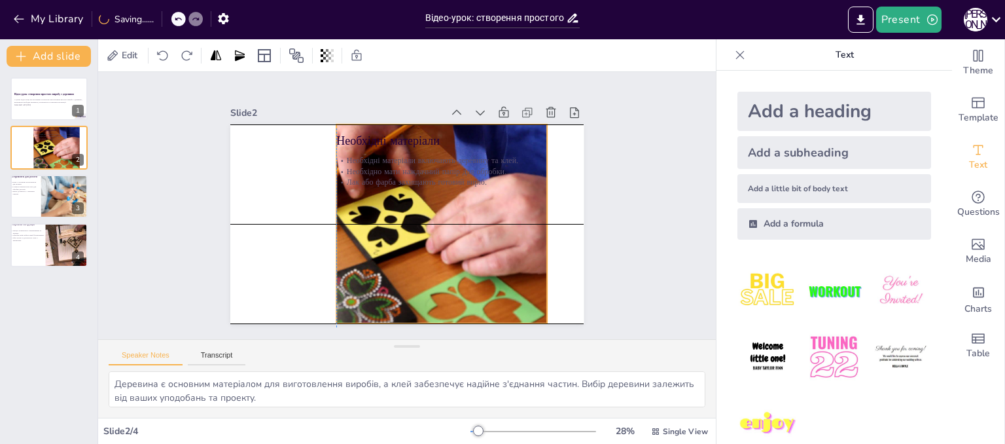
drag, startPoint x: 325, startPoint y: 211, endPoint x: 434, endPoint y: 215, distance: 109.3
click at [434, 215] on div at bounding box center [379, 223] width 353 height 199
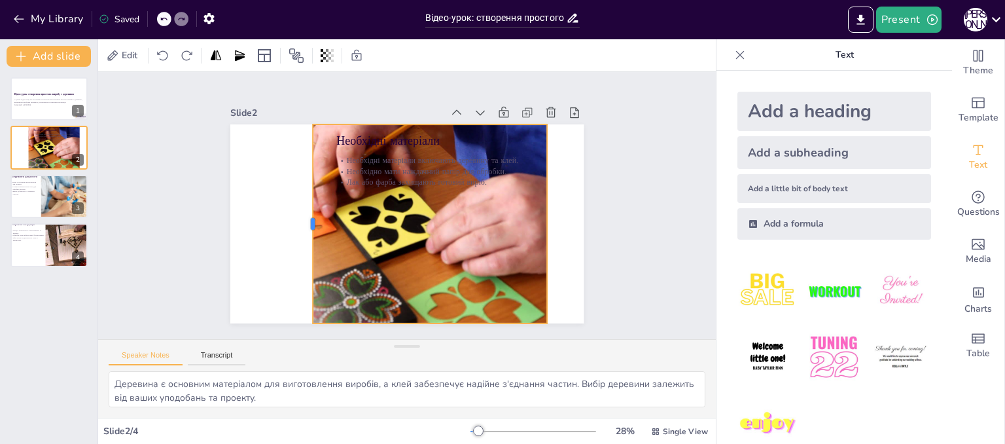
drag, startPoint x: 325, startPoint y: 220, endPoint x: 301, endPoint y: 219, distance: 23.6
click at [301, 219] on div at bounding box center [306, 202] width 52 height 197
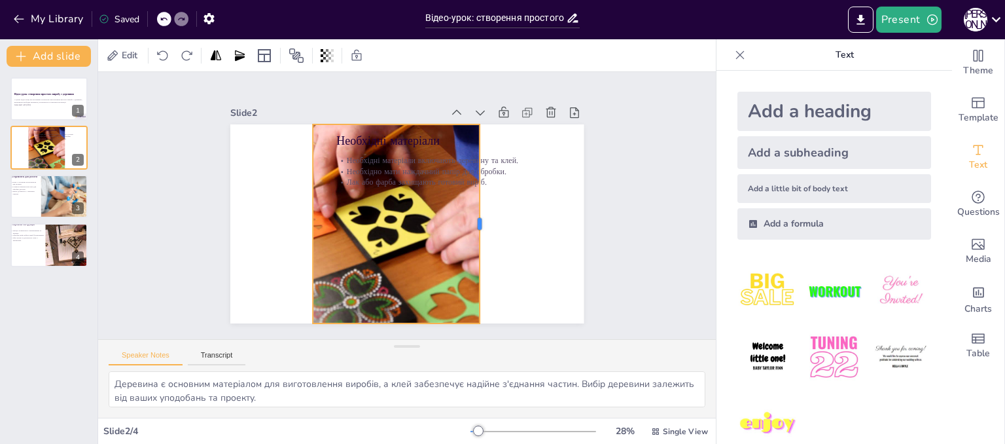
drag, startPoint x: 537, startPoint y: 219, endPoint x: 470, endPoint y: 219, distance: 67.4
click at [480, 219] on div at bounding box center [485, 223] width 10 height 199
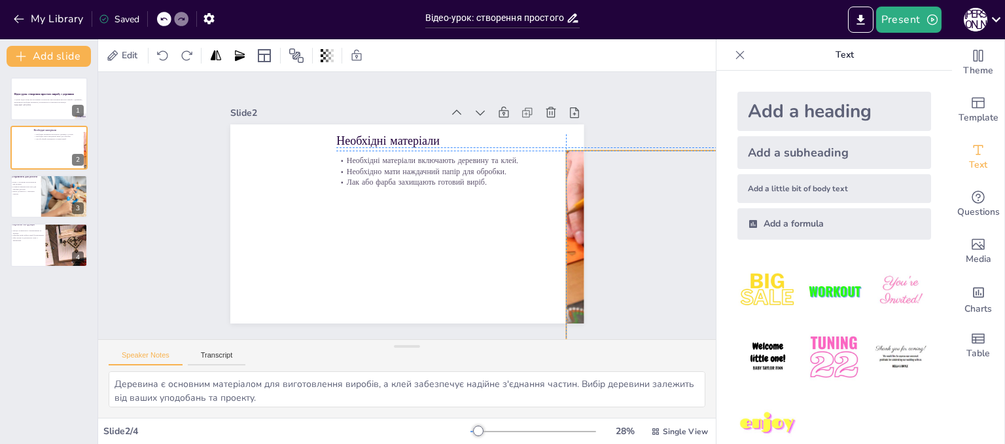
drag, startPoint x: 390, startPoint y: 236, endPoint x: 647, endPoint y: 264, distance: 258.6
click at [647, 264] on div "Slide 1 Відео-урок: створення простого виробу з деревини У цьому відео-уроці ми…" at bounding box center [407, 205] width 618 height 267
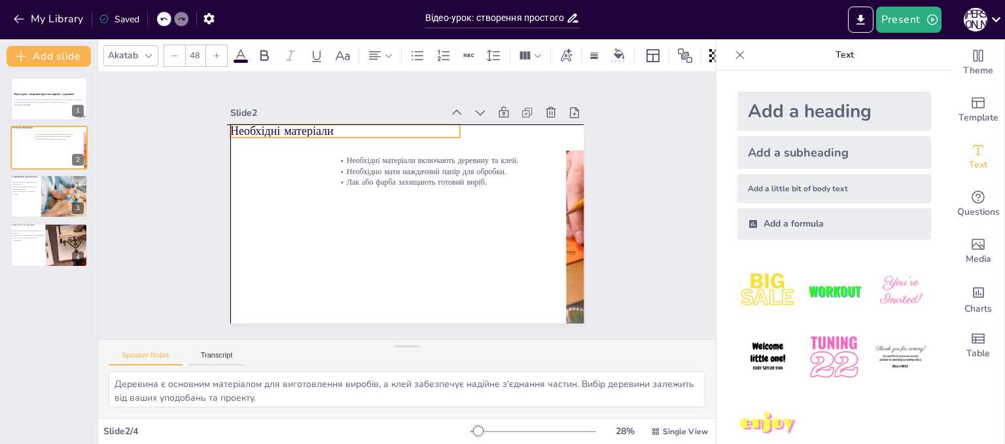
drag, startPoint x: 421, startPoint y: 141, endPoint x: 311, endPoint y: 132, distance: 109.6
click at [311, 132] on p "Необхідні матеріали" at bounding box center [345, 131] width 230 height 16
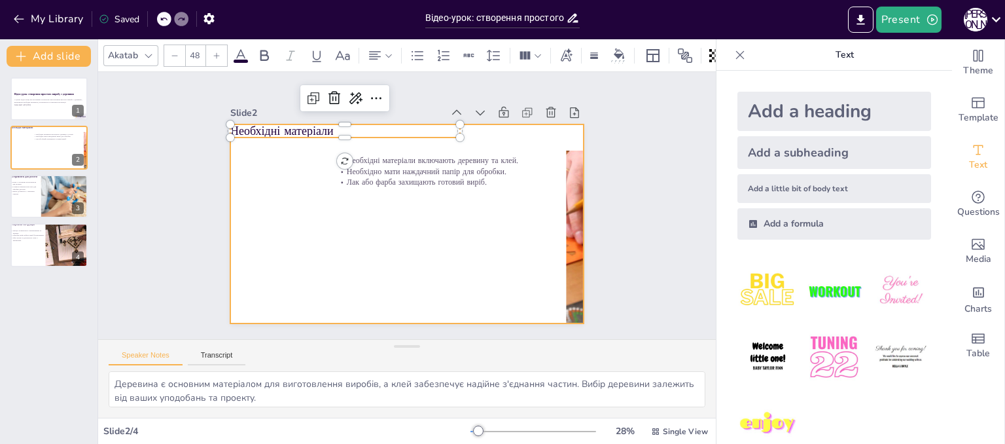
click at [491, 134] on div at bounding box center [406, 223] width 353 height 199
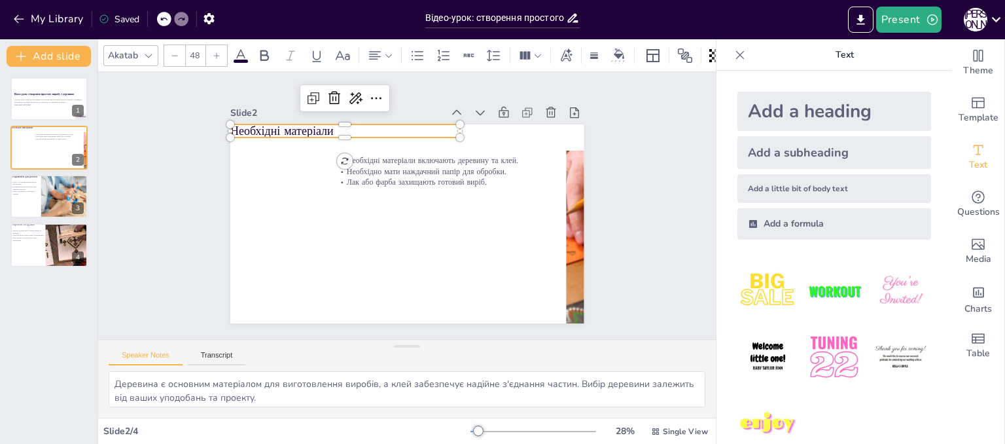
click at [431, 128] on p "Необхідні матеріали" at bounding box center [345, 131] width 230 height 16
drag, startPoint x: 453, startPoint y: 129, endPoint x: 408, endPoint y: 130, distance: 44.5
click at [408, 130] on div "Необхідні матеріали Необхідні матеріали включають деревину та клей. Необхідно м…" at bounding box center [406, 223] width 353 height 199
drag, startPoint x: 463, startPoint y: 128, endPoint x: 330, endPoint y: 132, distance: 132.9
click at [330, 132] on div "Необхідні матеріали Необхідні матеріали включають деревину та клей. Необхідно м…" at bounding box center [406, 223] width 353 height 199
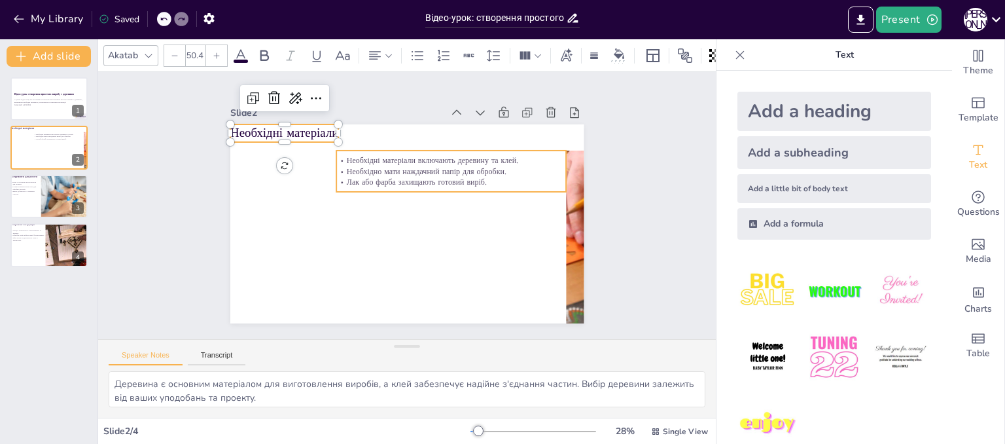
type input "32"
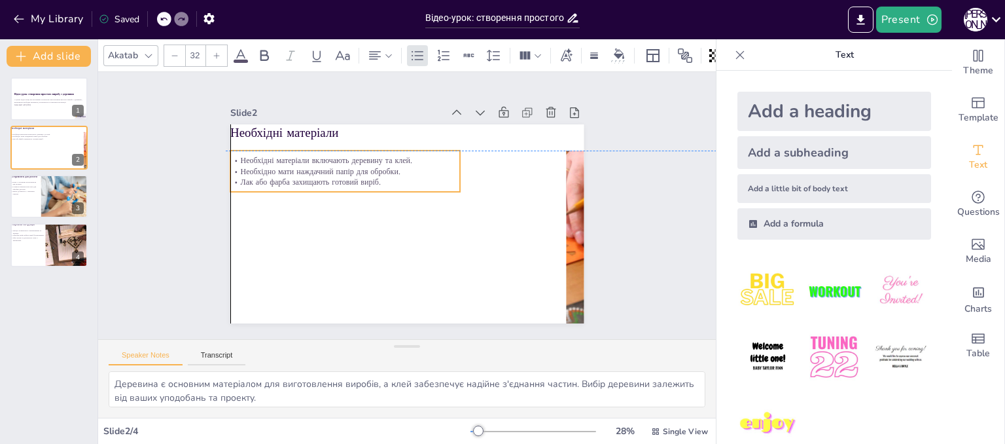
drag, startPoint x: 476, startPoint y: 181, endPoint x: 365, endPoint y: 181, distance: 110.6
click at [365, 181] on p "Лак або фарба захищають готовий виріб." at bounding box center [345, 182] width 230 height 11
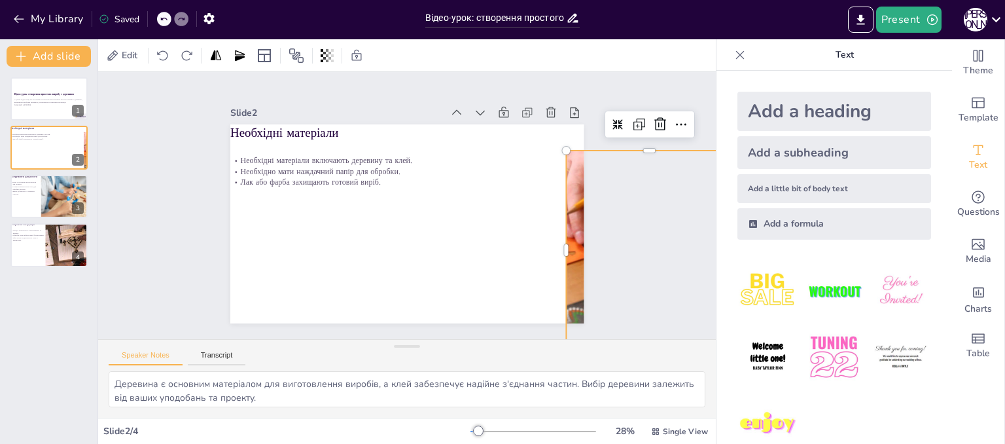
click at [567, 222] on div at bounding box center [633, 249] width 353 height 199
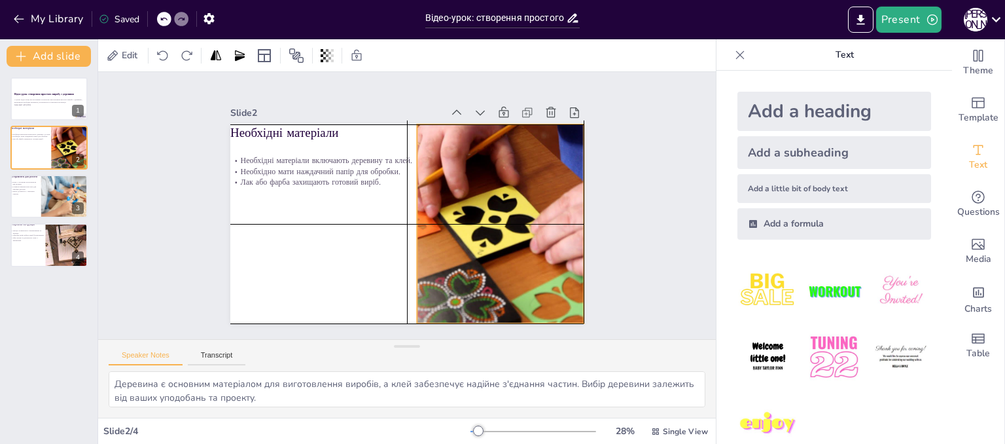
drag, startPoint x: 563, startPoint y: 220, endPoint x: 409, endPoint y: 190, distance: 157.3
click at [409, 190] on div at bounding box center [484, 223] width 353 height 199
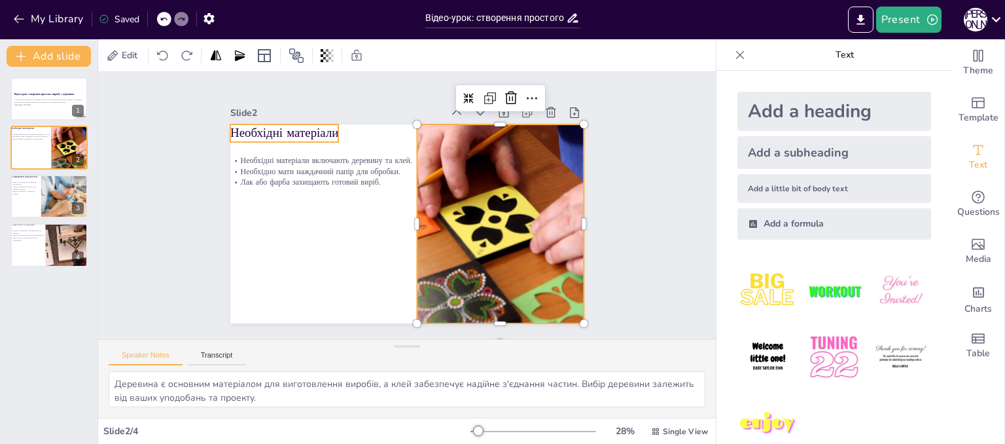
click at [300, 130] on p "Необхідні матеріали" at bounding box center [284, 132] width 109 height 17
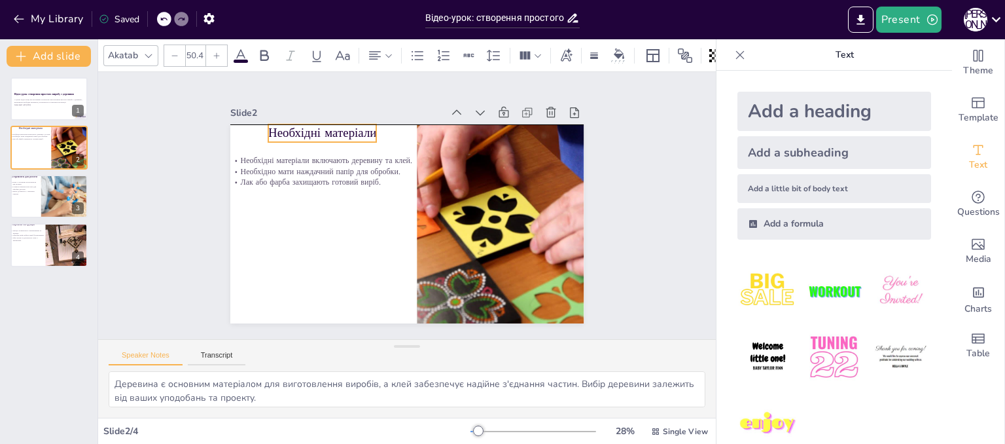
drag, startPoint x: 300, startPoint y: 130, endPoint x: 338, endPoint y: 132, distance: 38.0
click at [338, 132] on p "Необхідні матеріали" at bounding box center [322, 132] width 109 height 17
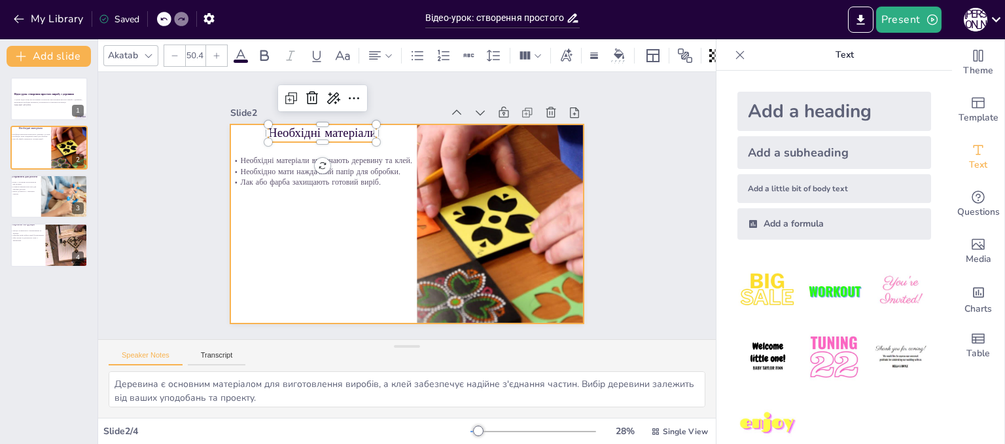
click at [326, 236] on div at bounding box center [406, 223] width 353 height 199
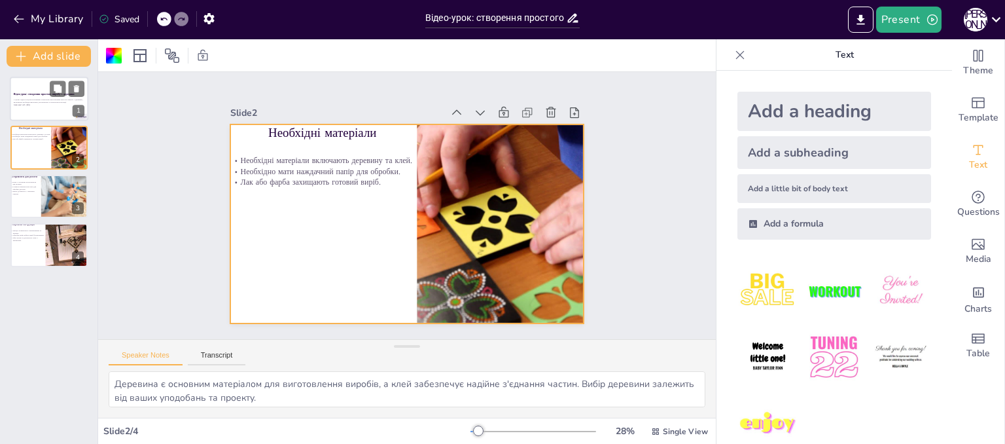
click at [44, 103] on p "Generated with [URL]" at bounding box center [49, 104] width 71 height 3
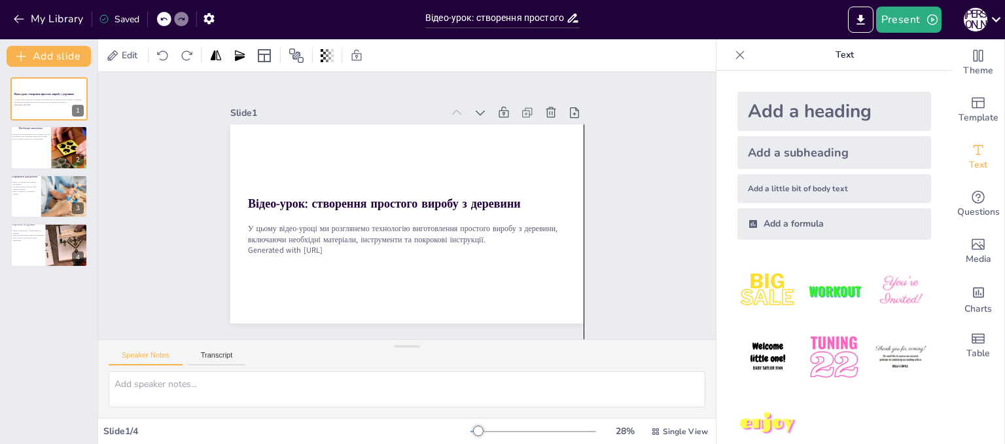
drag, startPoint x: 547, startPoint y: 303, endPoint x: 554, endPoint y: 393, distance: 90.6
